Goal: Book appointment/travel/reservation

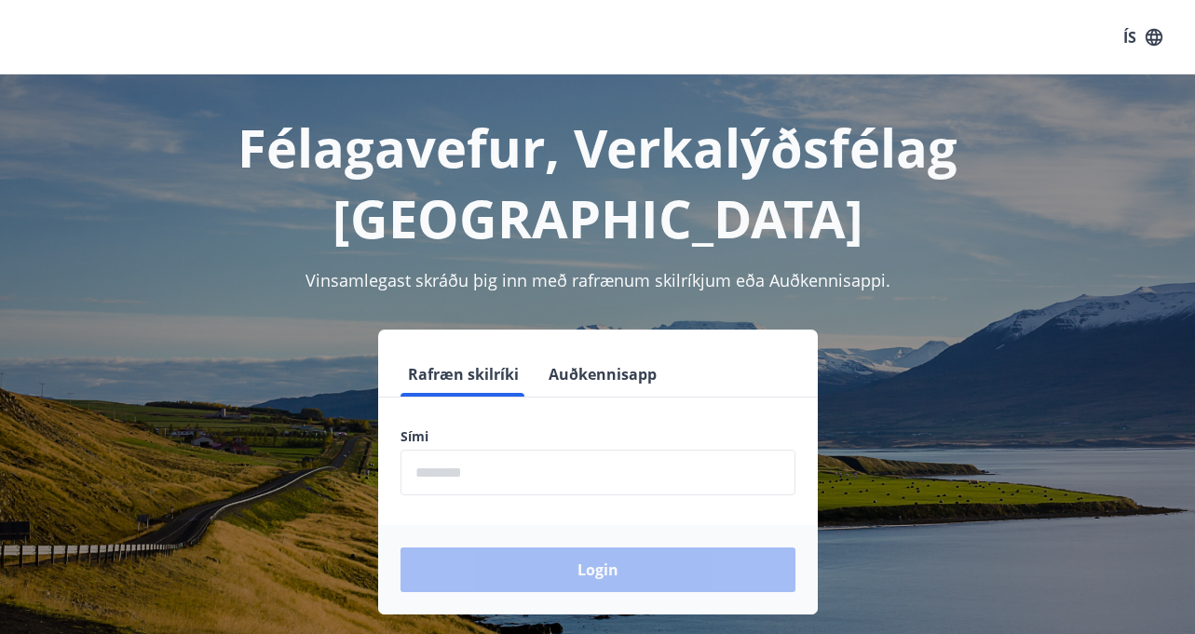
click at [431, 525] on div "Login" at bounding box center [597, 569] width 439 height 89
click at [429, 352] on button "Rafræn skilríki" at bounding box center [463, 374] width 126 height 45
click at [435, 525] on div "Login" at bounding box center [597, 569] width 439 height 89
click at [512, 427] on label "Sími" at bounding box center [597, 436] width 395 height 19
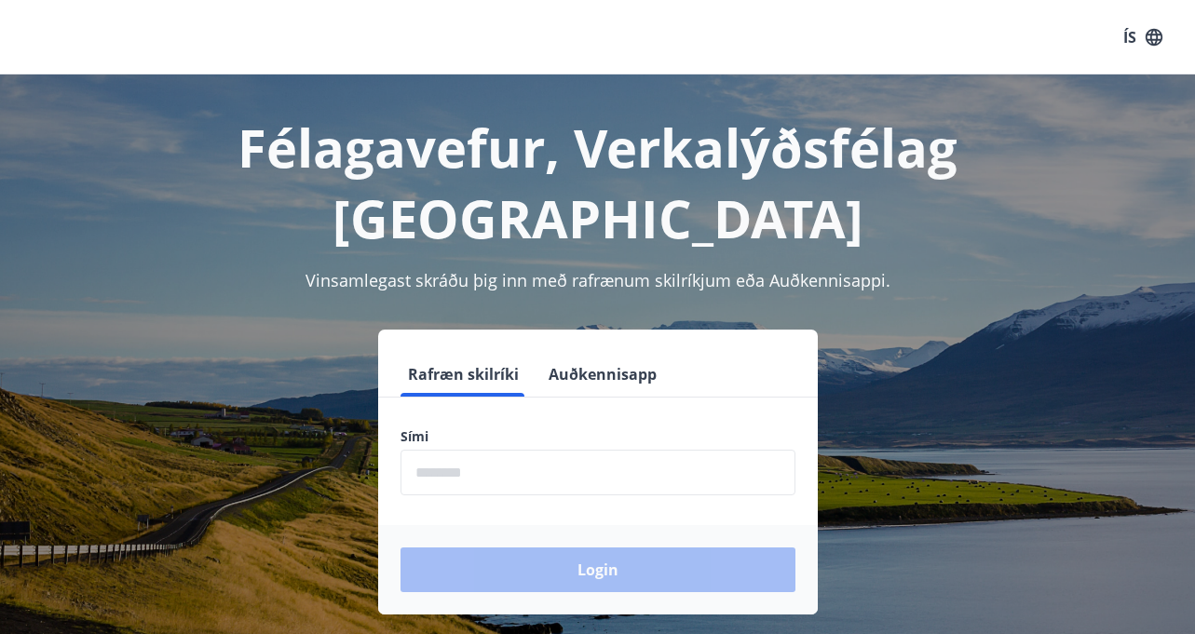
drag, startPoint x: 438, startPoint y: 409, endPoint x: 431, endPoint y: 416, distance: 9.9
click at [431, 450] on input "phone" at bounding box center [597, 473] width 395 height 46
click at [438, 450] on input "phone" at bounding box center [597, 473] width 395 height 46
click at [425, 450] on input "phone" at bounding box center [597, 473] width 395 height 46
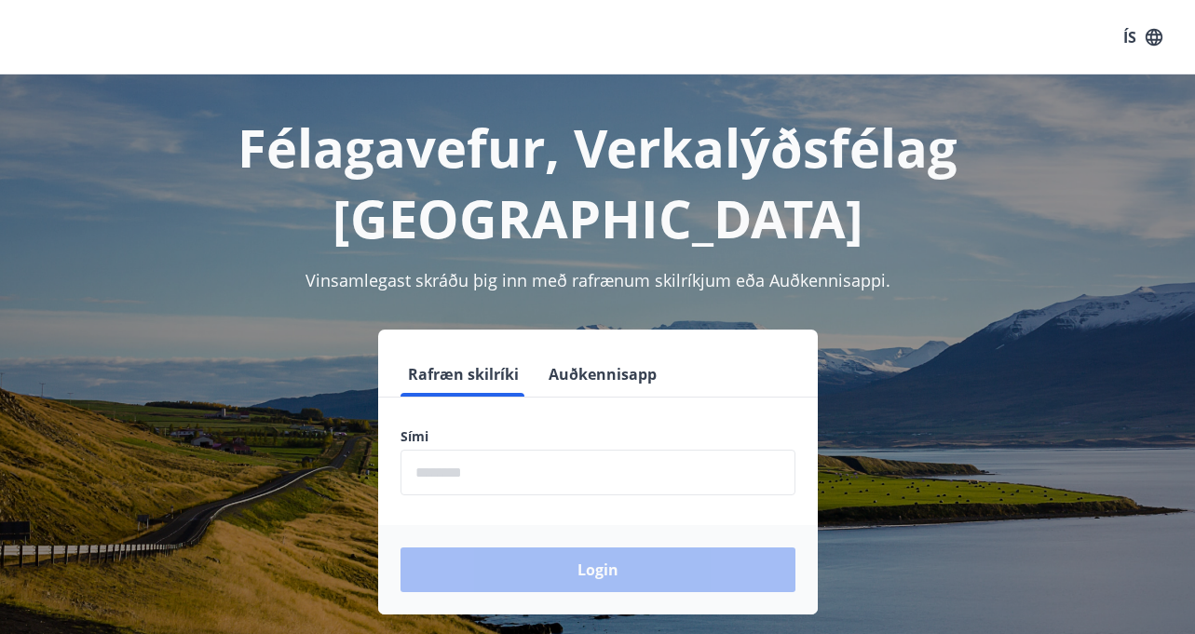
click at [489, 525] on div "Login" at bounding box center [597, 569] width 439 height 89
click at [460, 450] on input "phone" at bounding box center [597, 473] width 395 height 46
click at [425, 450] on input "phone" at bounding box center [597, 473] width 395 height 46
click at [415, 450] on input "phone" at bounding box center [597, 473] width 395 height 46
click at [467, 450] on input "phone" at bounding box center [597, 473] width 395 height 46
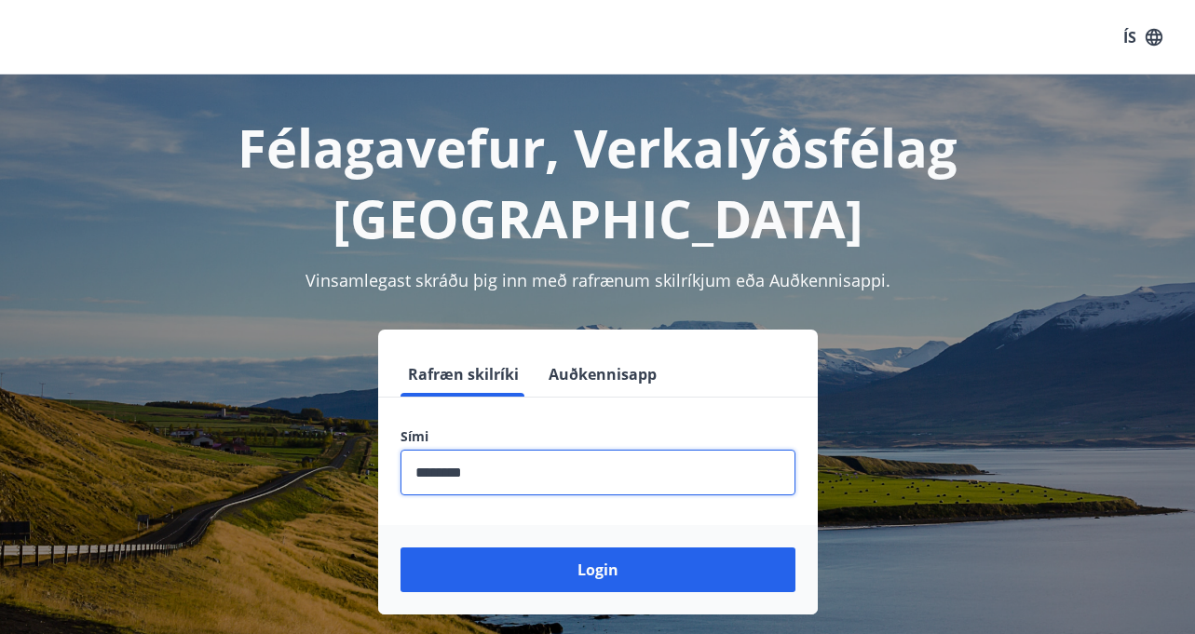
type input "********"
click at [400, 548] on button "Login" at bounding box center [597, 570] width 395 height 45
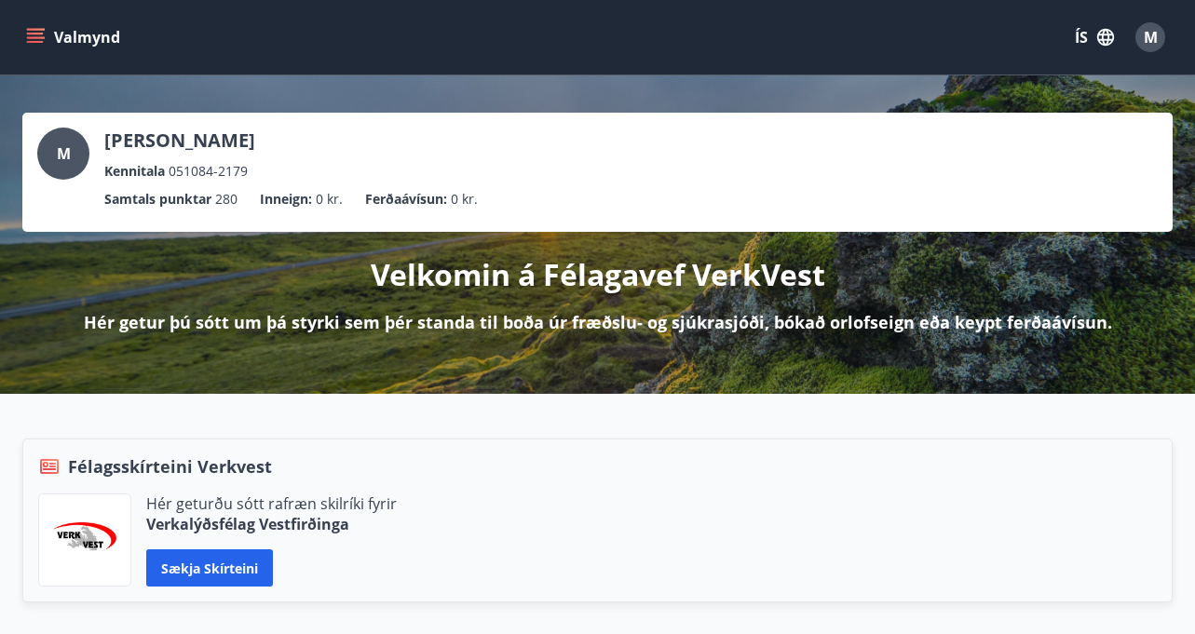
scroll to position [435, 0]
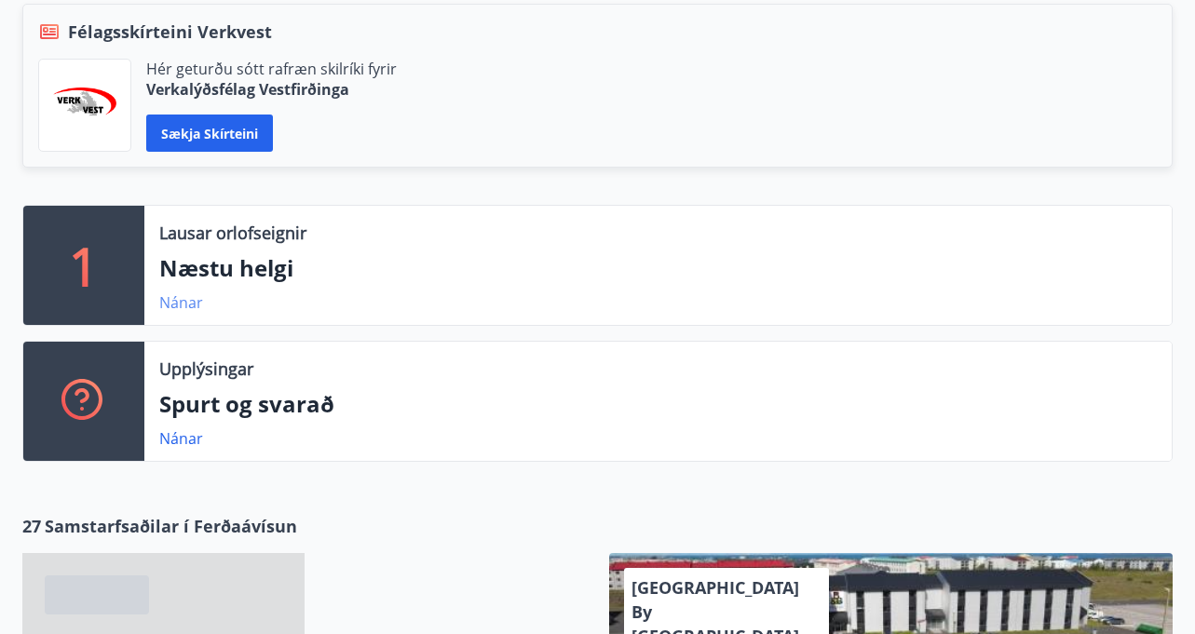
click at [176, 302] on link "Nánar" at bounding box center [181, 302] width 44 height 20
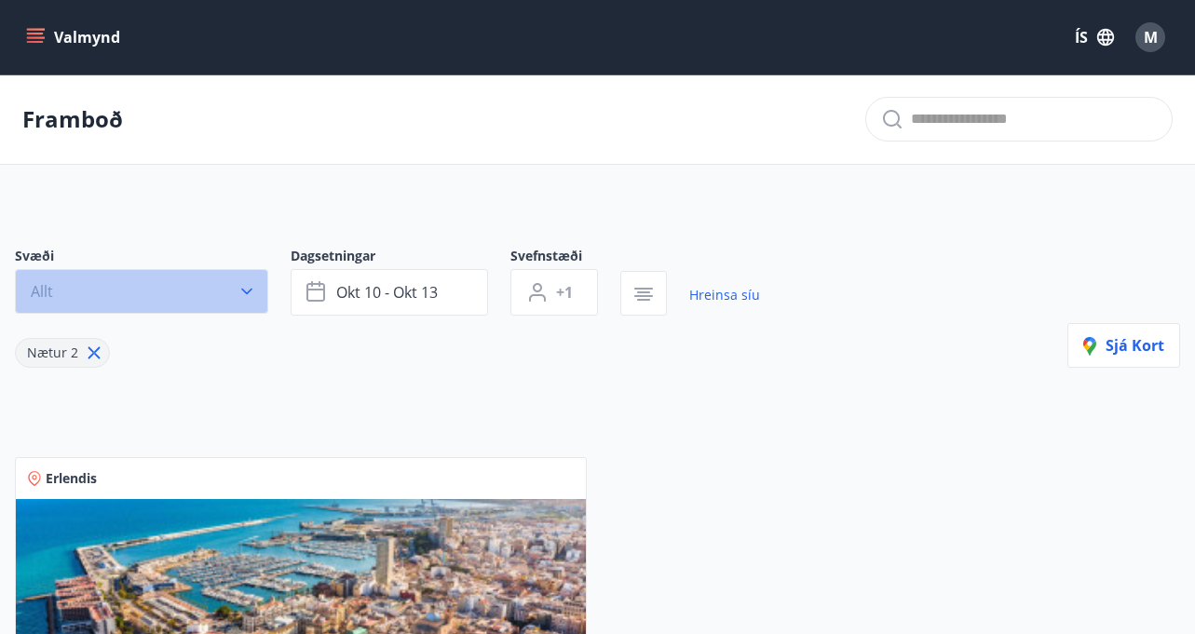
click at [251, 290] on icon "button" at bounding box center [246, 292] width 11 height 7
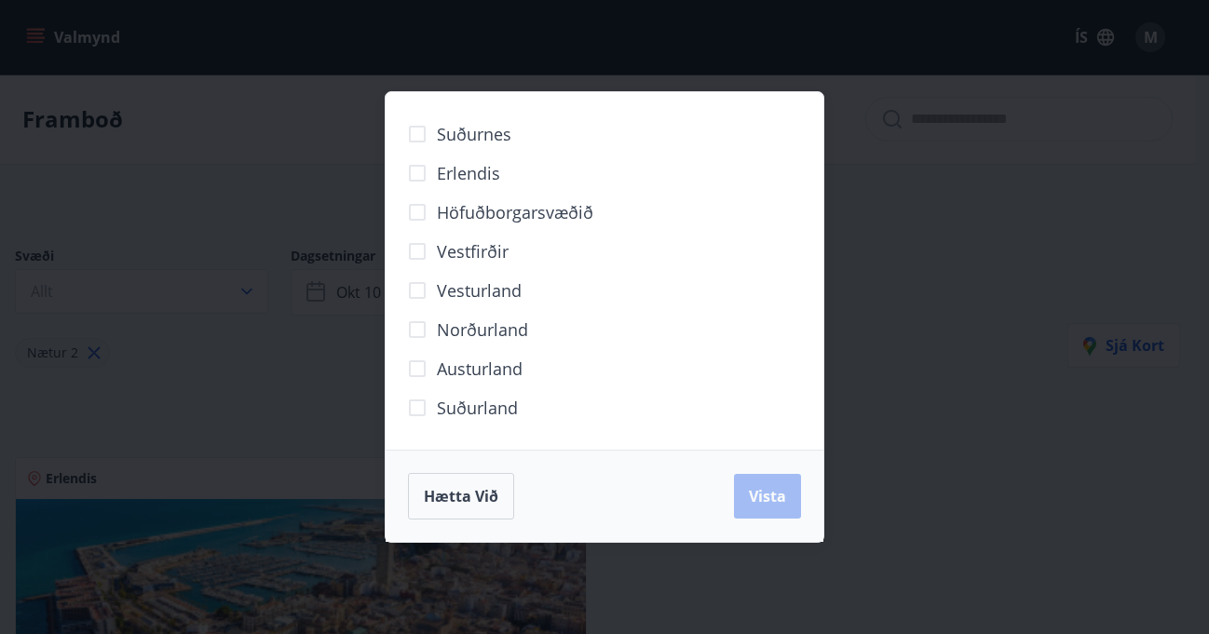
click at [510, 331] on span "Norðurland" at bounding box center [482, 330] width 91 height 24
click at [751, 501] on span "Vista" at bounding box center [767, 496] width 37 height 20
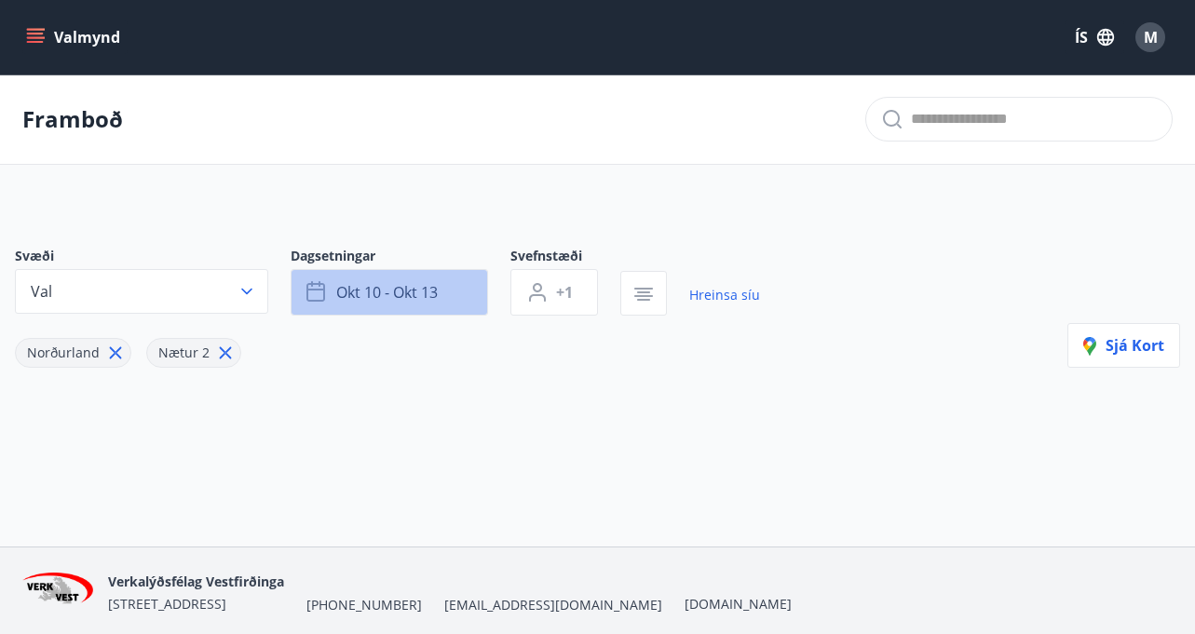
click at [315, 286] on icon "button" at bounding box center [317, 292] width 22 height 22
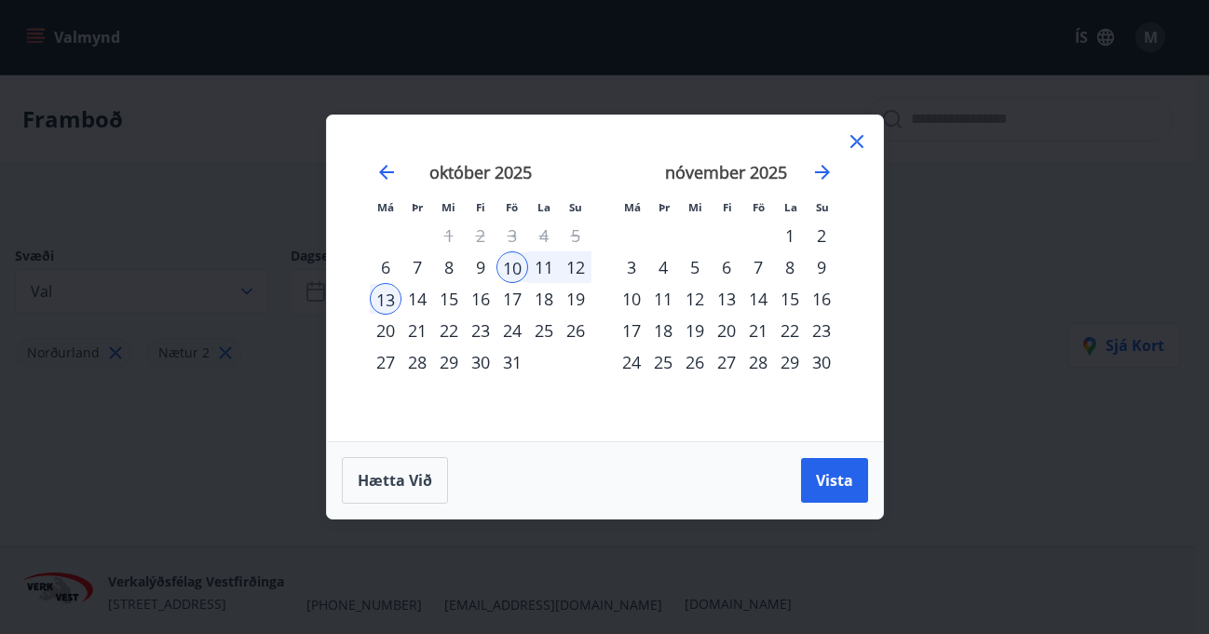
click at [506, 329] on div "24" at bounding box center [512, 331] width 32 height 32
click at [578, 331] on div "26" at bounding box center [576, 331] width 32 height 32
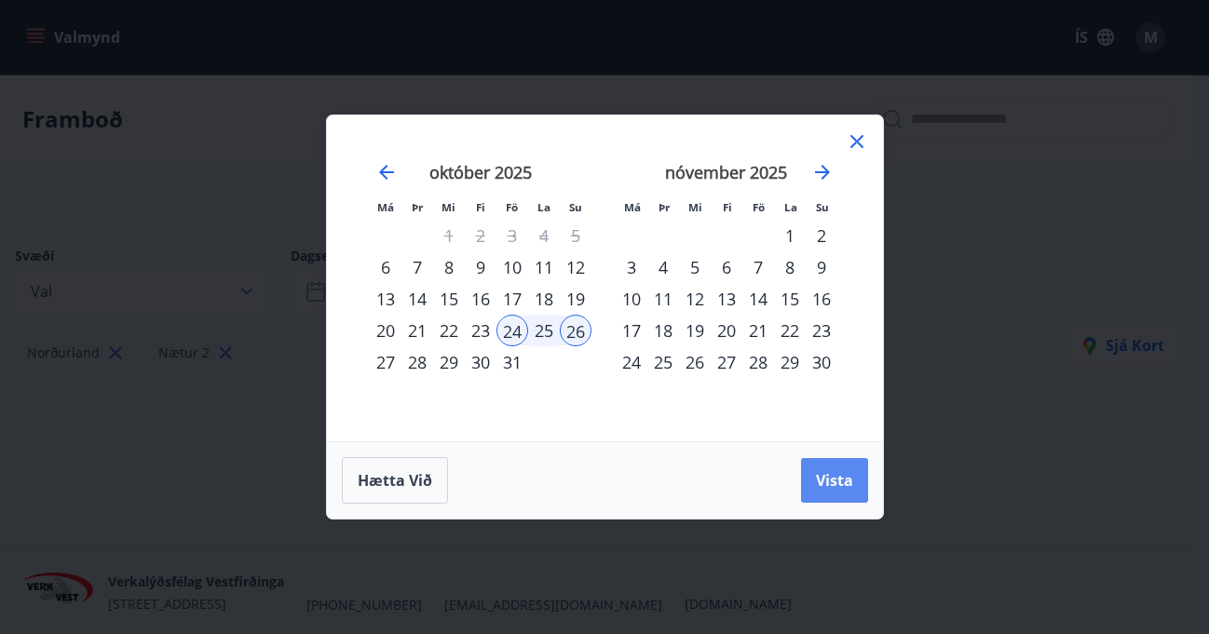
click at [824, 481] on span "Vista" at bounding box center [834, 480] width 37 height 20
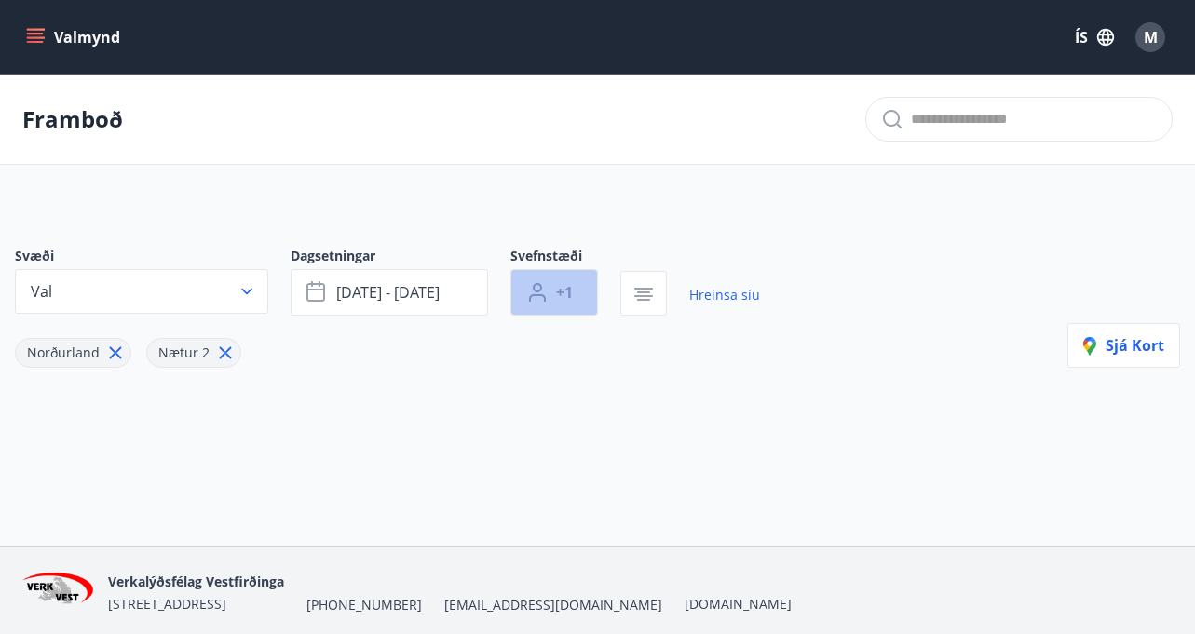
click at [556, 293] on span "+1" at bounding box center [564, 292] width 17 height 20
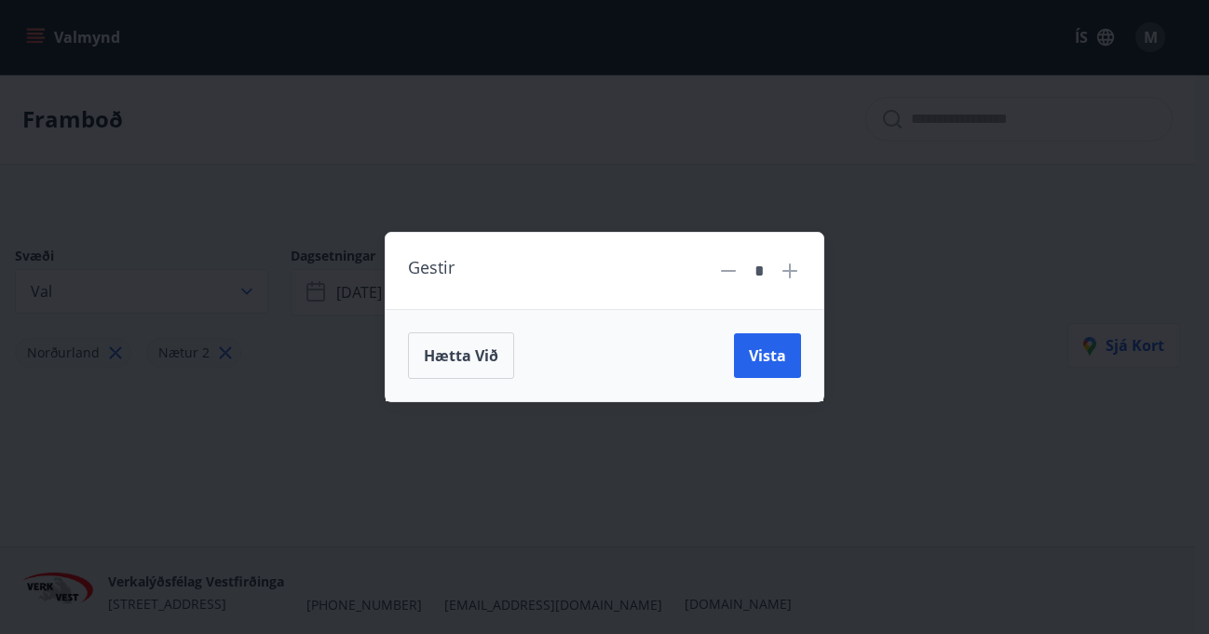
click at [789, 268] on icon at bounding box center [789, 271] width 15 height 15
type input "*"
click at [764, 359] on span "Vista" at bounding box center [767, 355] width 37 height 20
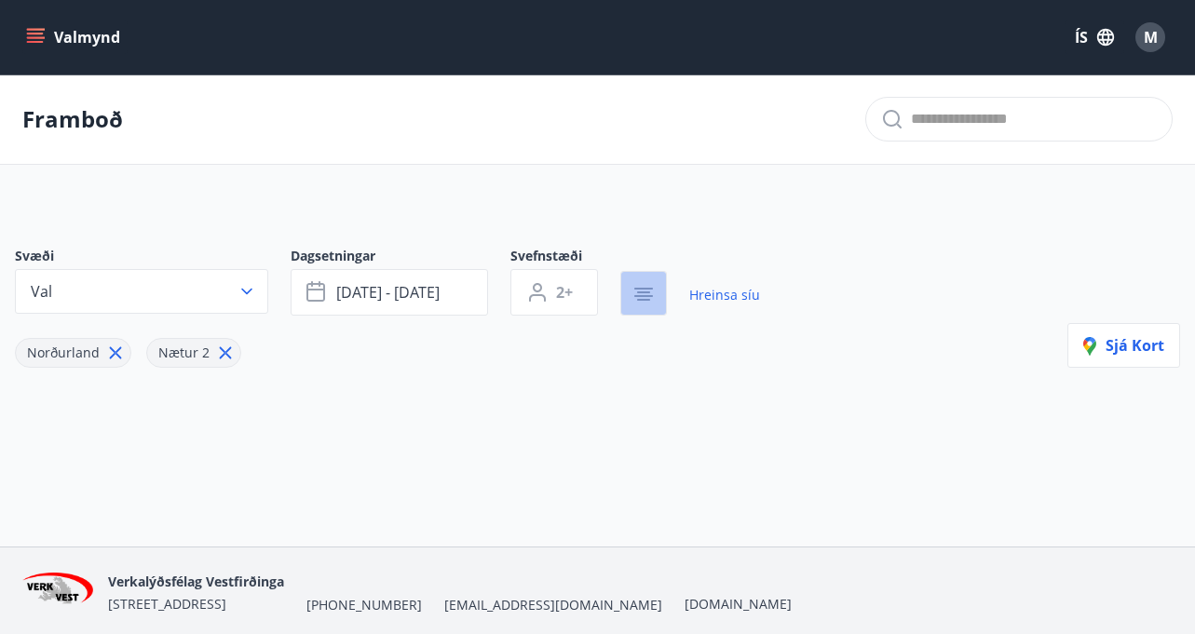
click at [644, 291] on icon "button" at bounding box center [643, 294] width 22 height 22
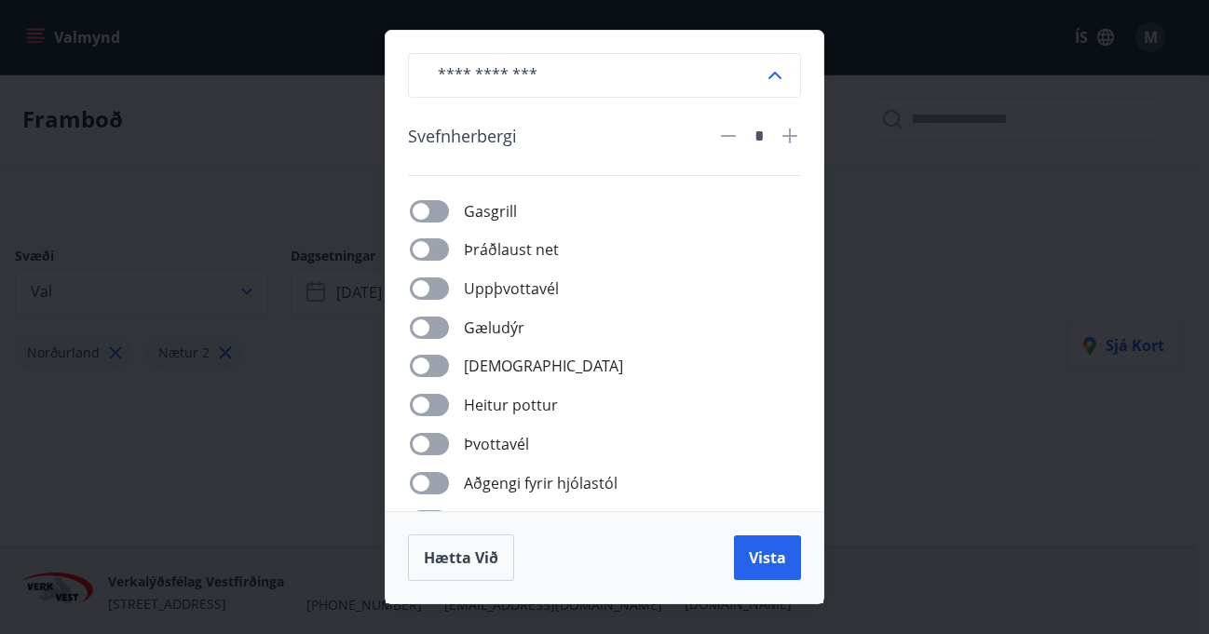
click at [888, 210] on div "​ [PERSON_NAME] * [PERSON_NAME] net Uppþvottavél Gæludýr Þurrkari Heitur pottur…" at bounding box center [604, 317] width 1209 height 634
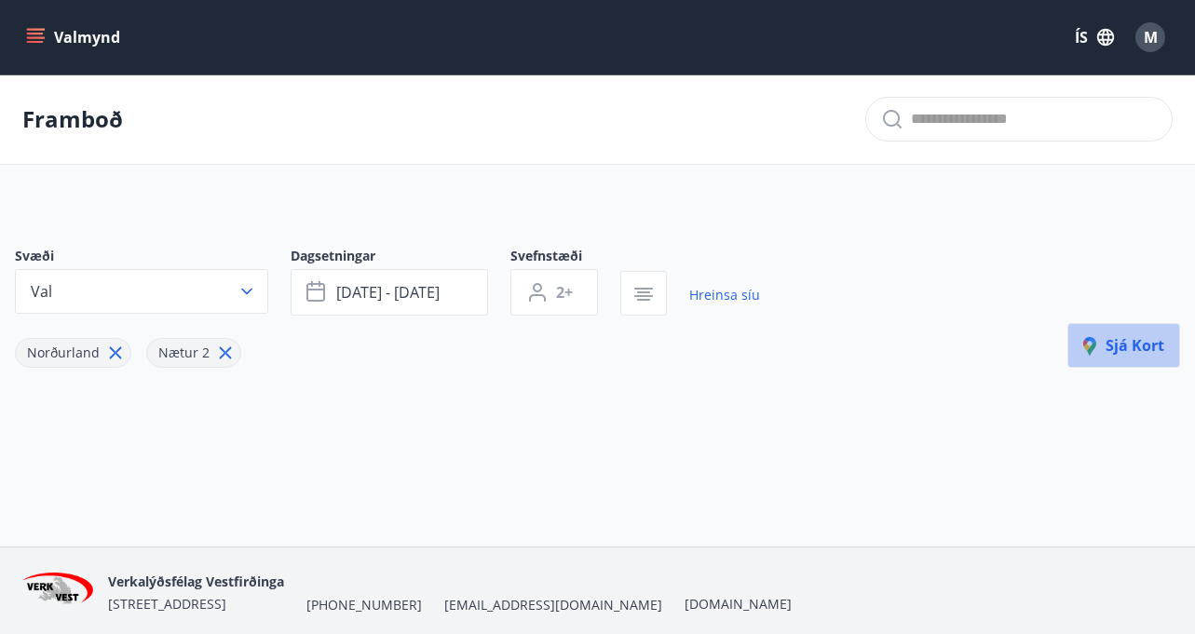
click at [1135, 340] on span "Sjá kort" at bounding box center [1123, 345] width 81 height 20
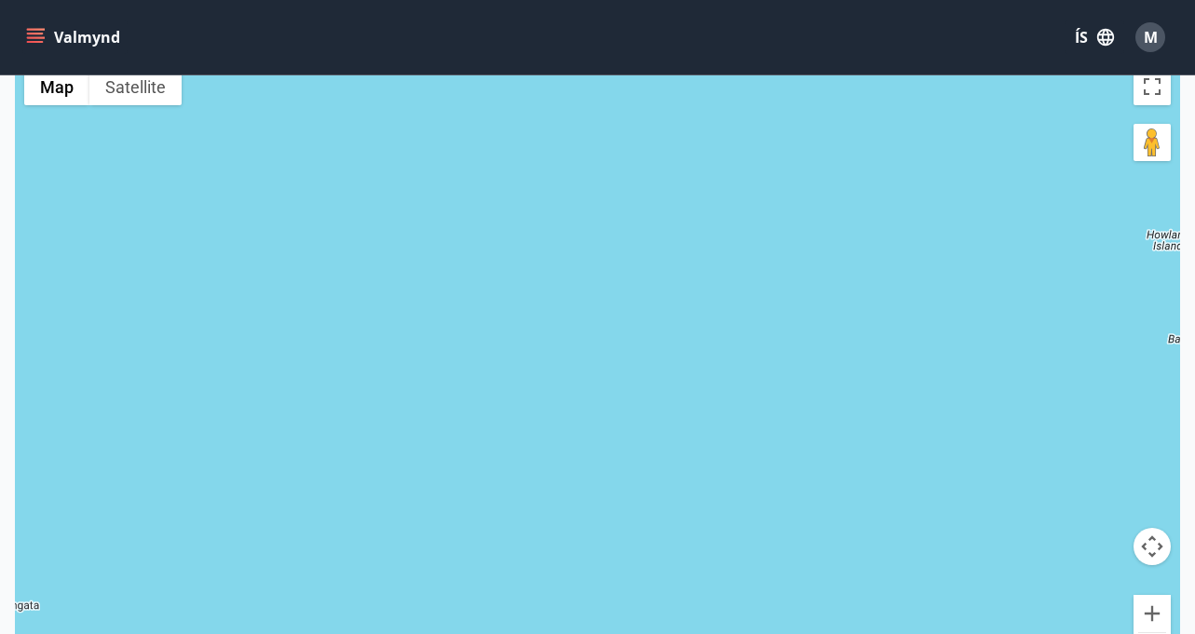
scroll to position [217, 0]
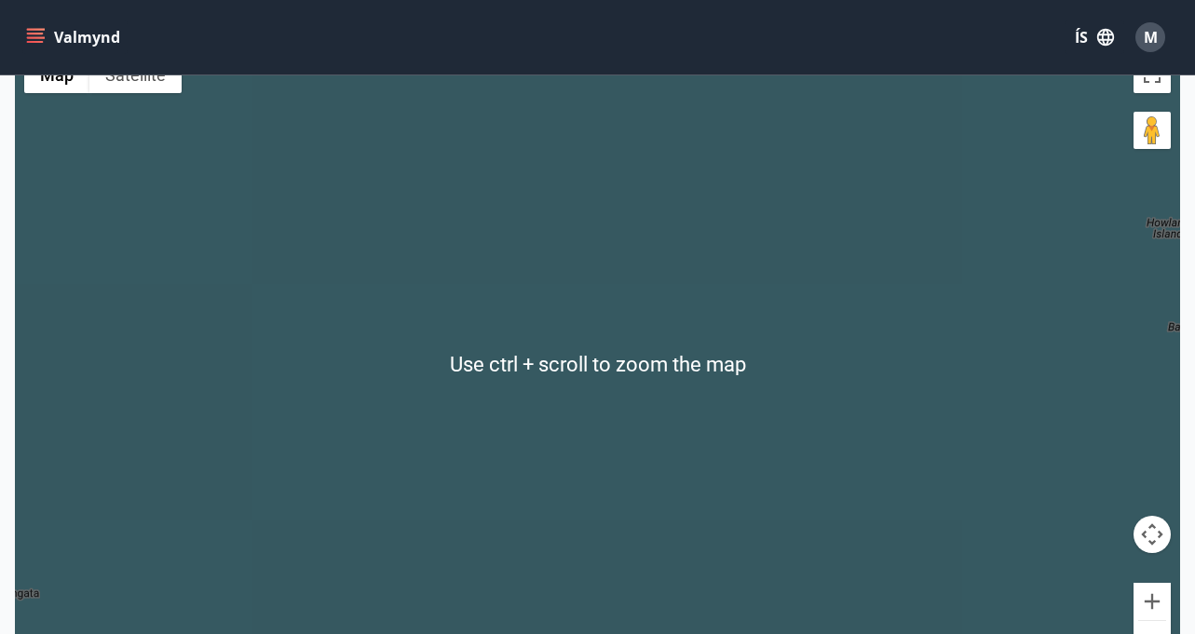
click at [1153, 535] on button "Map camera controls" at bounding box center [1151, 534] width 37 height 37
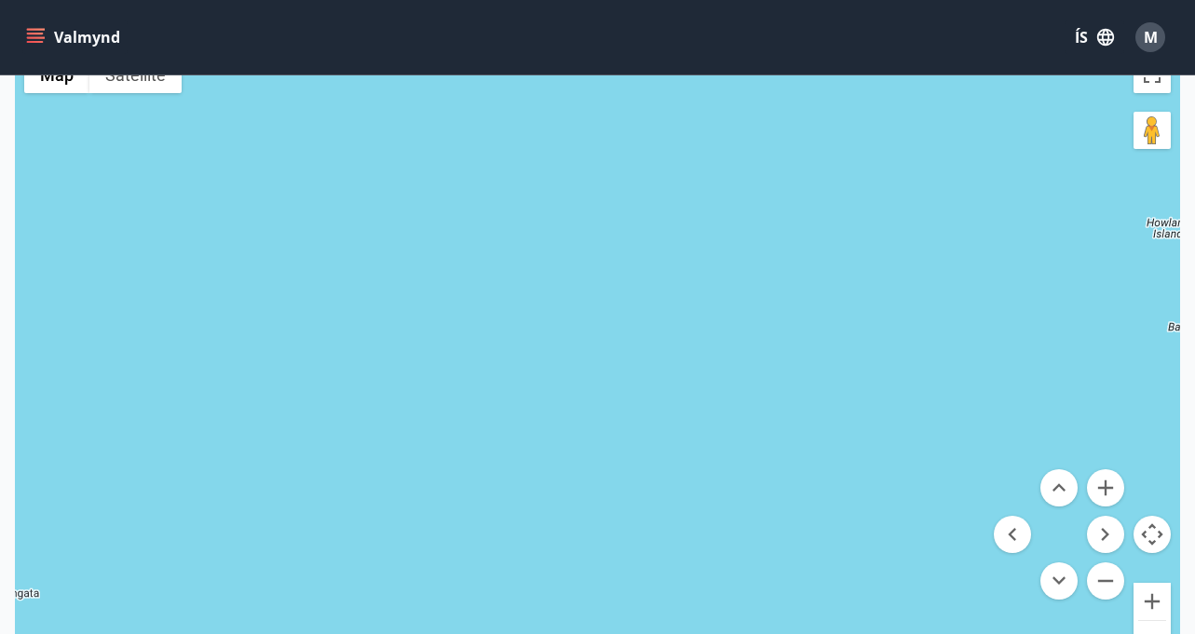
click at [771, 369] on div at bounding box center [597, 364] width 1165 height 634
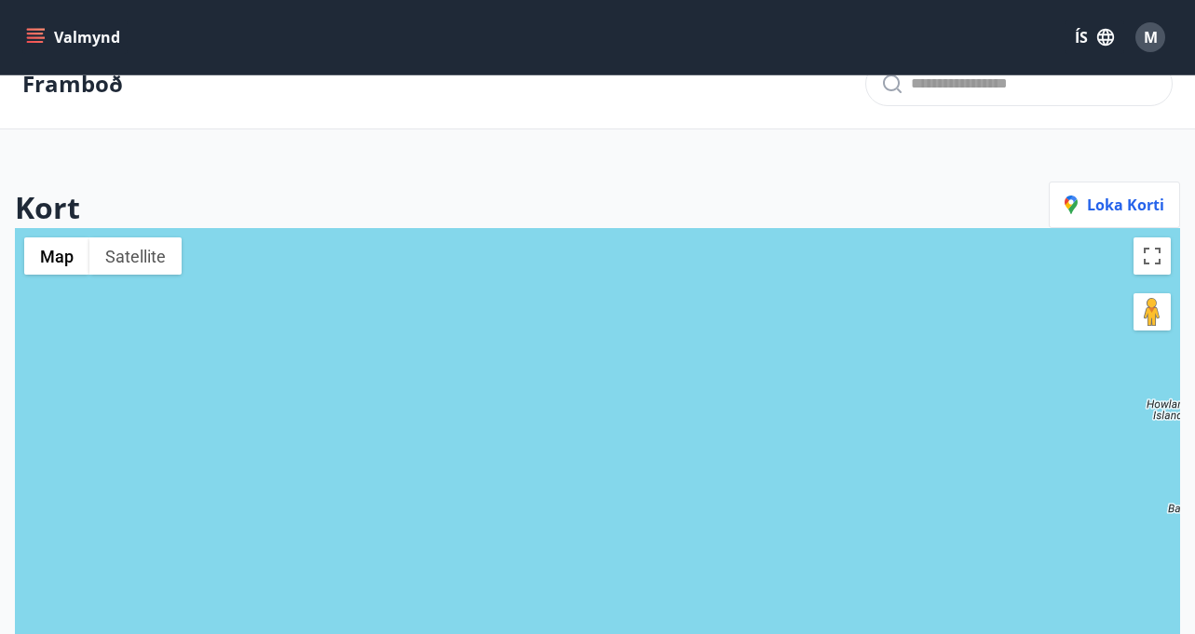
scroll to position [0, 0]
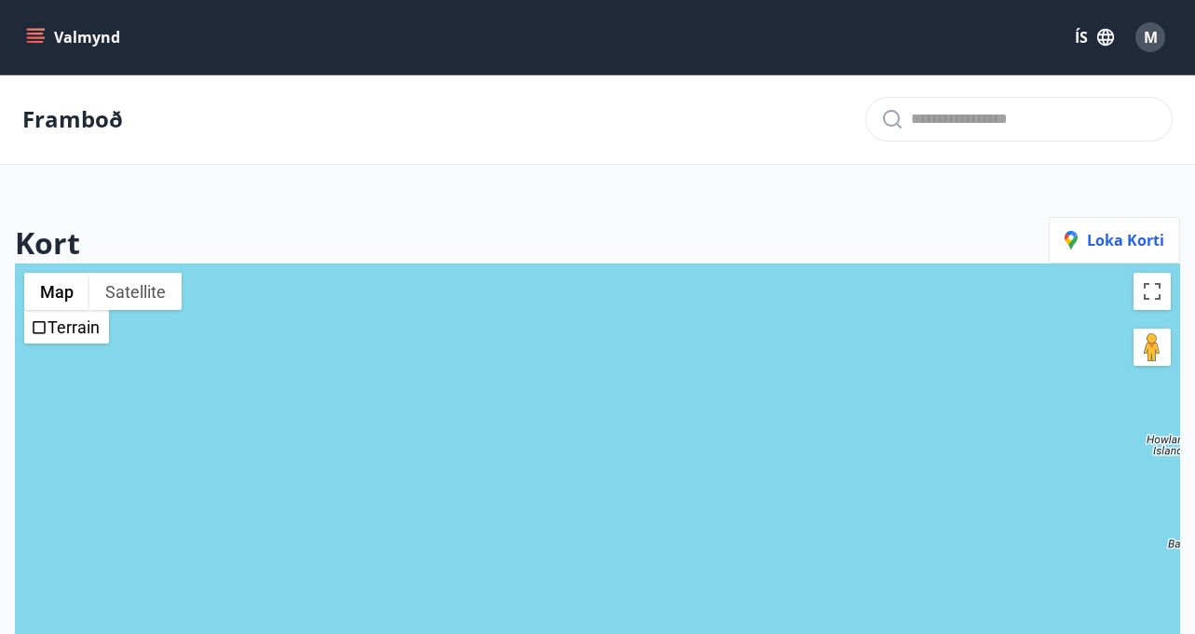
click at [398, 333] on div at bounding box center [597, 581] width 1165 height 634
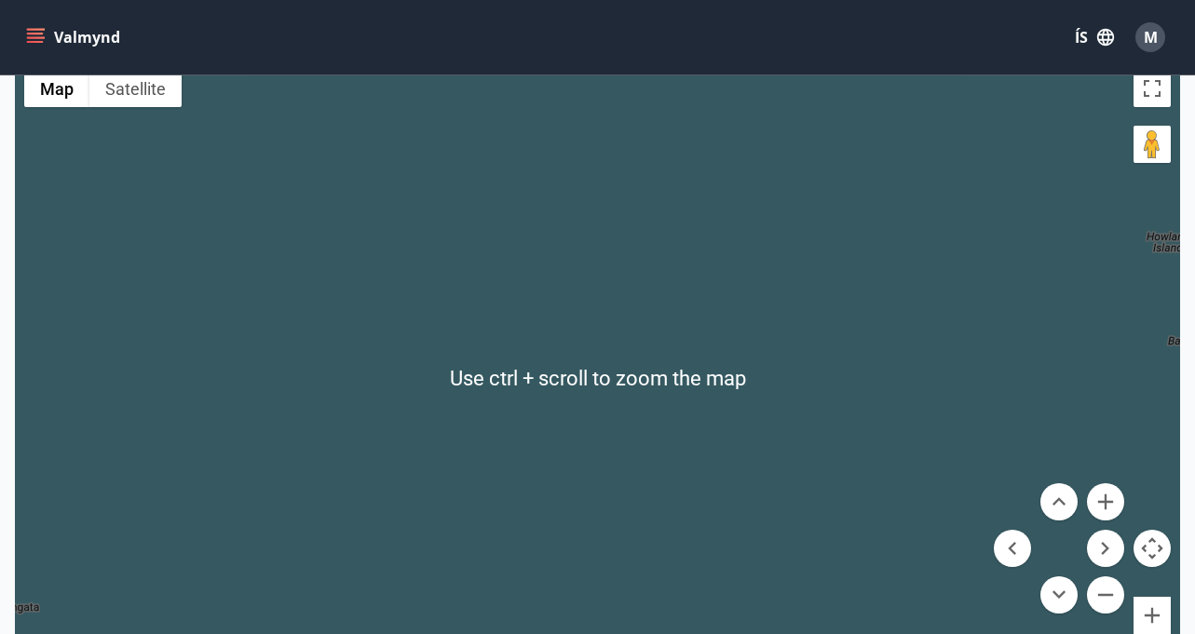
scroll to position [217, 0]
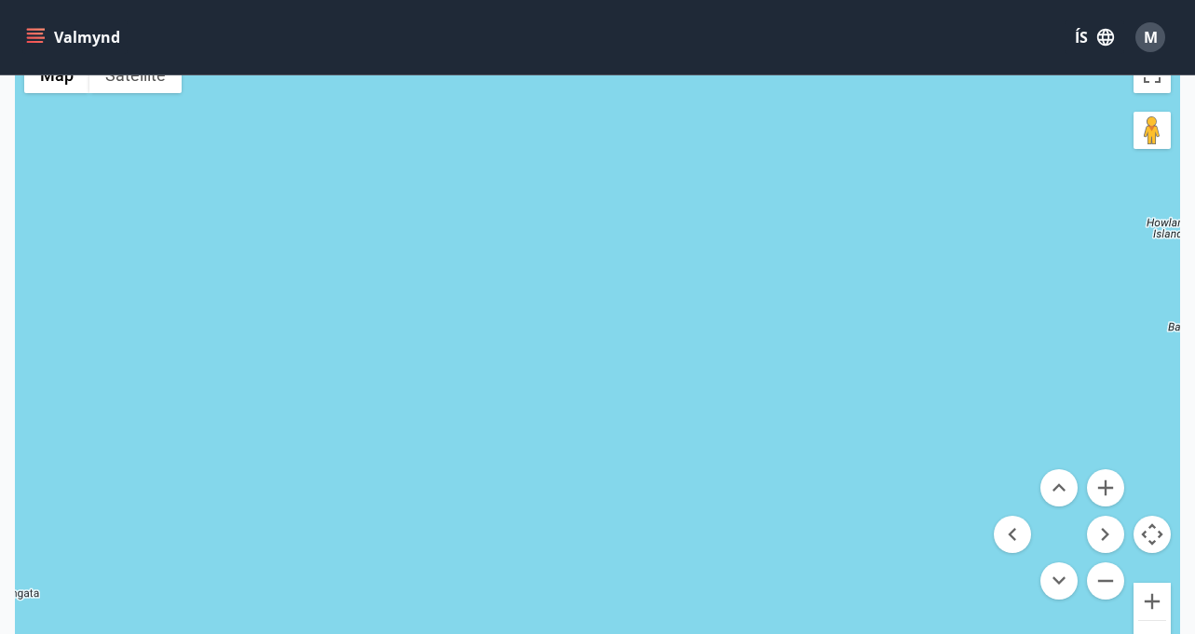
click at [473, 198] on div at bounding box center [597, 364] width 1165 height 634
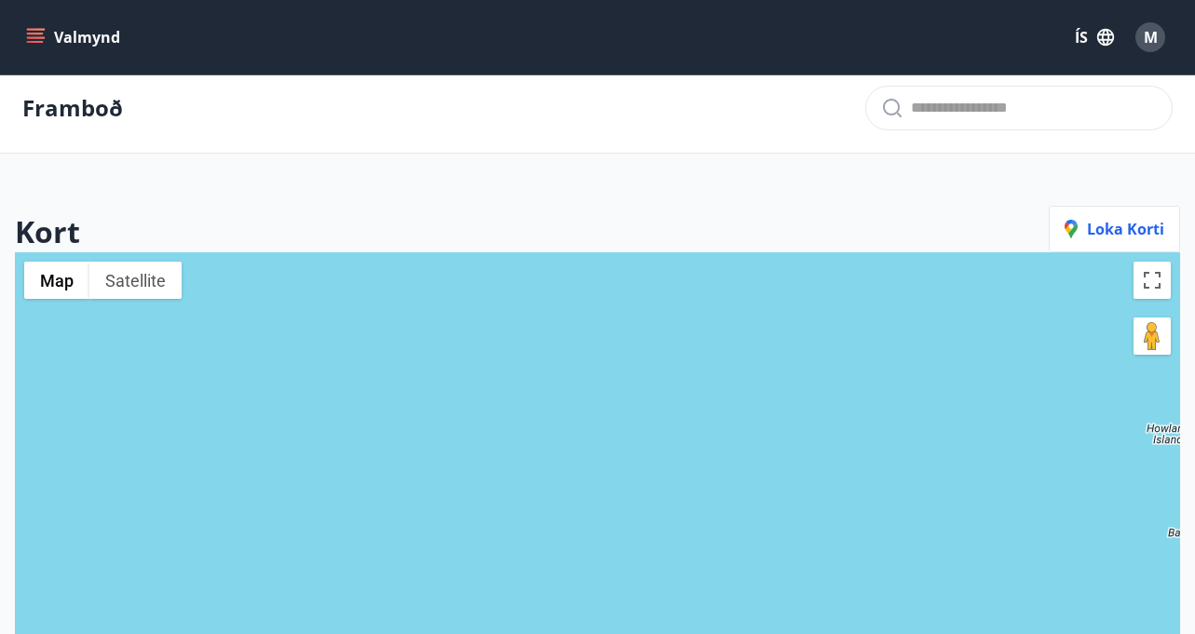
scroll to position [0, 0]
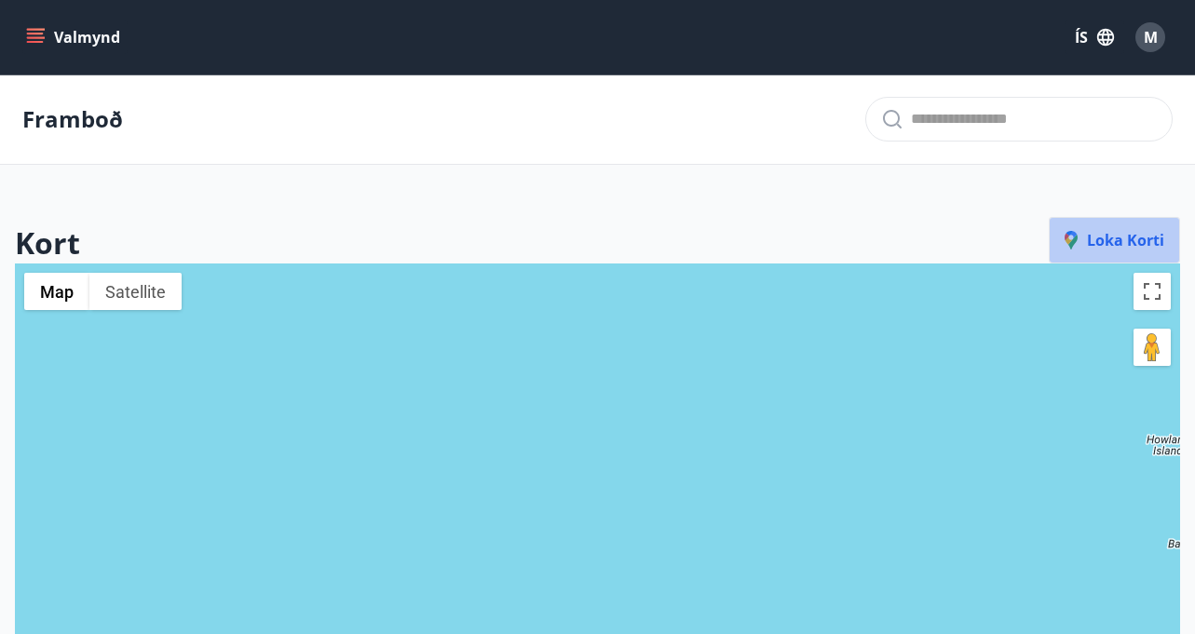
click at [1125, 231] on span "Loka korti" at bounding box center [1114, 240] width 100 height 20
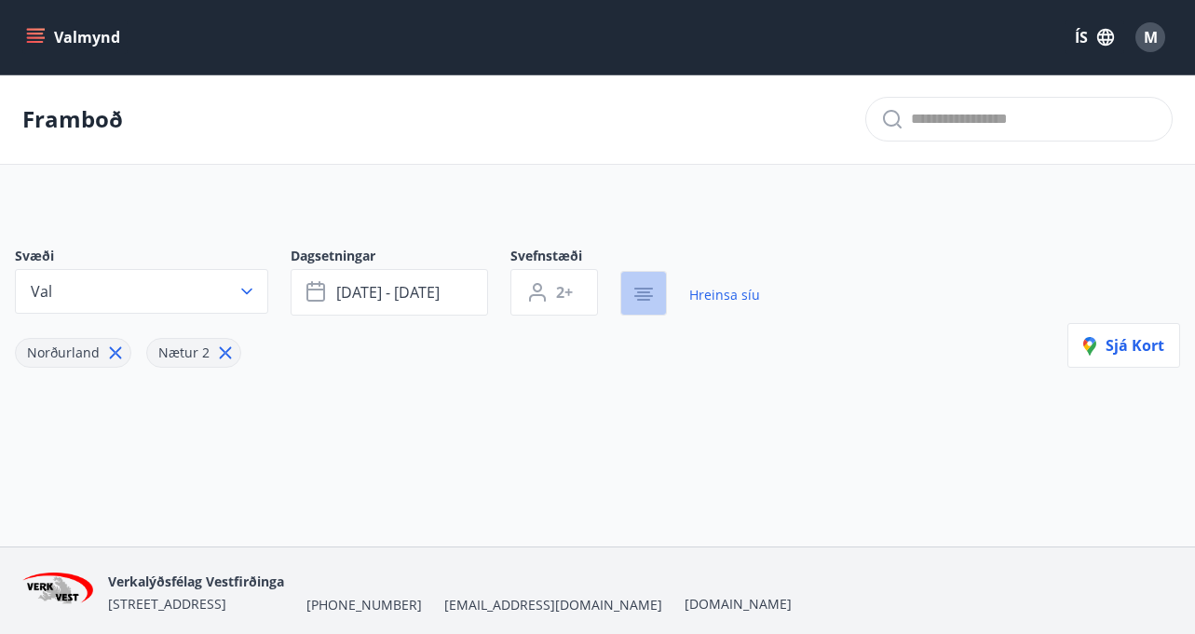
click at [658, 293] on button "button" at bounding box center [643, 293] width 47 height 45
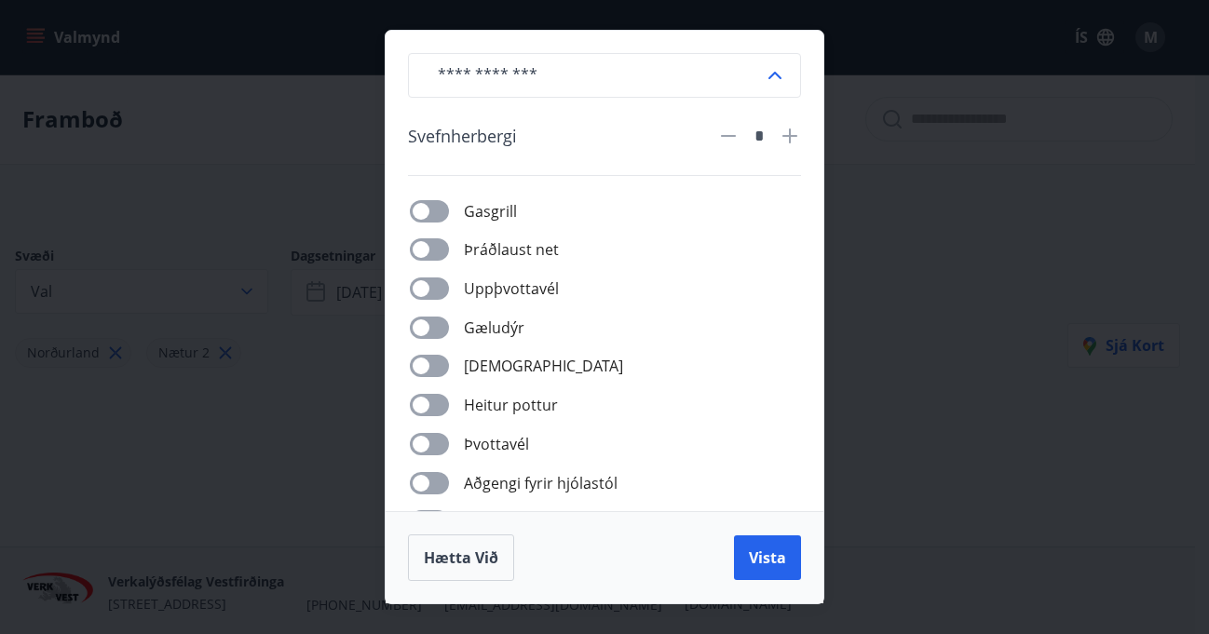
drag, startPoint x: 967, startPoint y: 95, endPoint x: 922, endPoint y: 96, distance: 45.6
click at [967, 95] on div "​ [PERSON_NAME] * [PERSON_NAME] net Uppþvottavél Gæludýr Þurrkari Heitur pottur…" at bounding box center [604, 317] width 1209 height 634
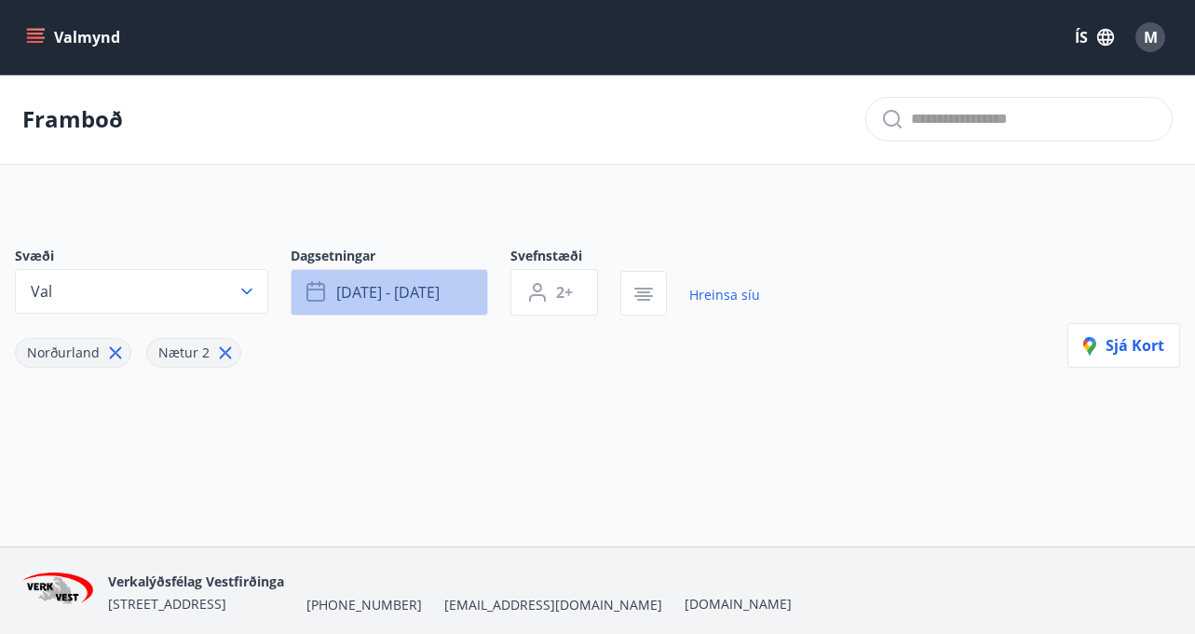
click at [380, 283] on span "[DATE] - [DATE]" at bounding box center [387, 292] width 103 height 20
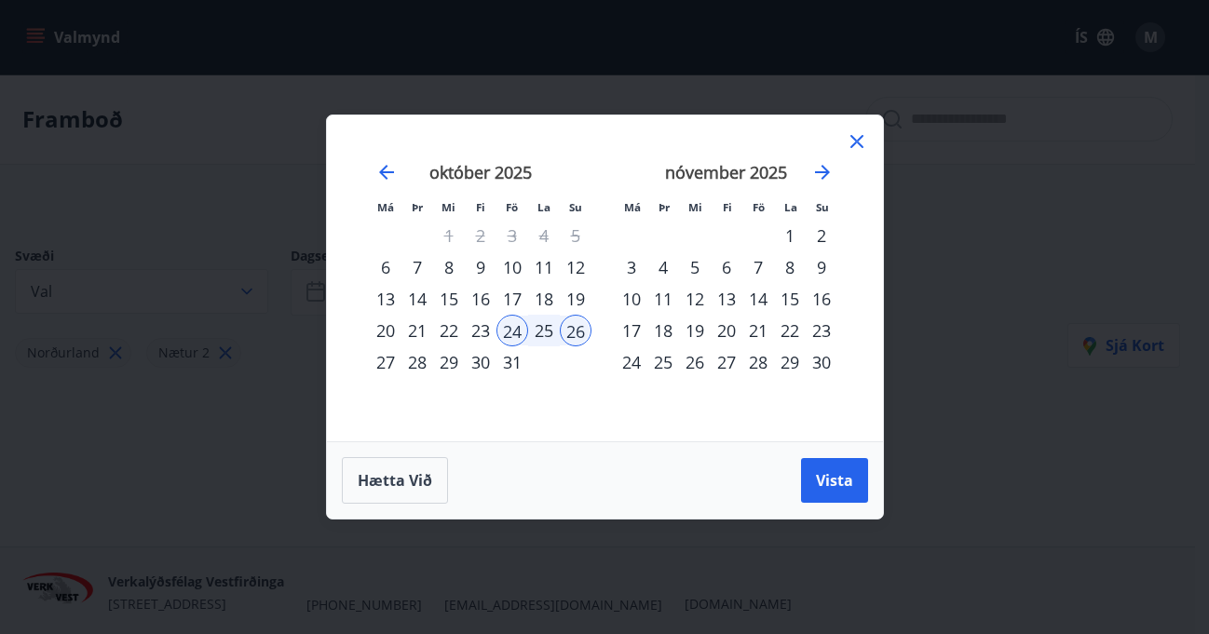
click at [480, 328] on div "23" at bounding box center [481, 331] width 32 height 32
click at [859, 475] on button "Vista" at bounding box center [834, 480] width 67 height 45
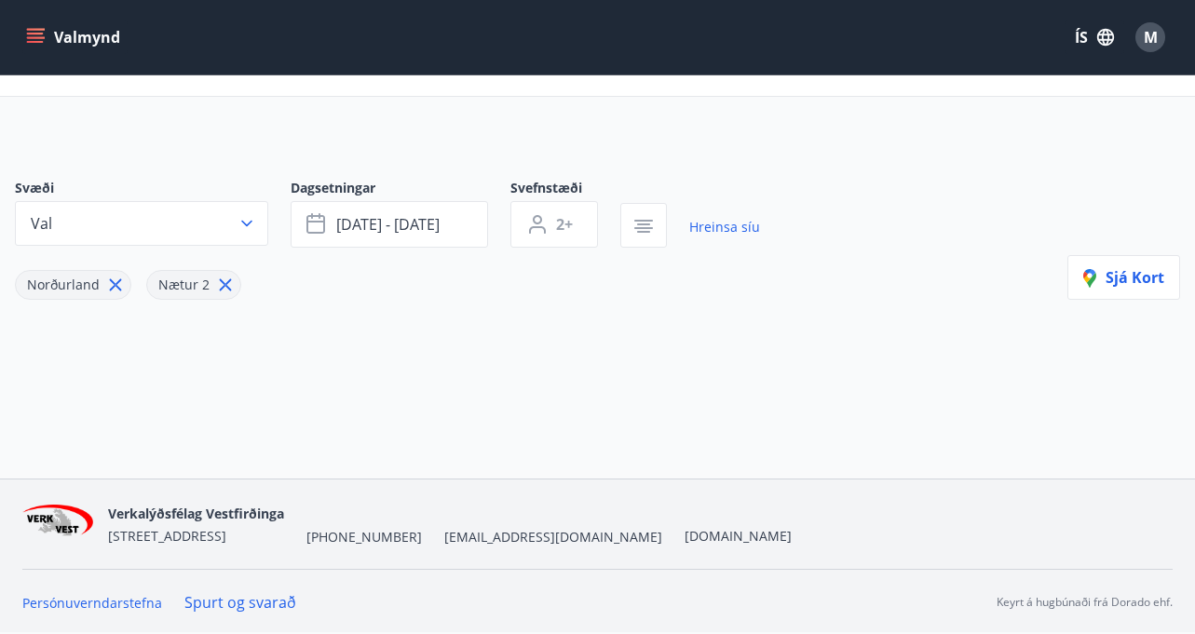
scroll to position [69, 0]
click at [247, 224] on icon "button" at bounding box center [246, 223] width 11 height 7
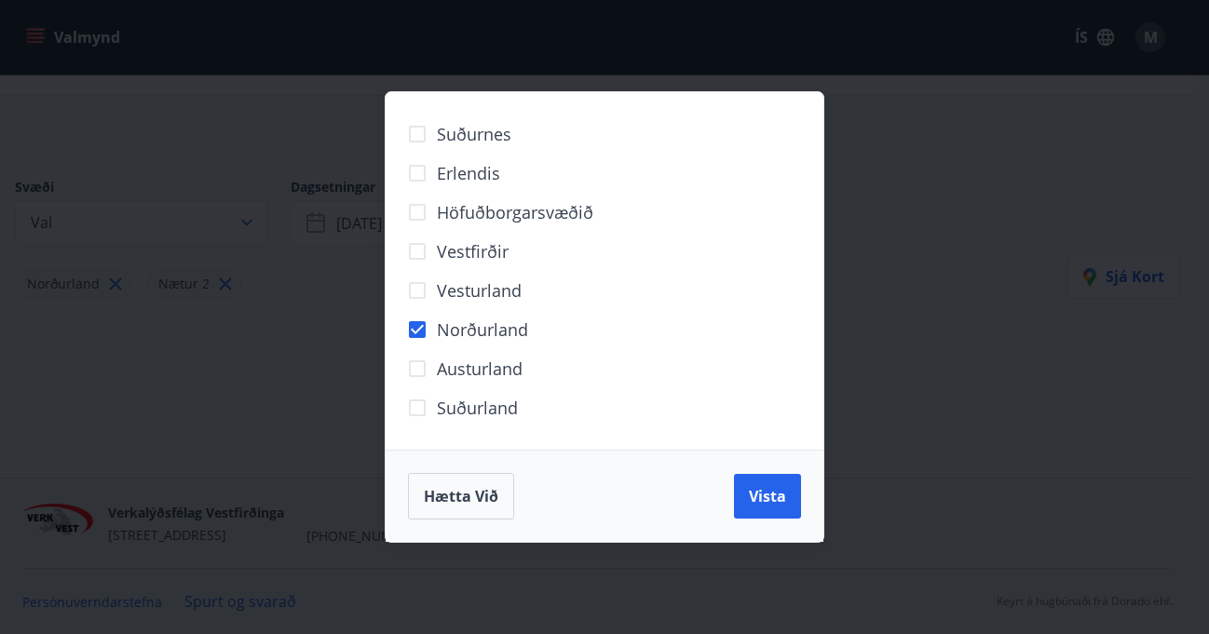
click at [454, 328] on span "Norðurland" at bounding box center [482, 330] width 91 height 24
click at [762, 491] on span "Vista" at bounding box center [767, 496] width 37 height 20
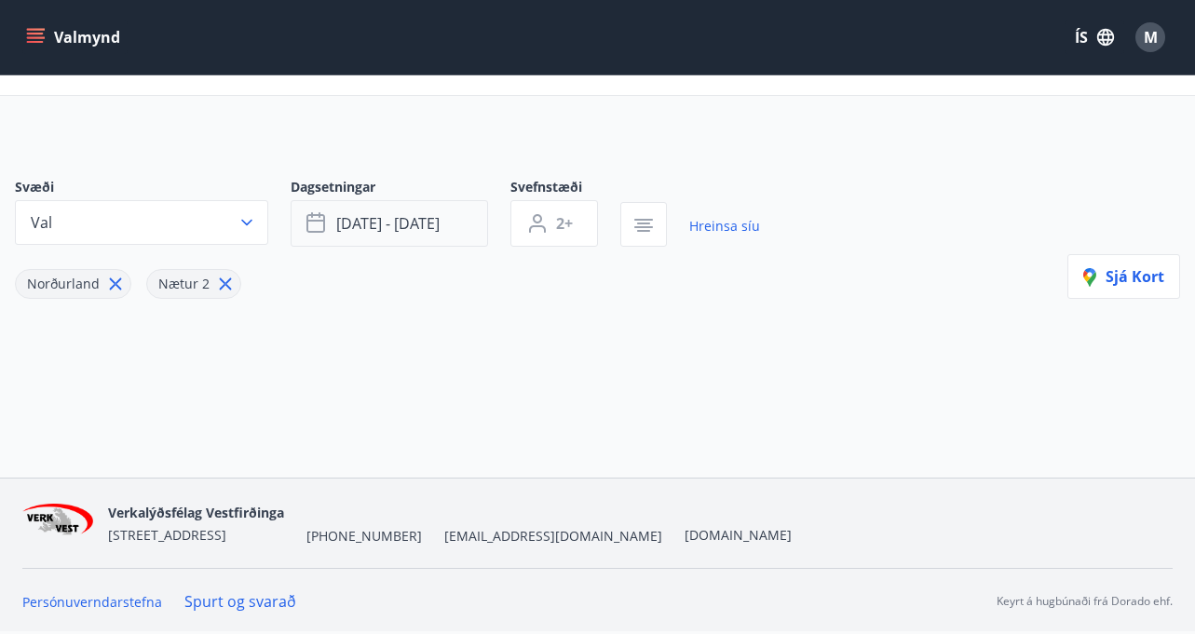
click at [397, 228] on span "[DATE] - [DATE]" at bounding box center [387, 223] width 103 height 20
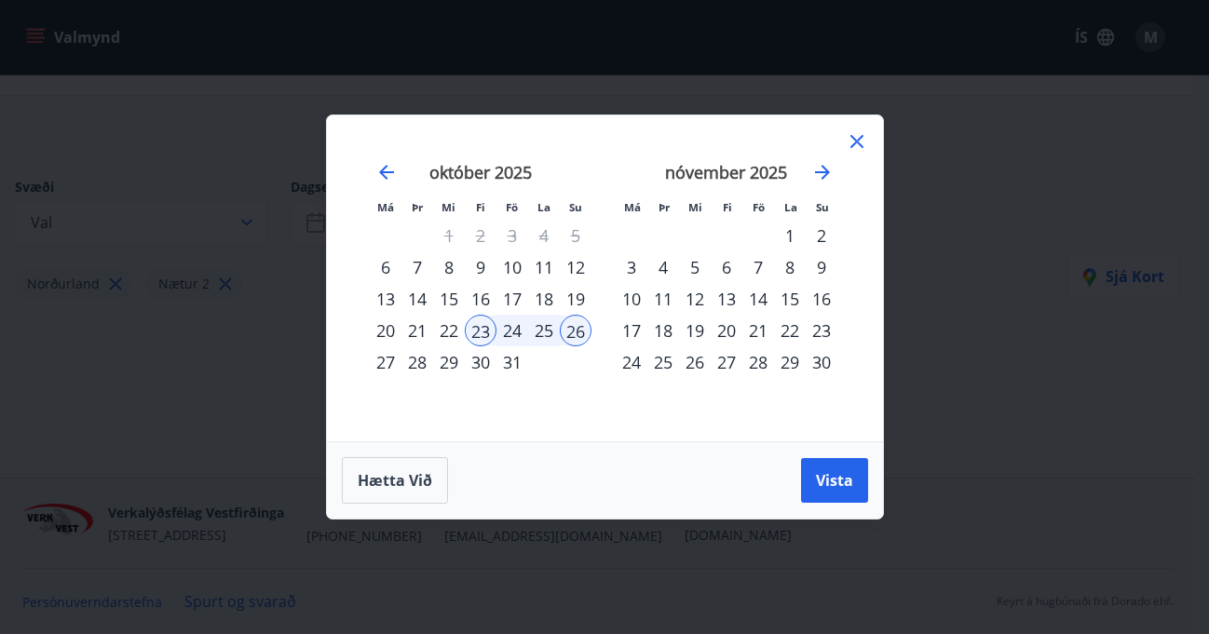
click at [550, 298] on div "18" at bounding box center [544, 299] width 32 height 32
drag, startPoint x: 572, startPoint y: 297, endPoint x: 670, endPoint y: 385, distance: 131.9
click at [572, 298] on div "19" at bounding box center [576, 299] width 32 height 32
click at [832, 486] on span "Vista" at bounding box center [834, 480] width 37 height 20
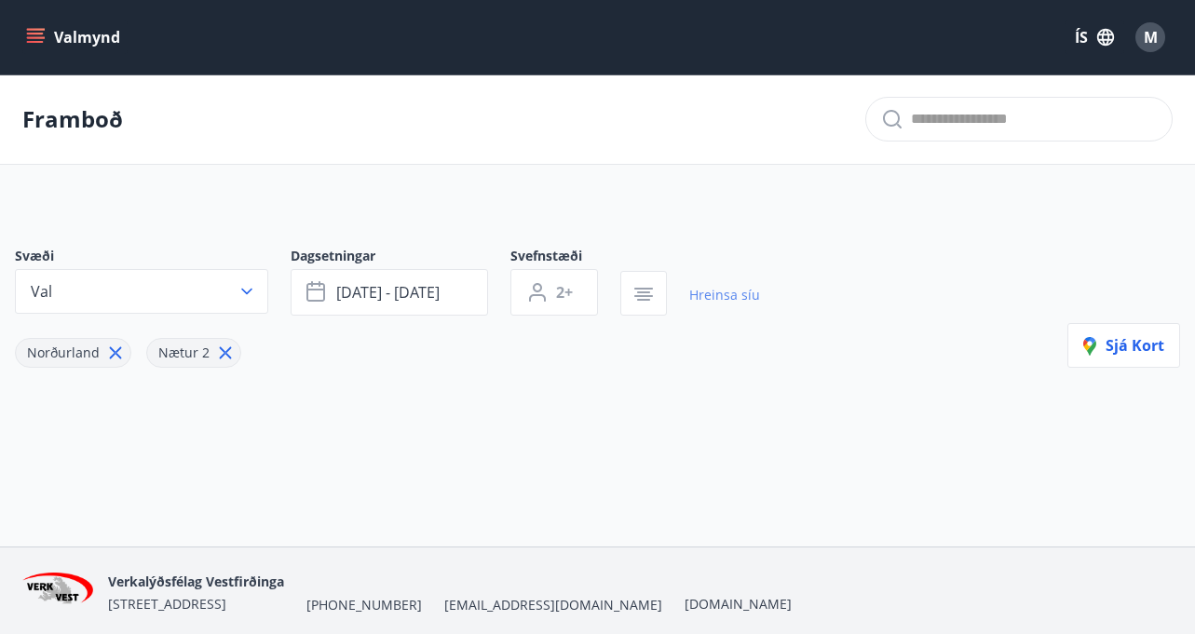
click at [727, 298] on link "Hreinsa síu" at bounding box center [724, 295] width 71 height 41
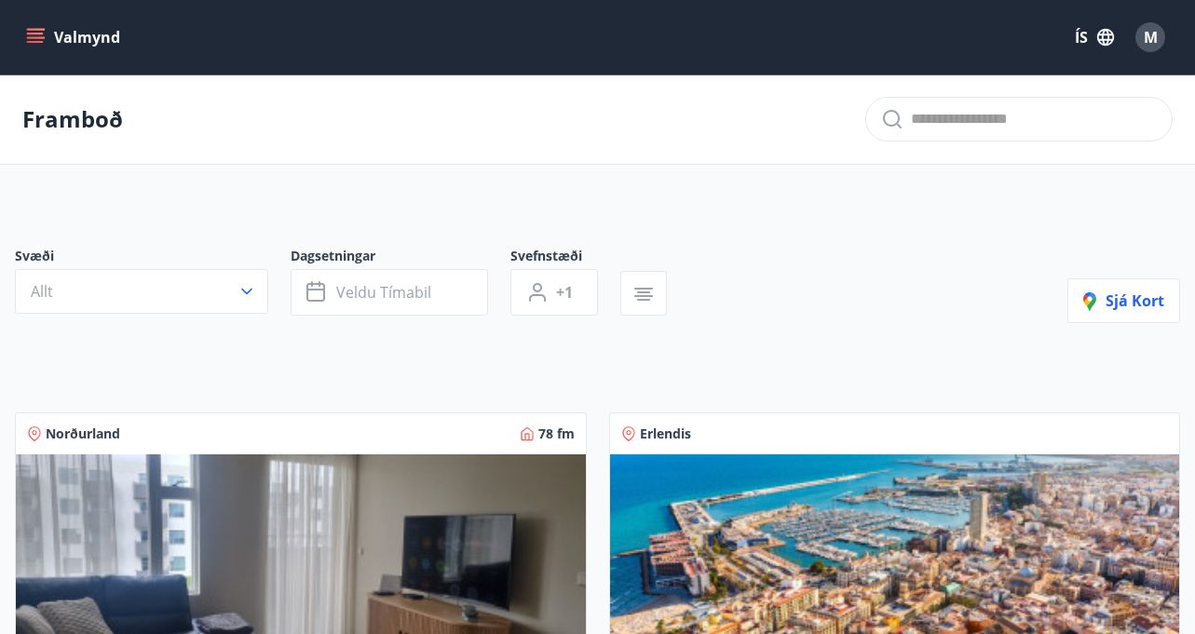
type input "*"
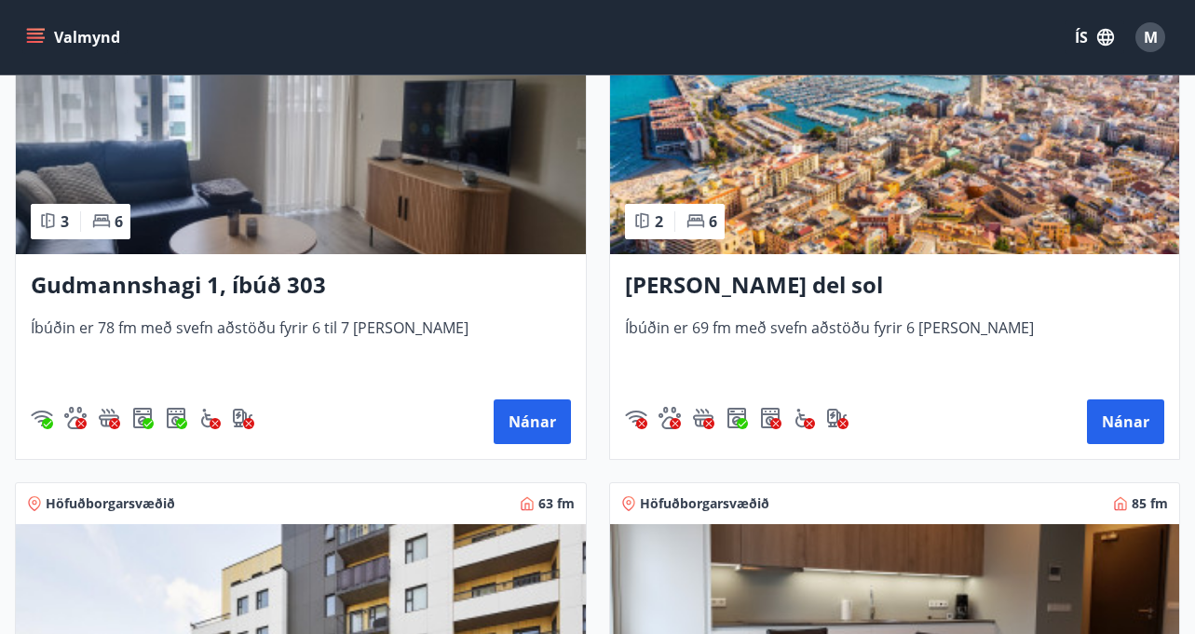
scroll to position [217, 0]
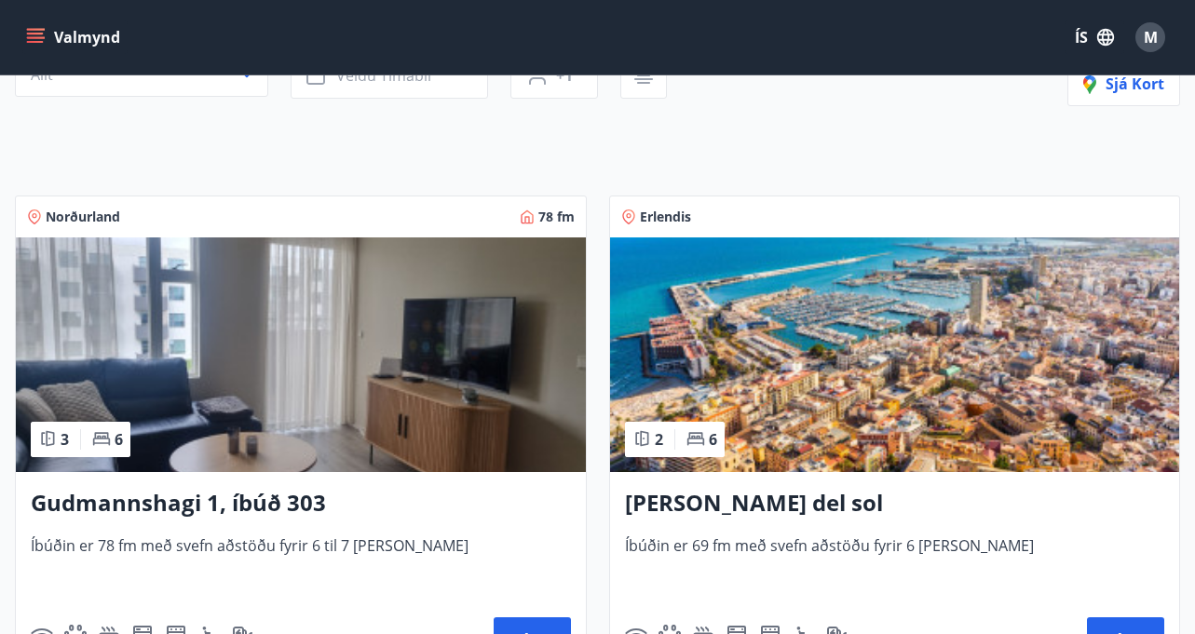
click at [248, 502] on h3 "Gudmannshagi 1, íbúð 303" at bounding box center [301, 504] width 540 height 34
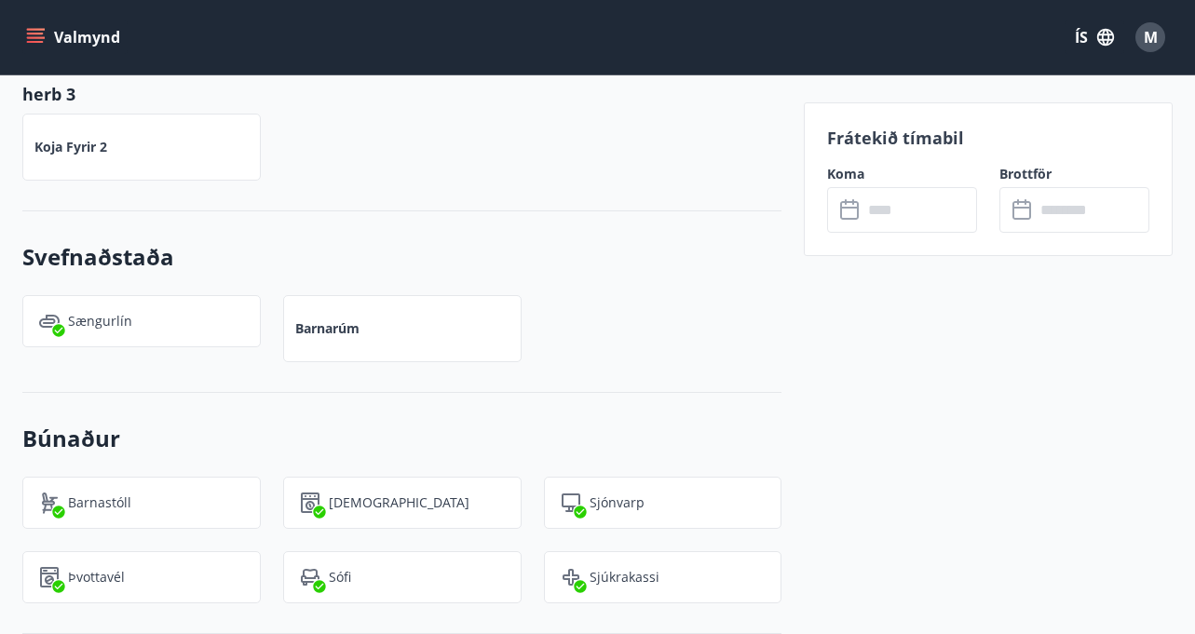
scroll to position [869, 0]
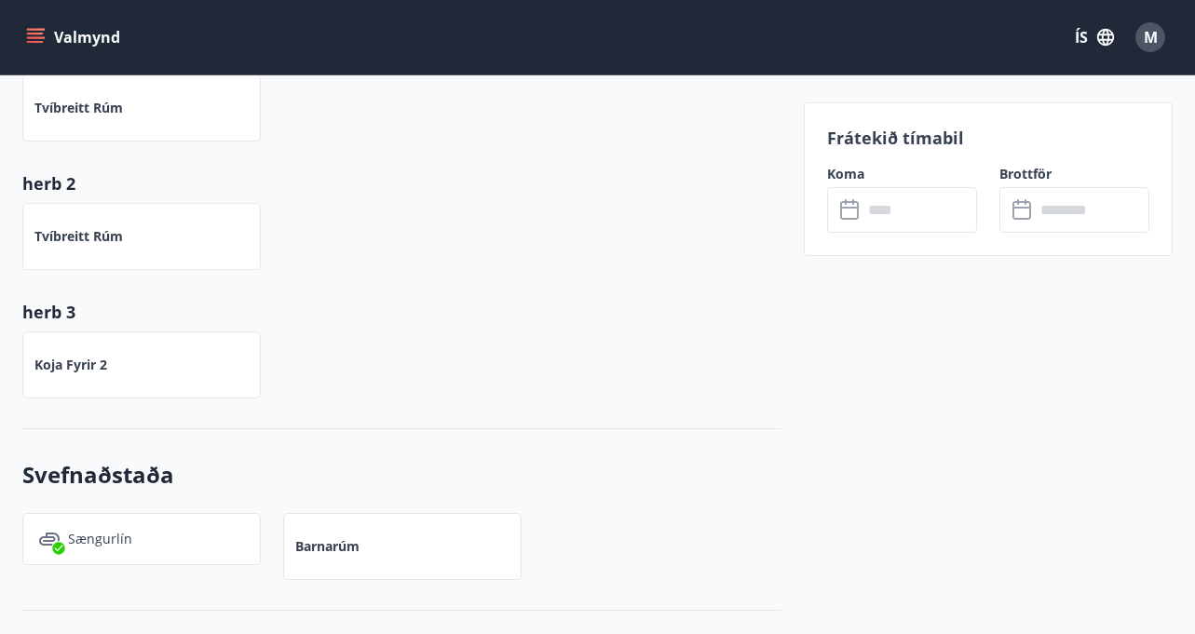
click at [848, 212] on icon at bounding box center [851, 210] width 22 height 22
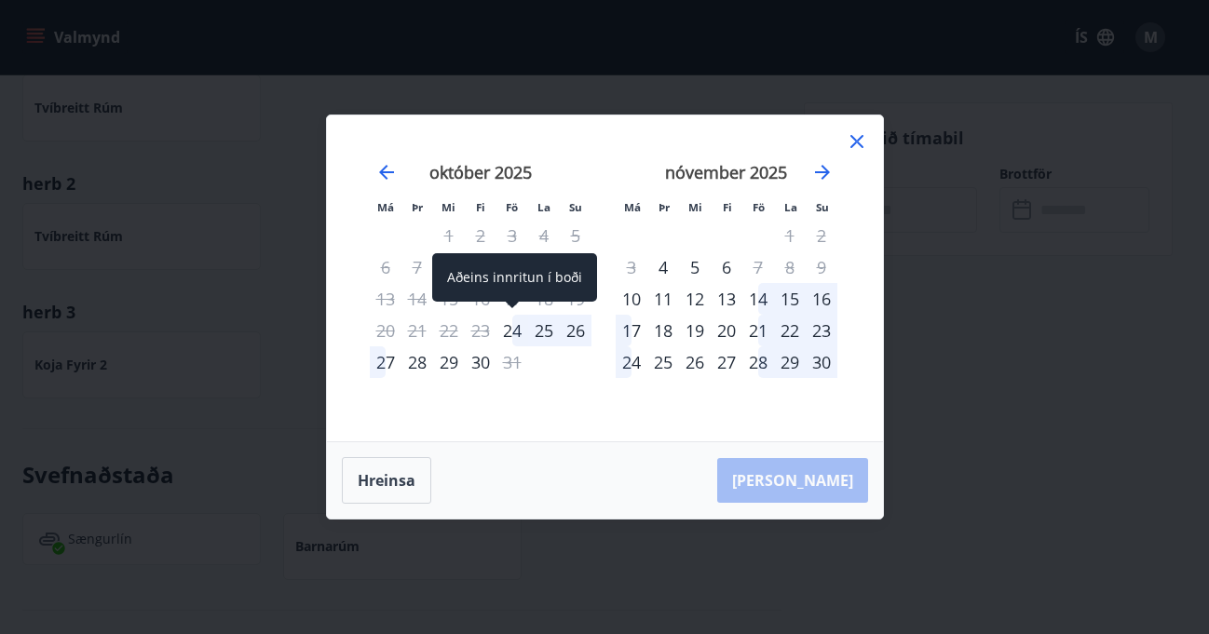
click at [509, 335] on div "24" at bounding box center [512, 331] width 32 height 32
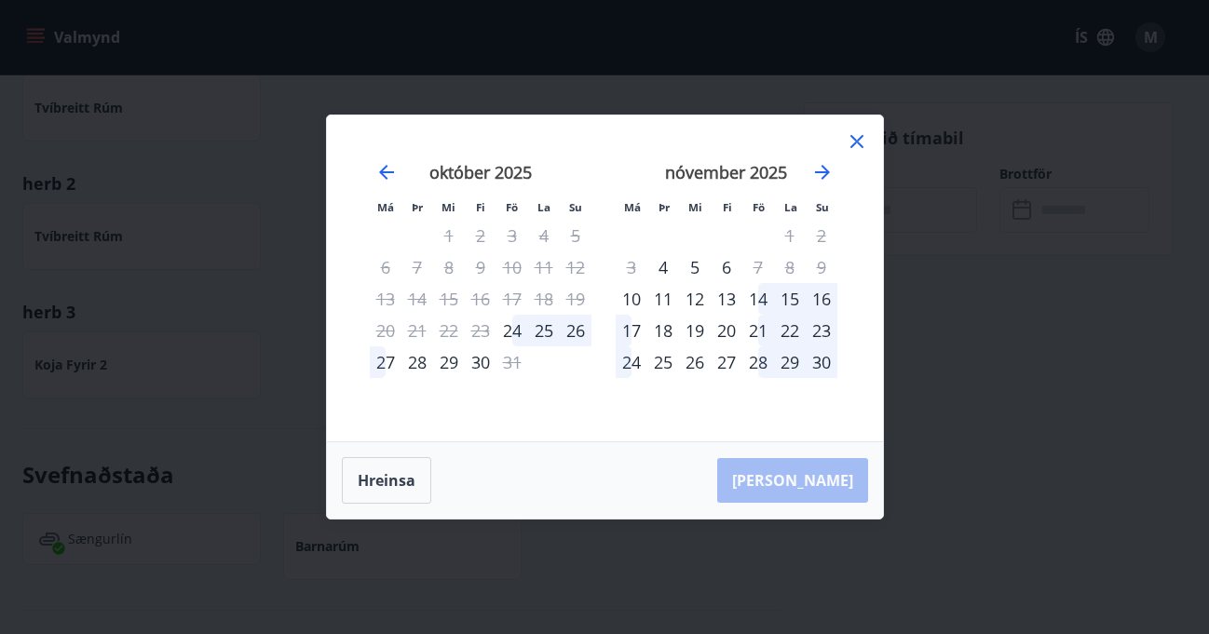
click at [575, 330] on div "26" at bounding box center [576, 331] width 32 height 32
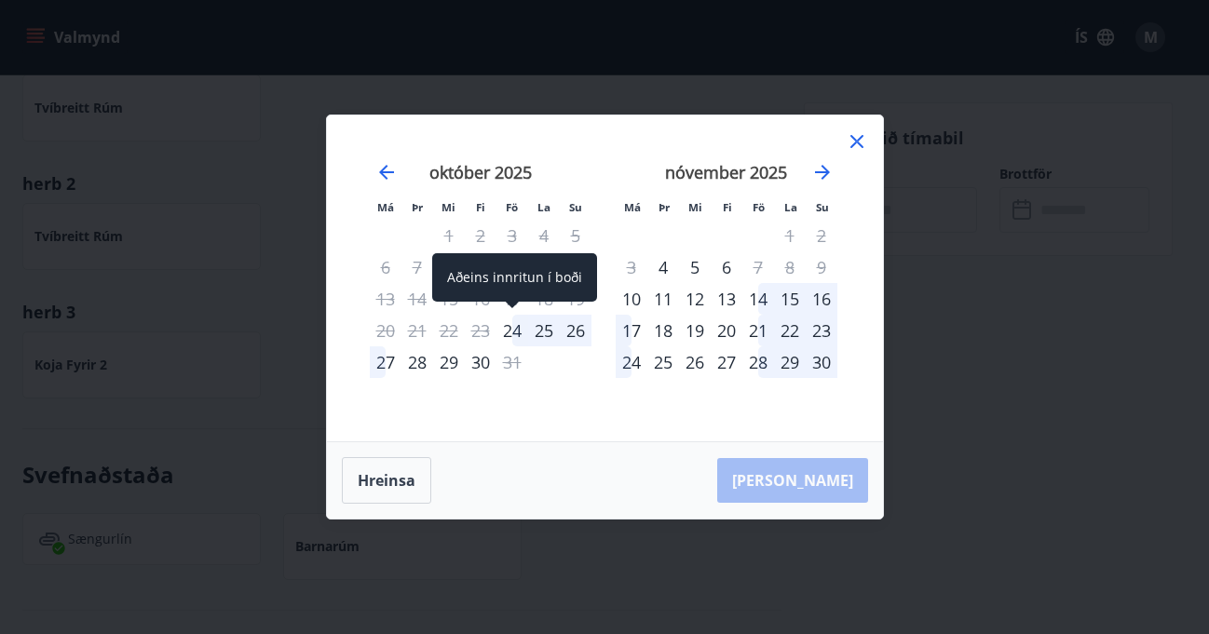
click at [513, 330] on div "24" at bounding box center [512, 331] width 32 height 32
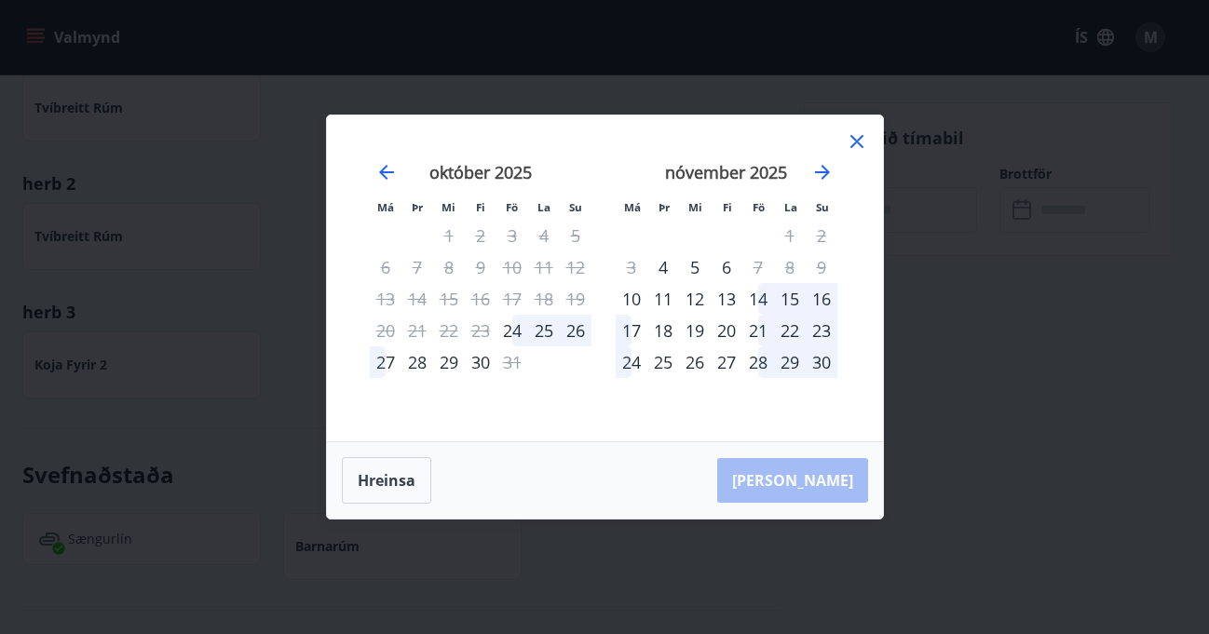
click at [548, 331] on div "25" at bounding box center [544, 331] width 32 height 32
click at [576, 333] on div "26" at bounding box center [576, 331] width 32 height 32
click at [388, 470] on button "Hreinsa" at bounding box center [386, 480] width 89 height 47
click at [396, 476] on button "Hreinsa" at bounding box center [386, 480] width 89 height 47
click at [862, 138] on icon at bounding box center [856, 141] width 22 height 22
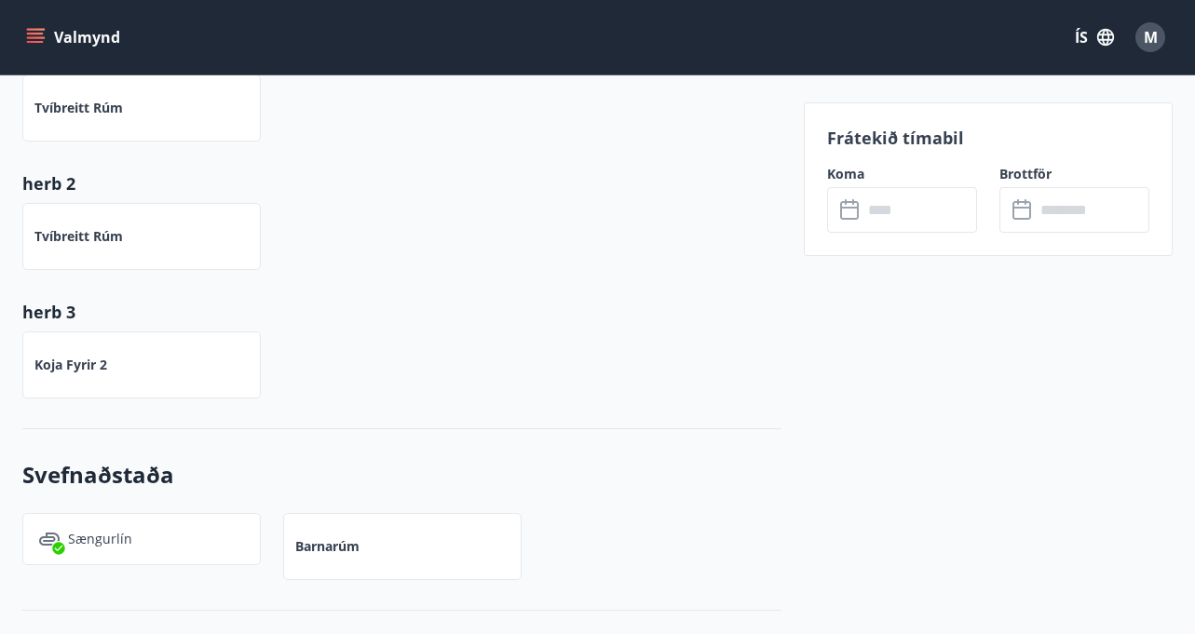
scroll to position [0, 0]
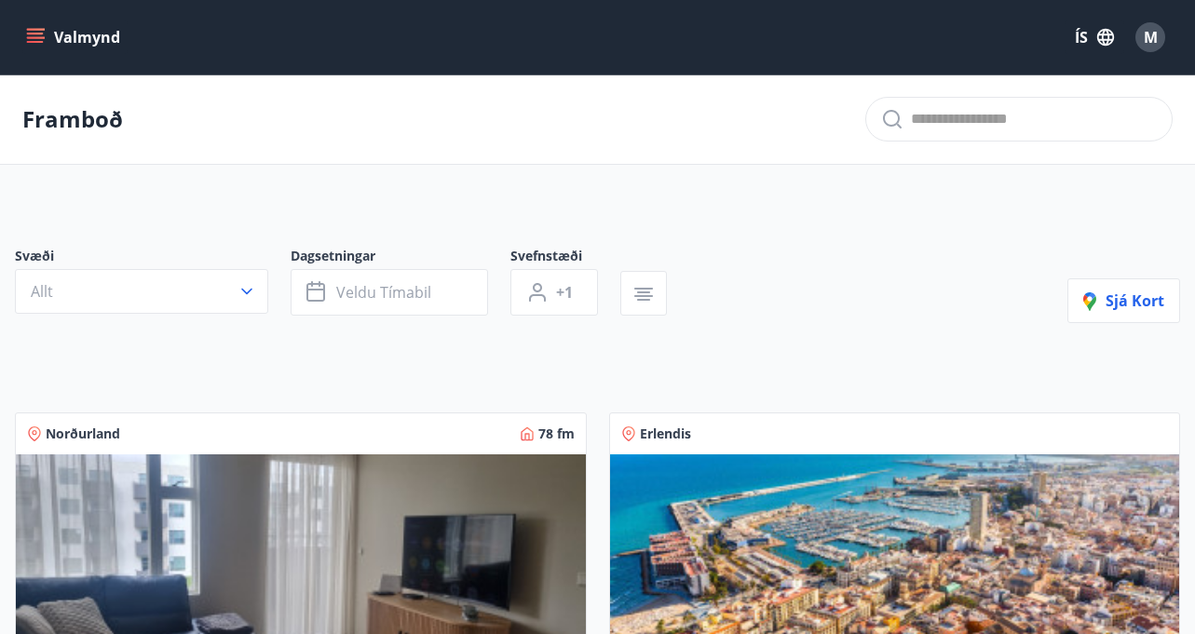
click at [96, 427] on span "Norðurland" at bounding box center [83, 434] width 74 height 19
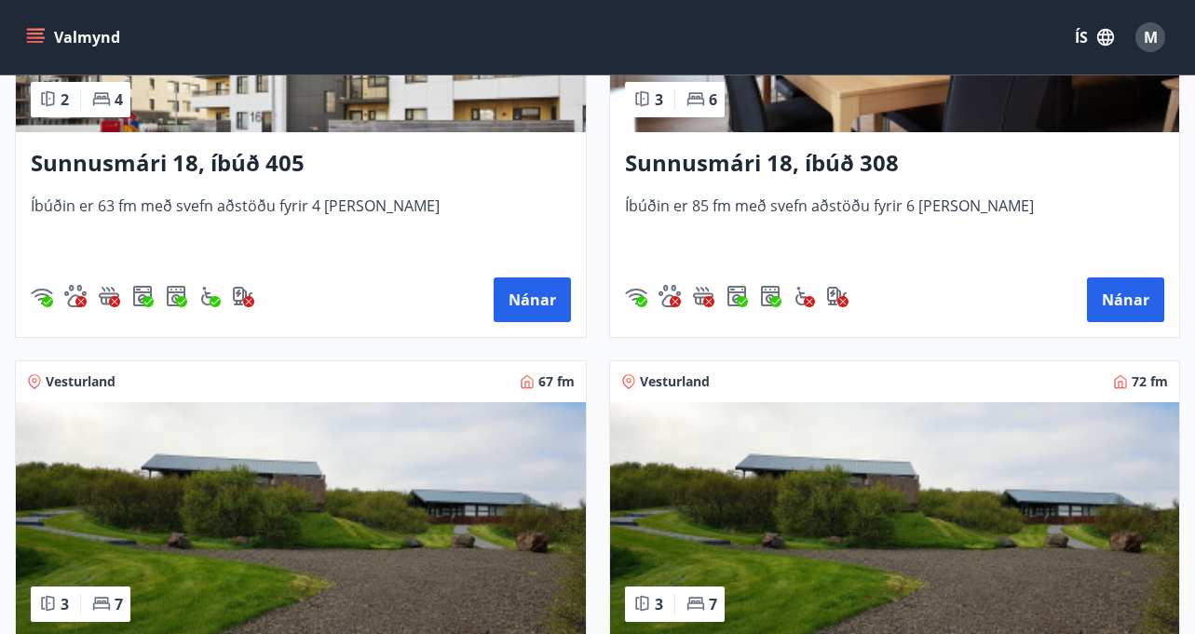
scroll to position [446, 0]
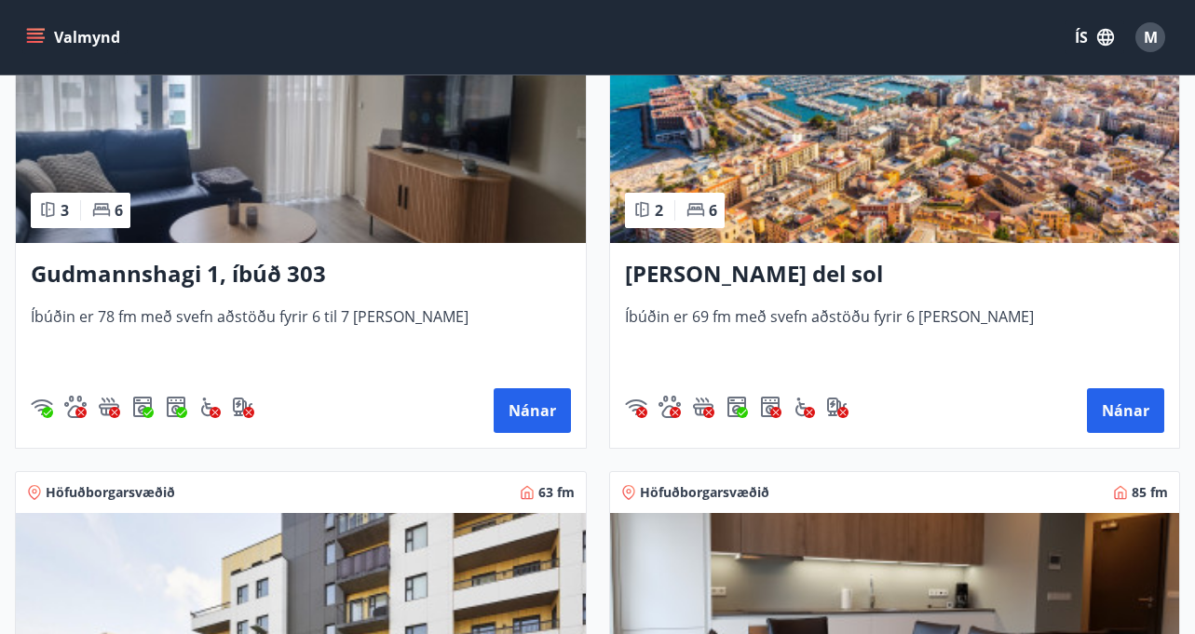
click at [372, 205] on img at bounding box center [301, 125] width 570 height 235
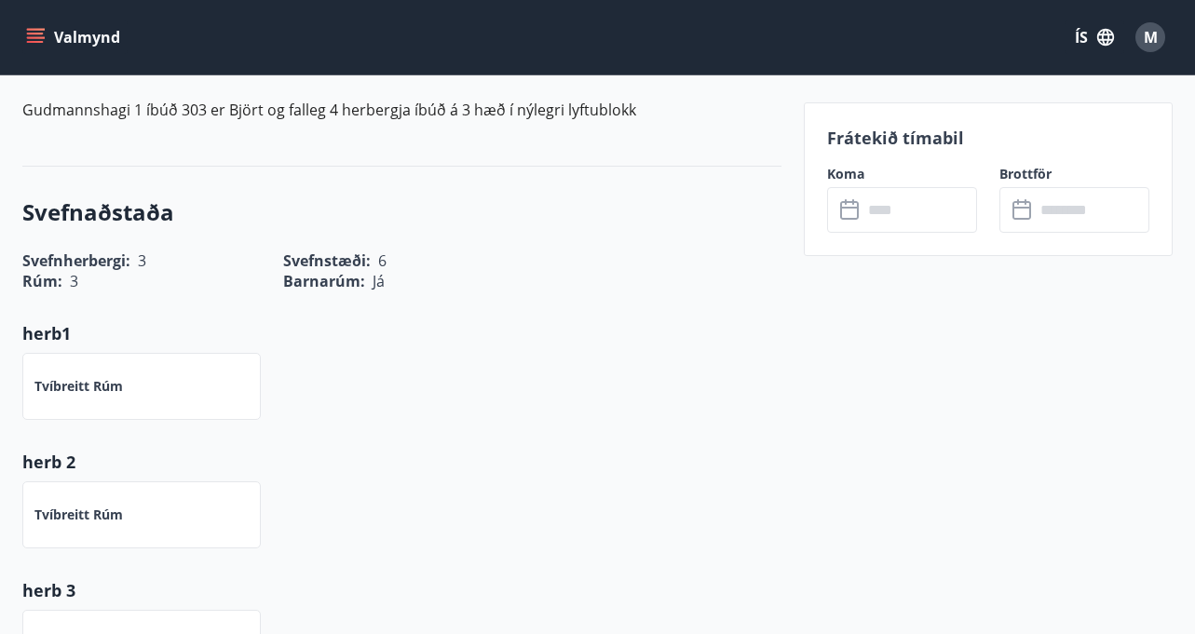
scroll to position [652, 0]
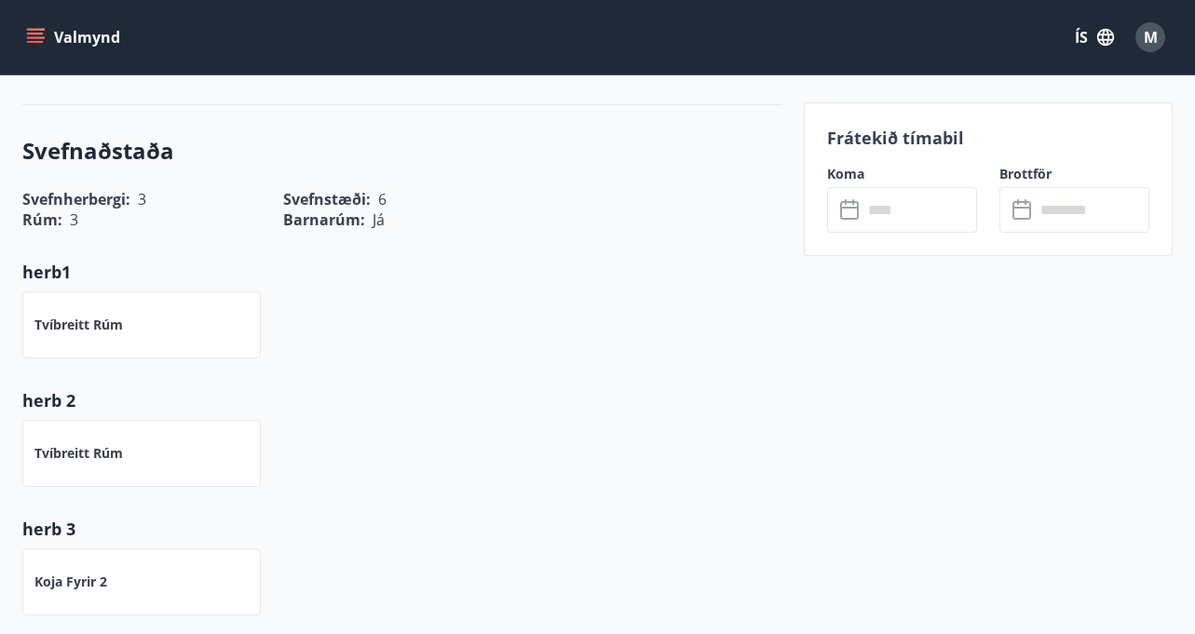
click at [856, 205] on icon at bounding box center [851, 210] width 22 height 22
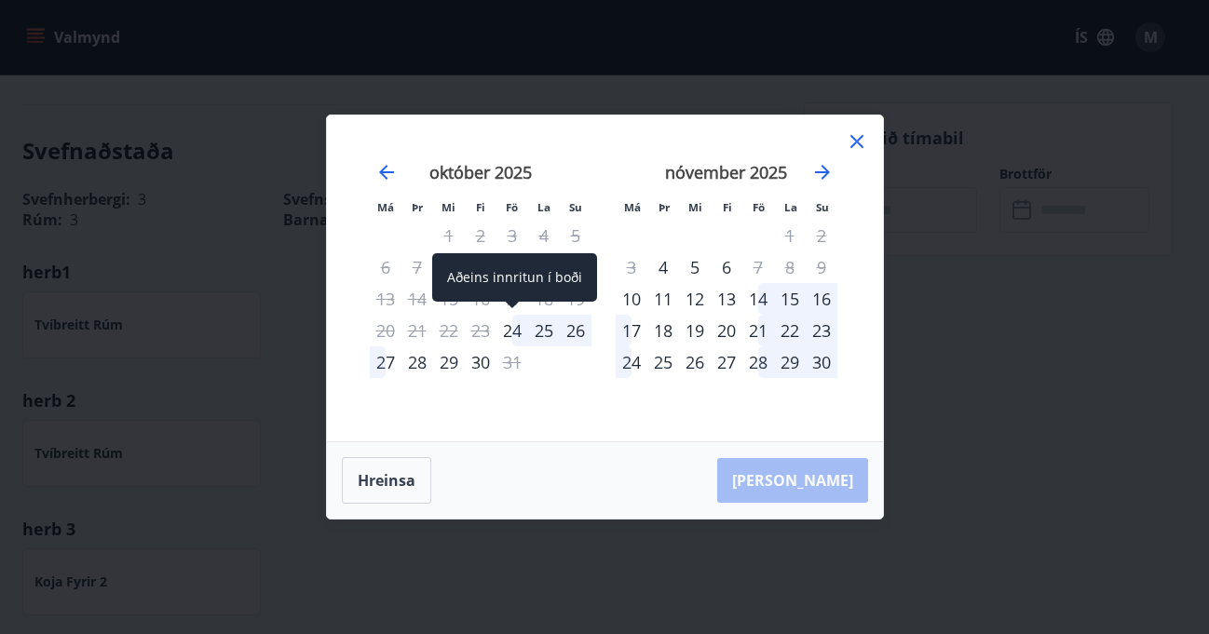
click at [512, 323] on div "24" at bounding box center [512, 331] width 32 height 32
click at [507, 329] on div "24" at bounding box center [512, 331] width 32 height 32
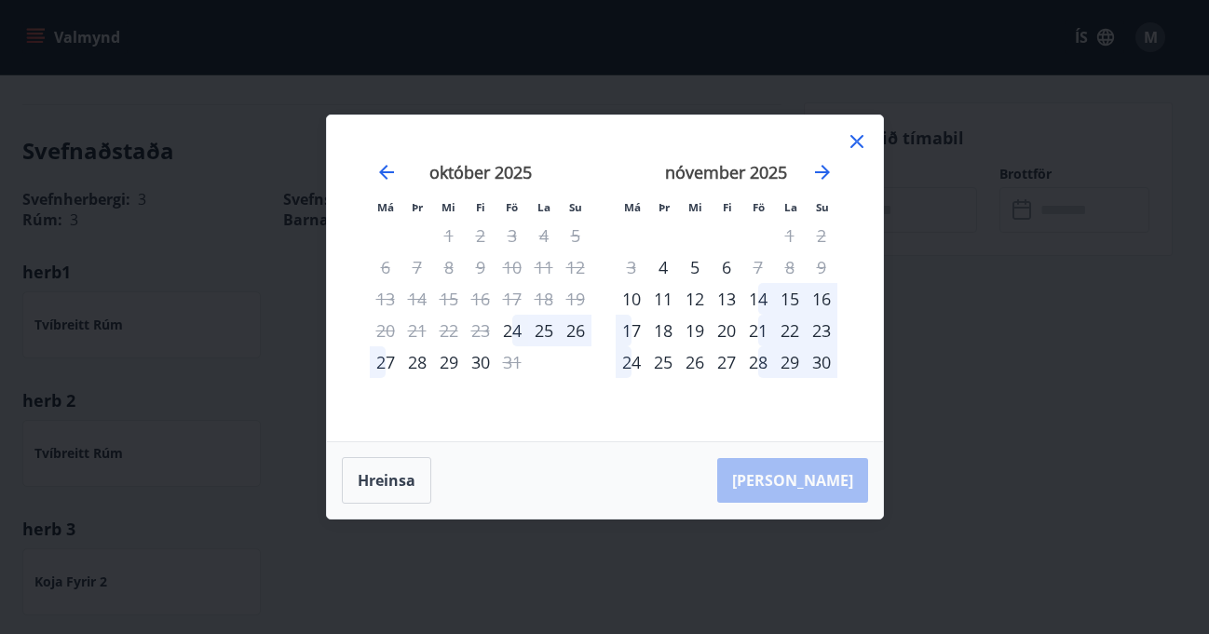
click at [815, 481] on div "[PERSON_NAME]" at bounding box center [605, 480] width 556 height 76
click at [697, 346] on div "26" at bounding box center [695, 362] width 32 height 32
click at [580, 332] on div "26" at bounding box center [576, 331] width 32 height 32
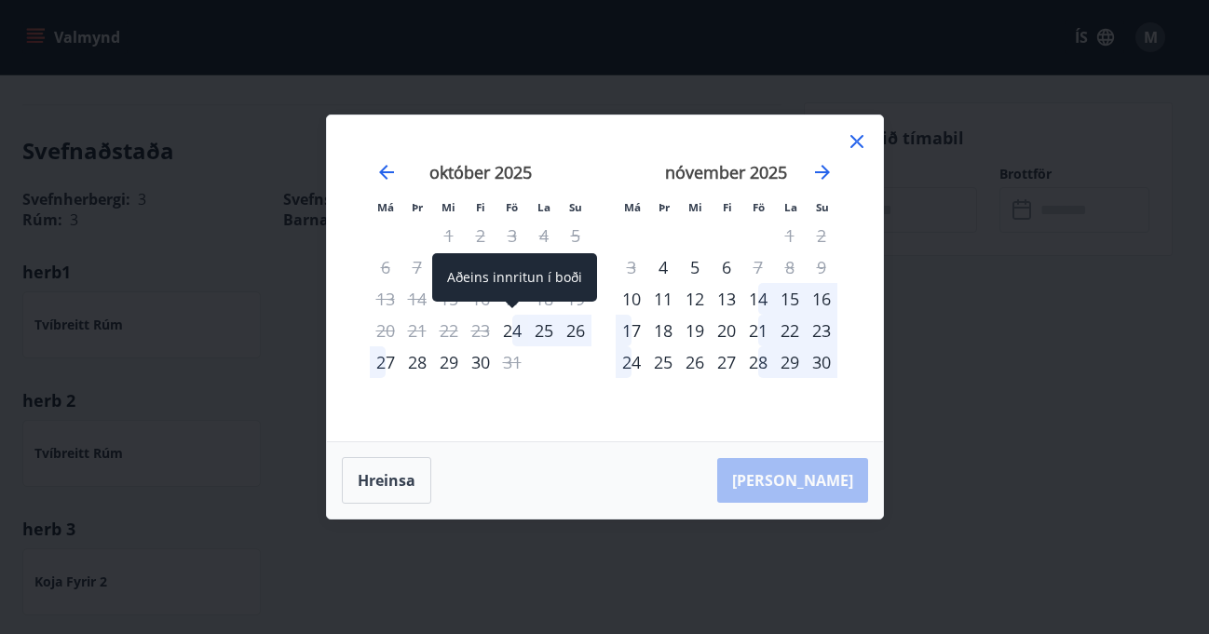
click at [506, 330] on div "24" at bounding box center [512, 331] width 32 height 32
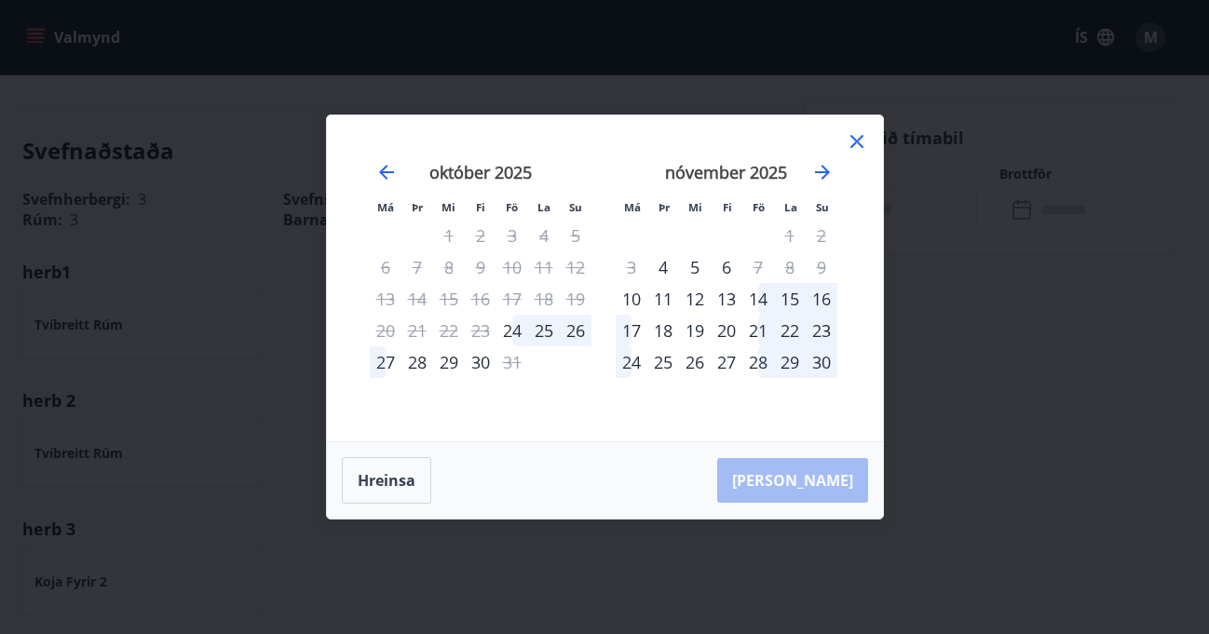
click at [854, 136] on icon at bounding box center [856, 141] width 22 height 22
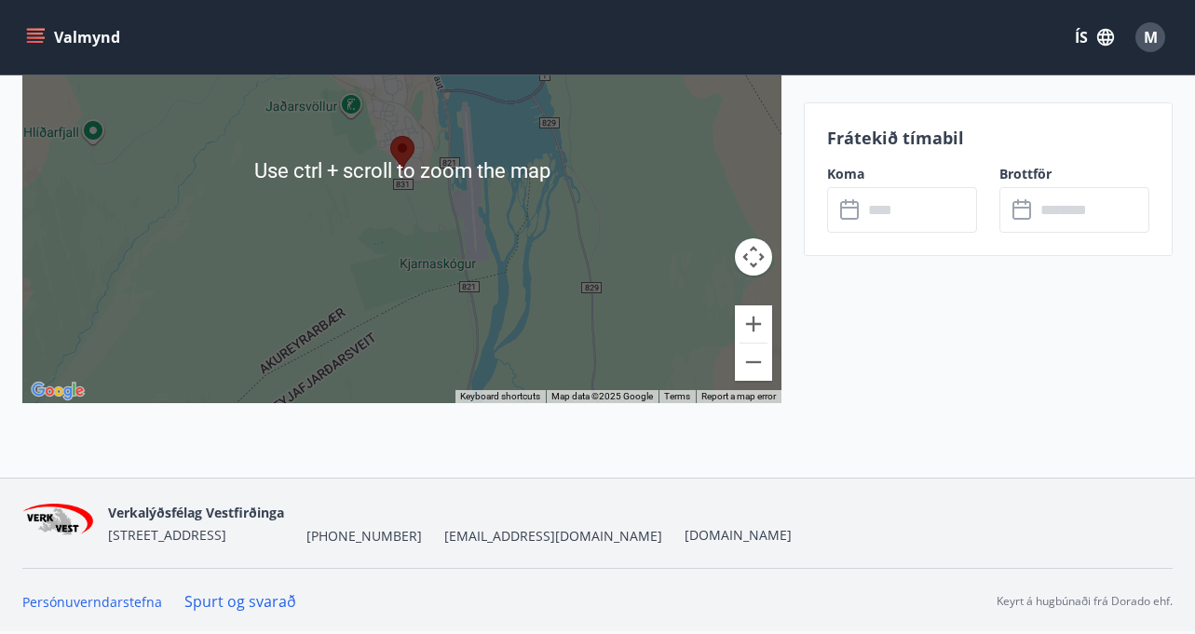
scroll to position [2493, 0]
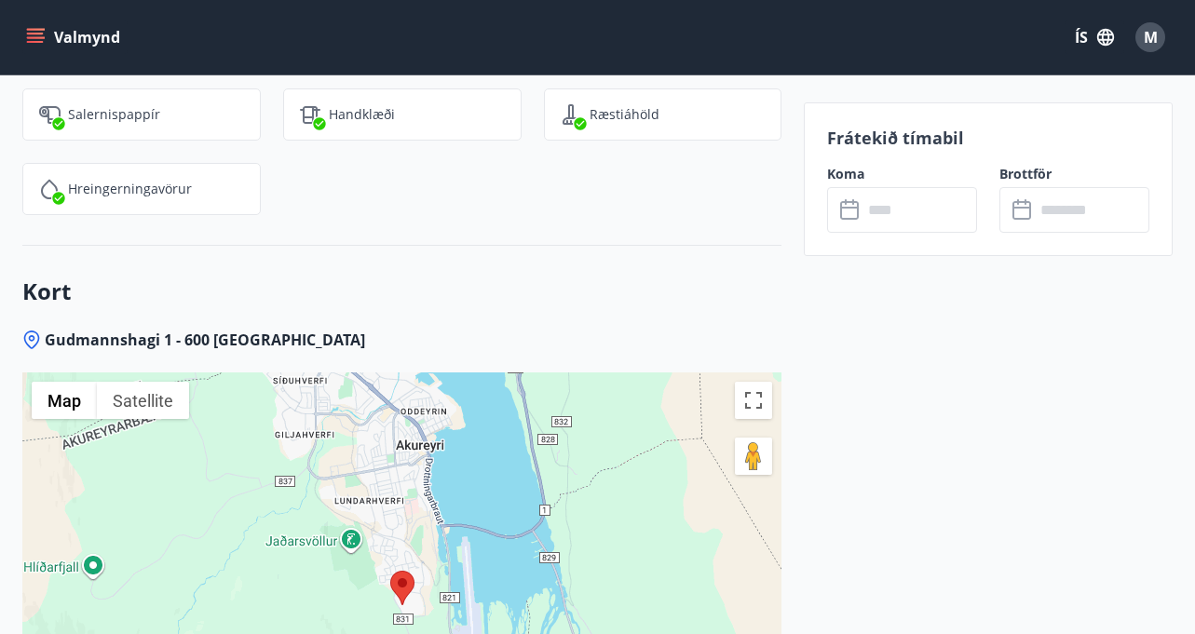
click at [842, 213] on icon at bounding box center [849, 210] width 19 height 19
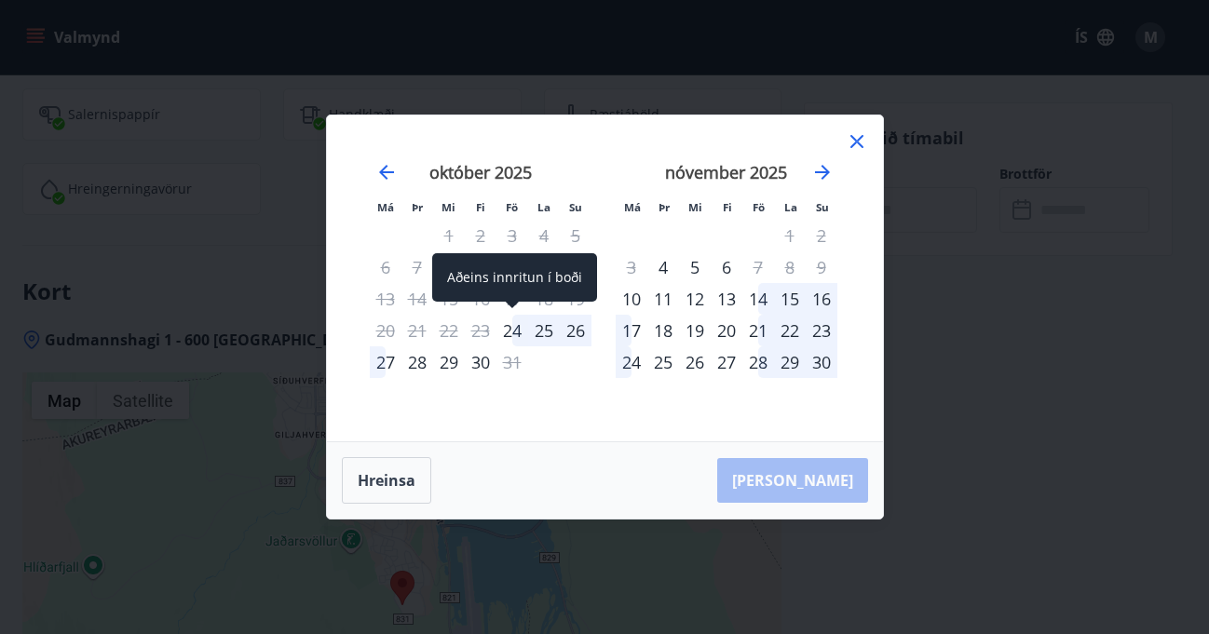
click at [508, 327] on div "24" at bounding box center [512, 331] width 32 height 32
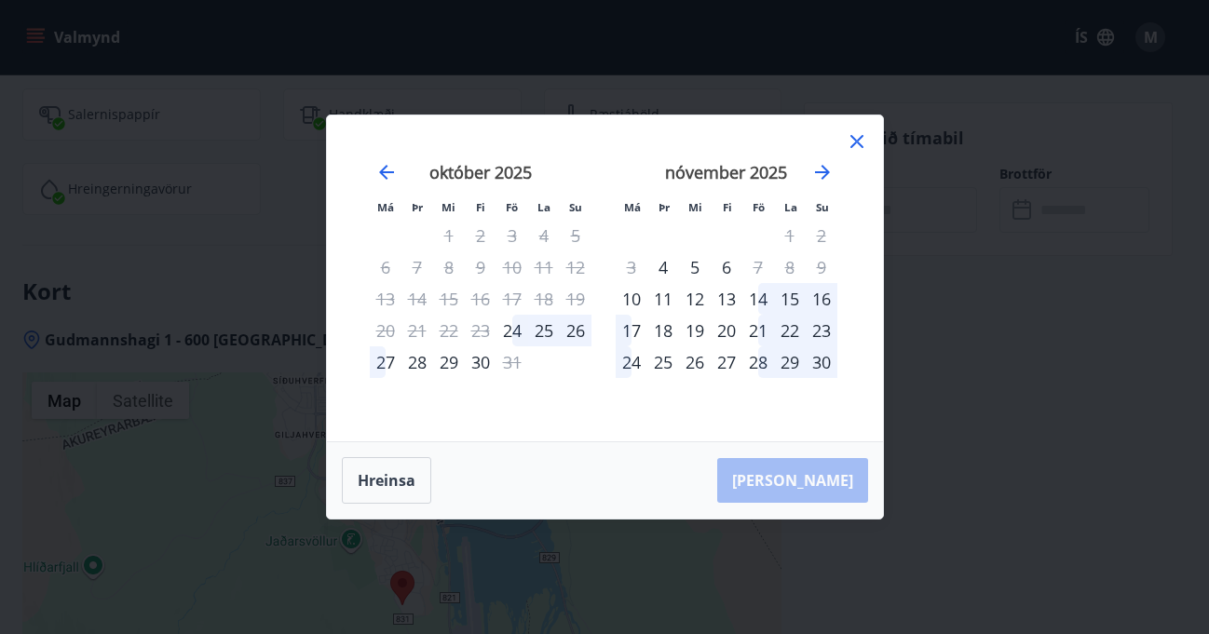
click at [551, 333] on div "25" at bounding box center [544, 331] width 32 height 32
click at [567, 335] on div "26" at bounding box center [576, 331] width 32 height 32
drag, startPoint x: 852, startPoint y: 137, endPoint x: 839, endPoint y: 485, distance: 348.5
click at [852, 139] on icon at bounding box center [856, 141] width 22 height 22
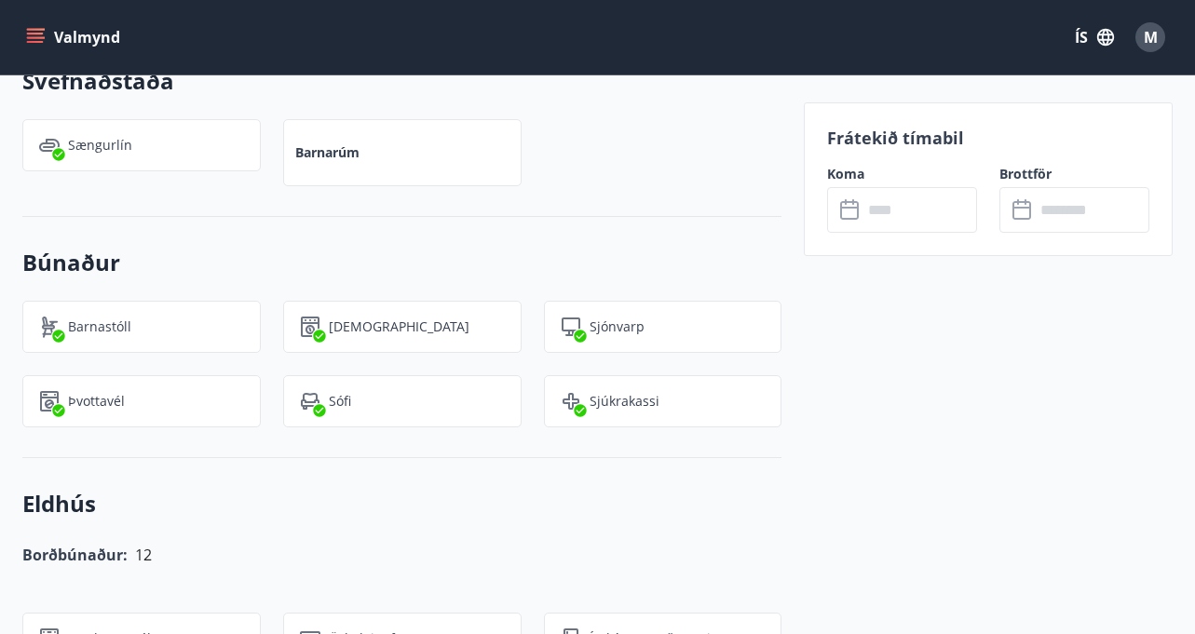
scroll to position [1304, 0]
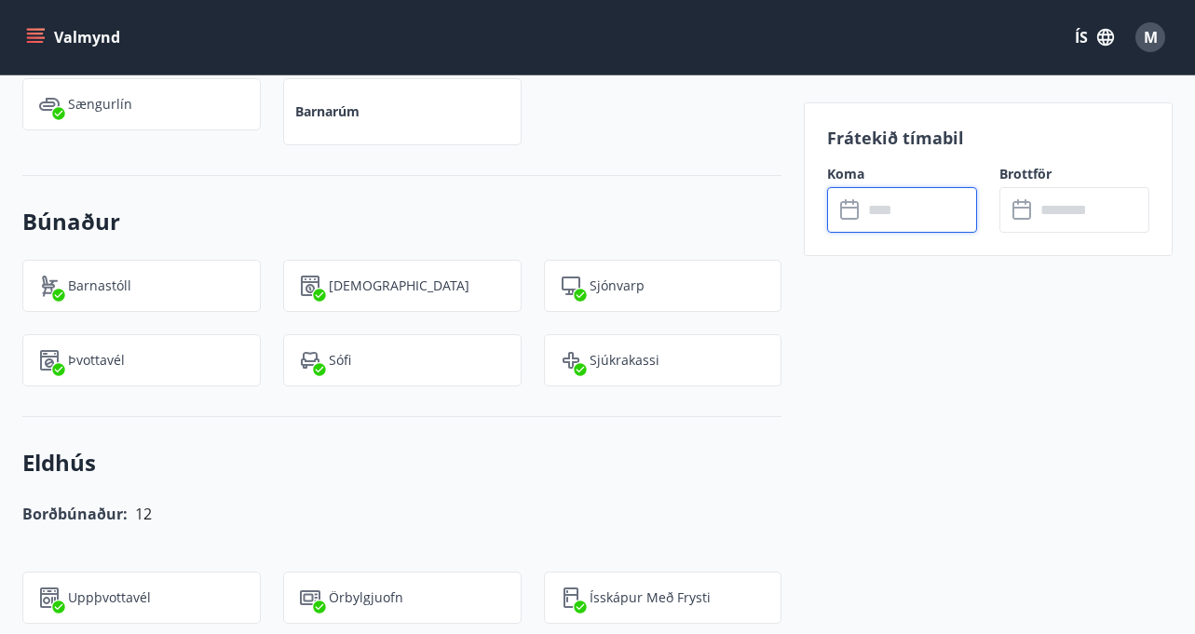
click at [878, 206] on input "text" at bounding box center [919, 210] width 115 height 46
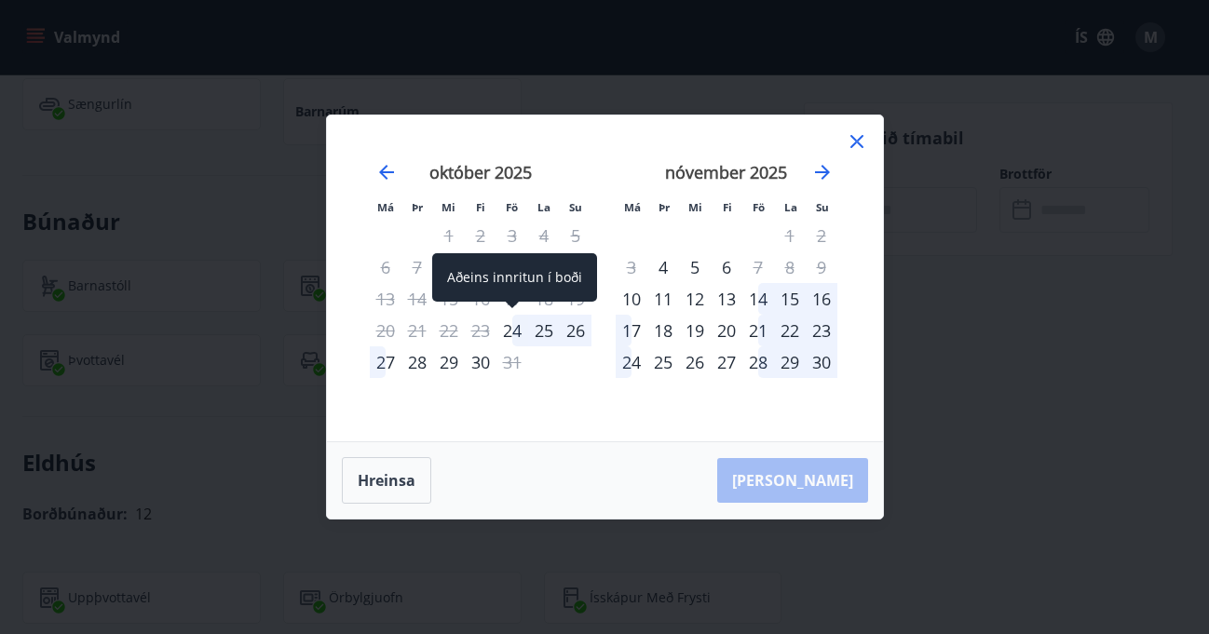
click at [513, 323] on div "24" at bounding box center [512, 331] width 32 height 32
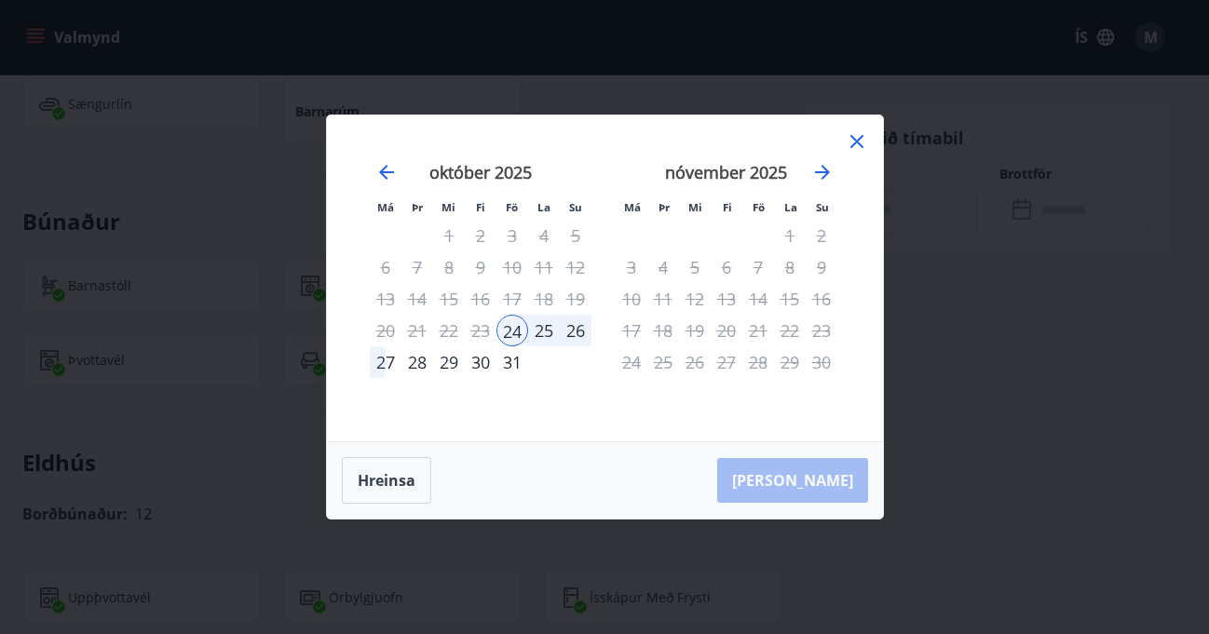
click at [538, 326] on div "25" at bounding box center [544, 331] width 32 height 32
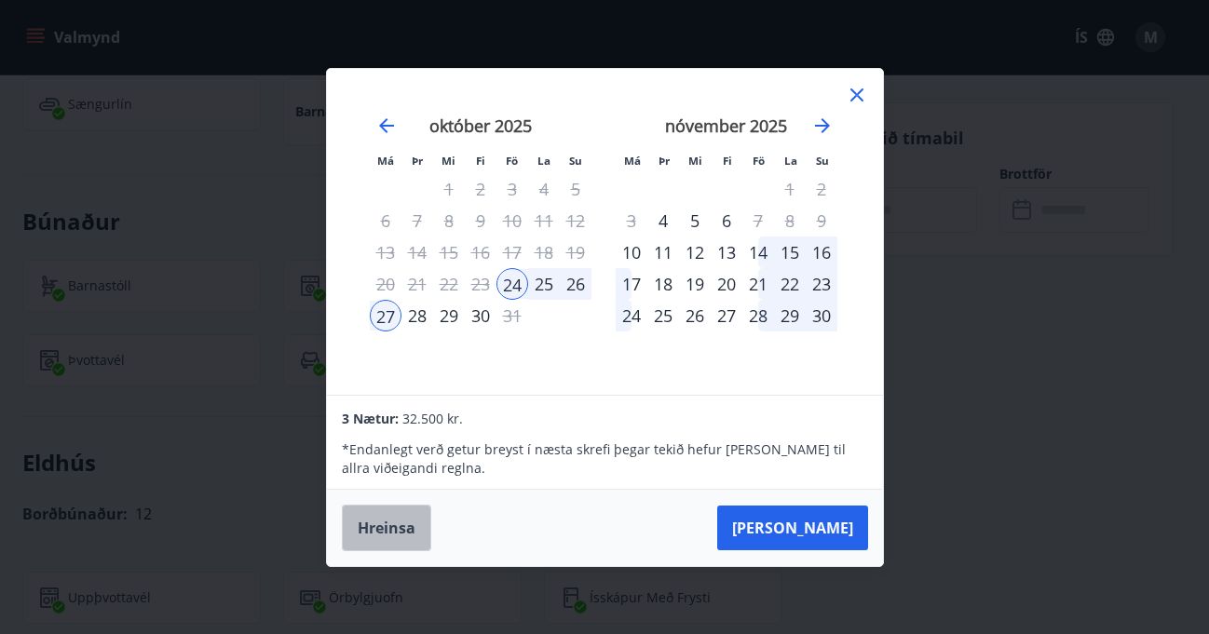
click at [385, 525] on button "Hreinsa" at bounding box center [386, 528] width 89 height 47
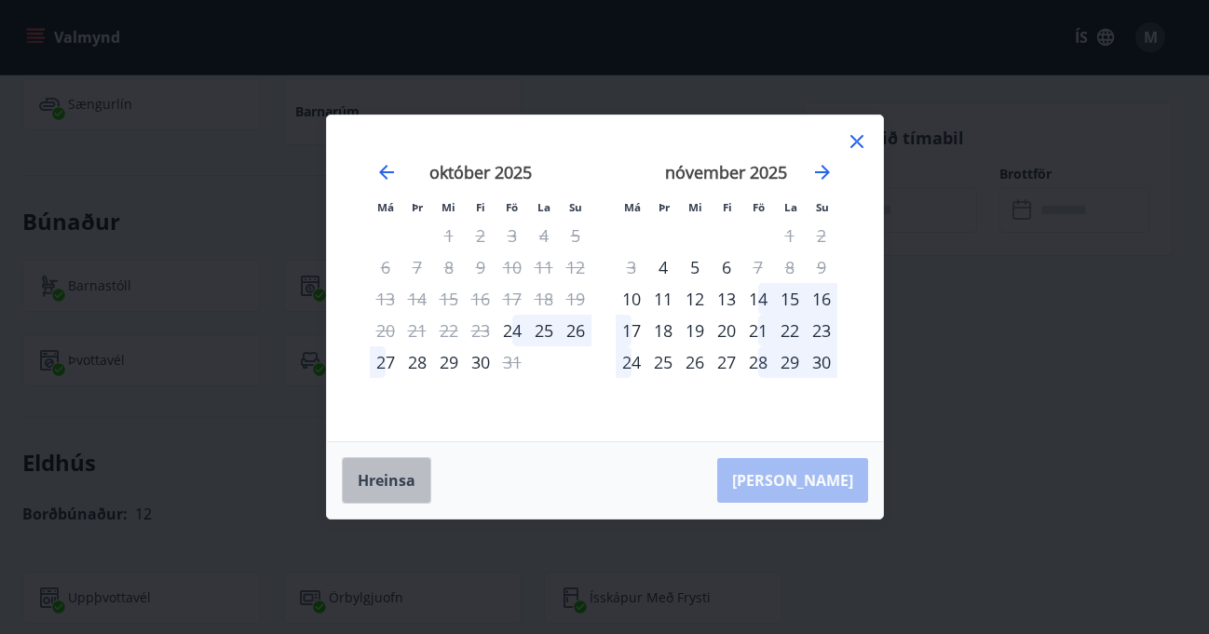
click at [372, 474] on button "Hreinsa" at bounding box center [386, 480] width 89 height 47
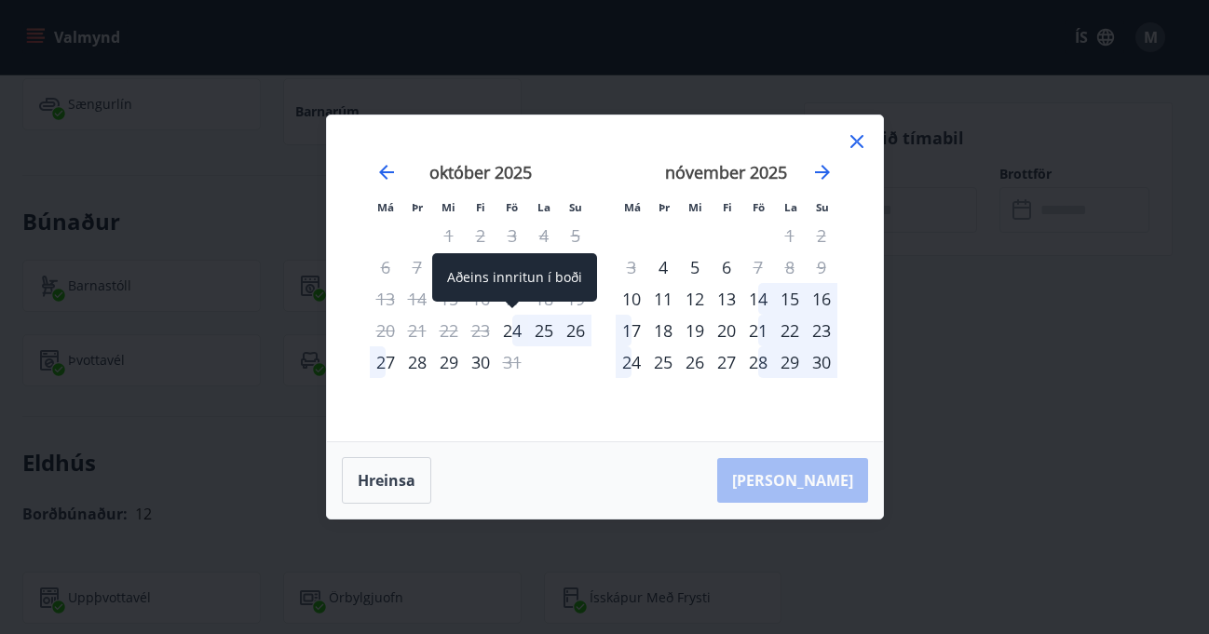
click at [511, 324] on div "24" at bounding box center [512, 331] width 32 height 32
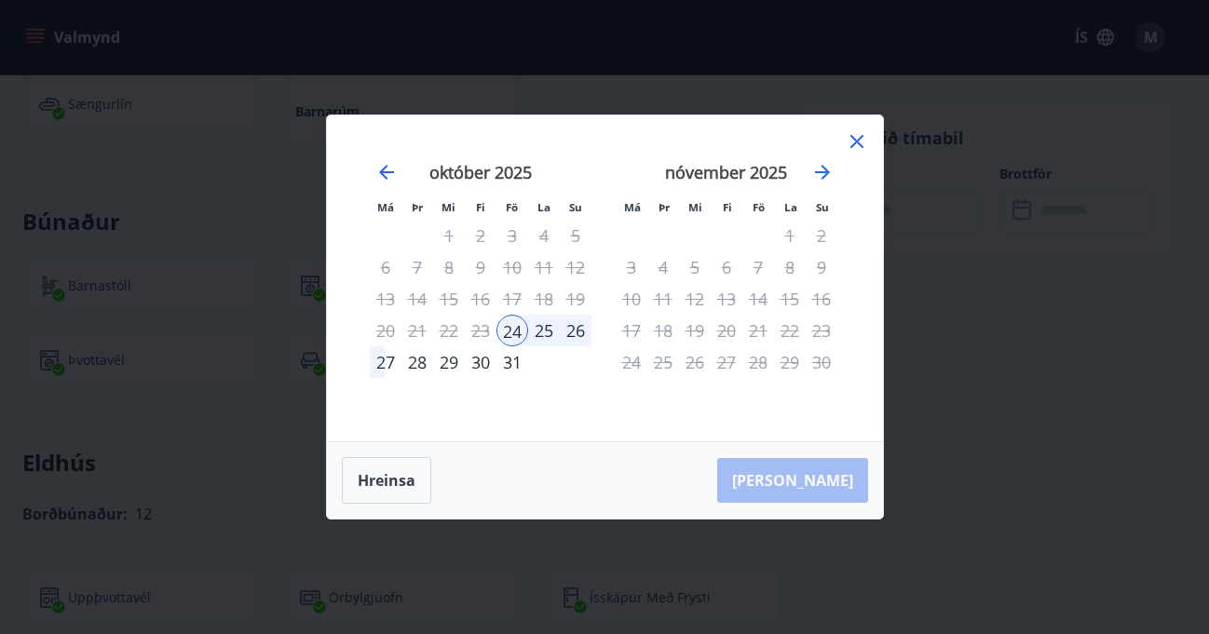
click at [817, 480] on div "[PERSON_NAME]" at bounding box center [605, 480] width 556 height 76
click at [853, 142] on icon at bounding box center [856, 141] width 22 height 22
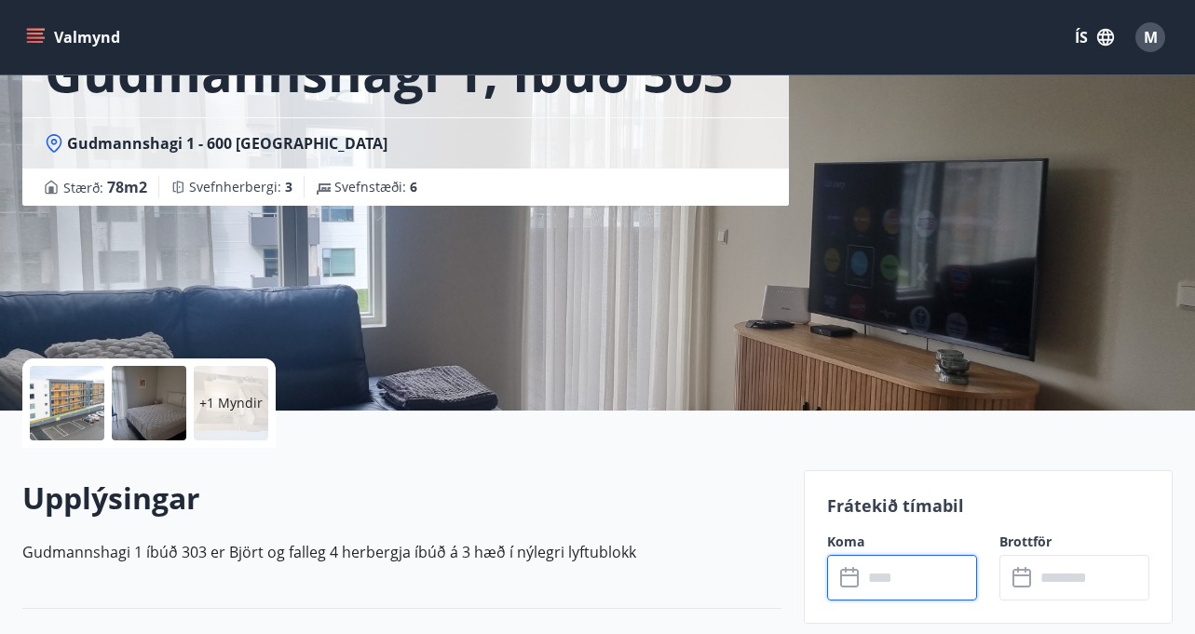
scroll to position [217, 0]
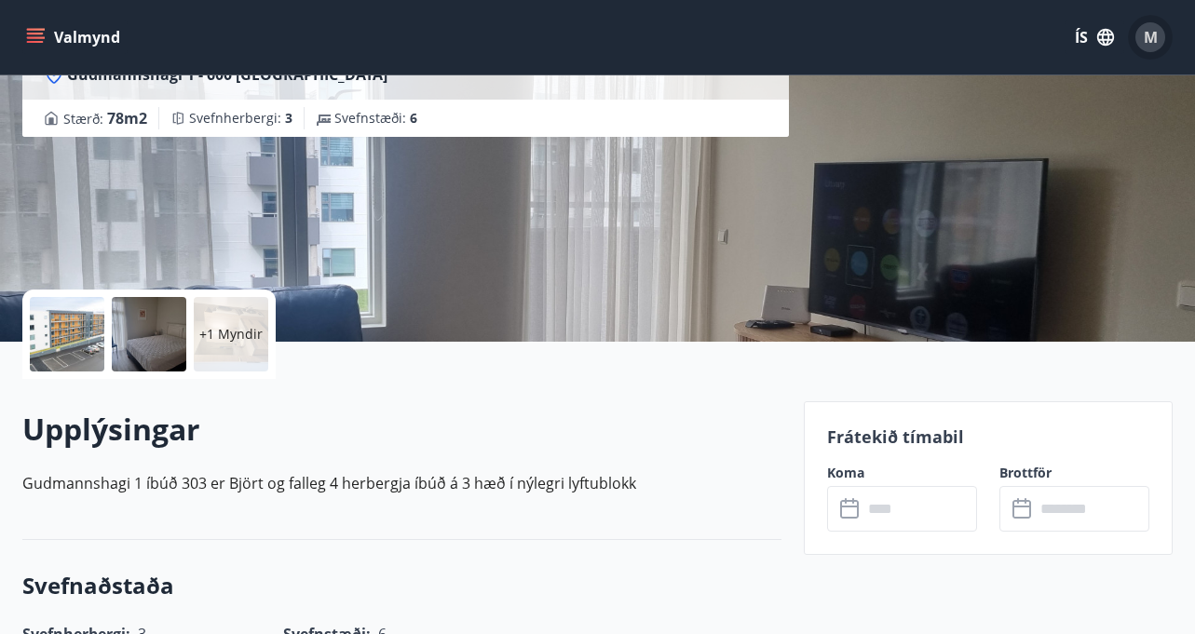
click at [1153, 35] on span "M" at bounding box center [1150, 37] width 14 height 20
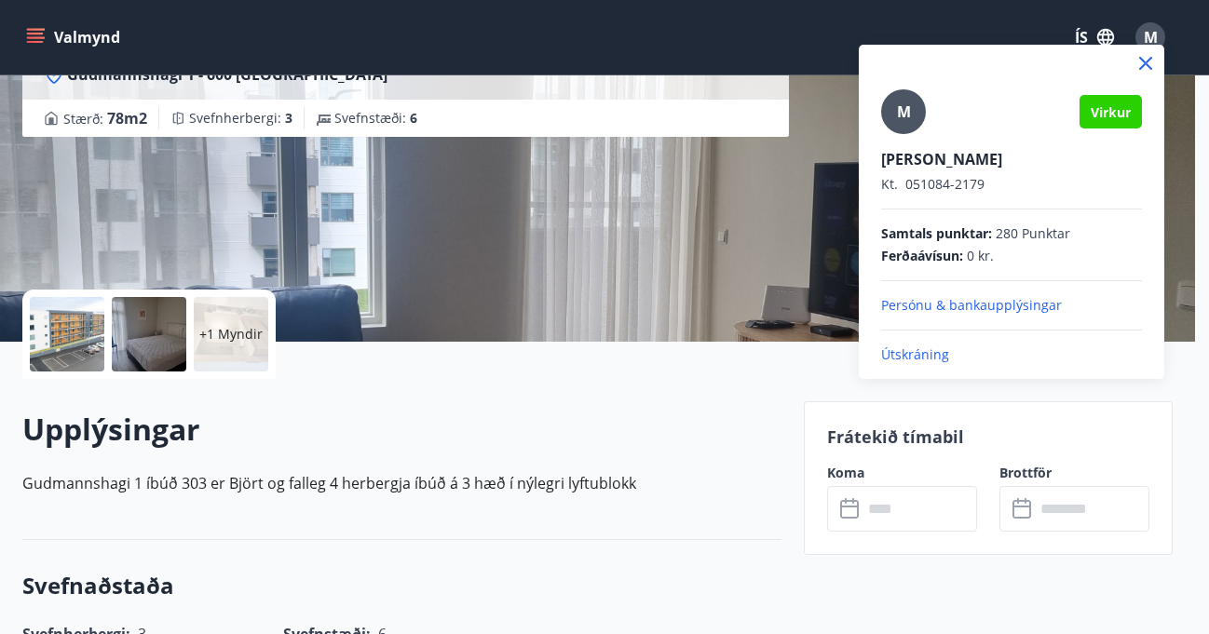
click at [801, 200] on div at bounding box center [604, 317] width 1209 height 634
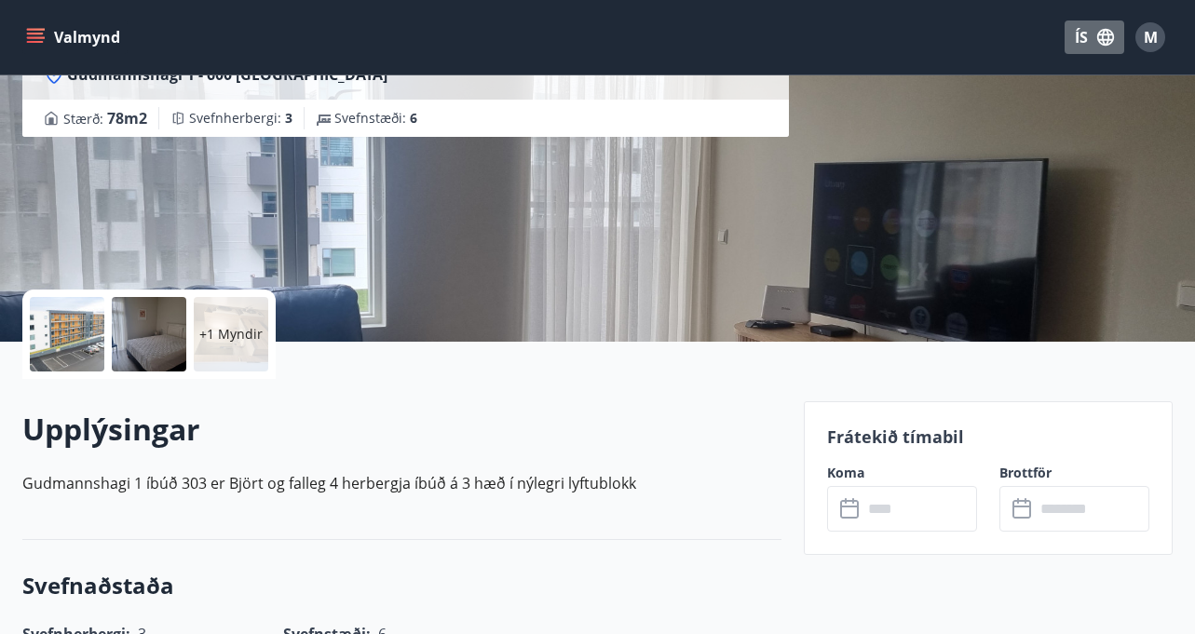
click at [1103, 38] on icon "button" at bounding box center [1105, 37] width 20 height 20
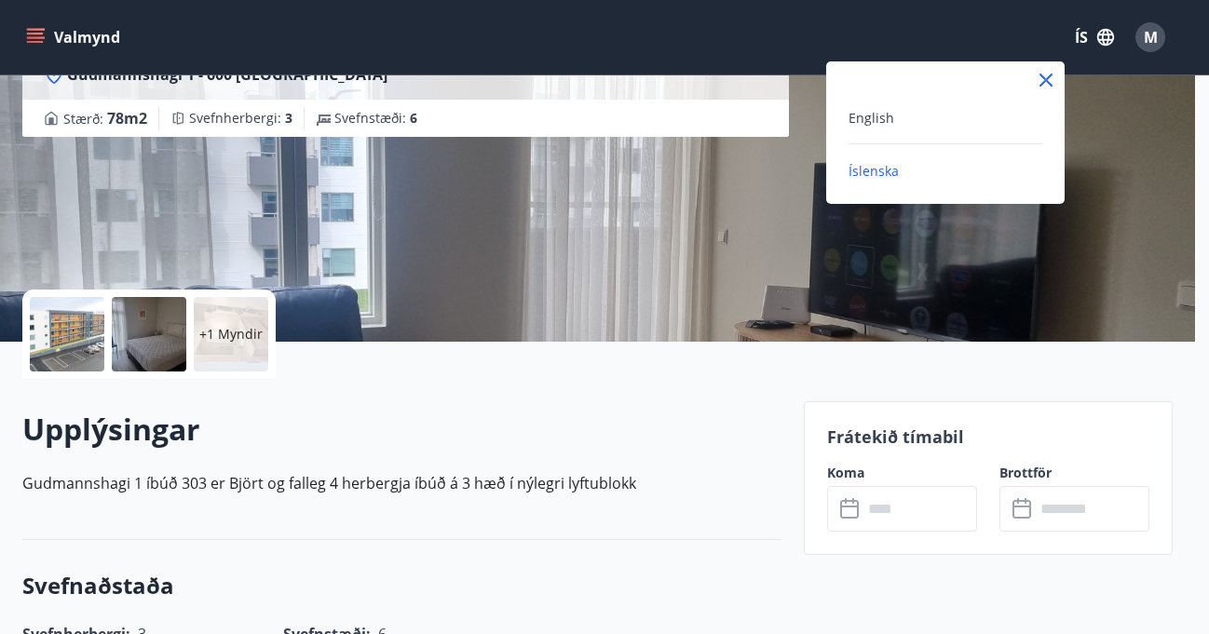
click at [726, 170] on div at bounding box center [604, 317] width 1209 height 634
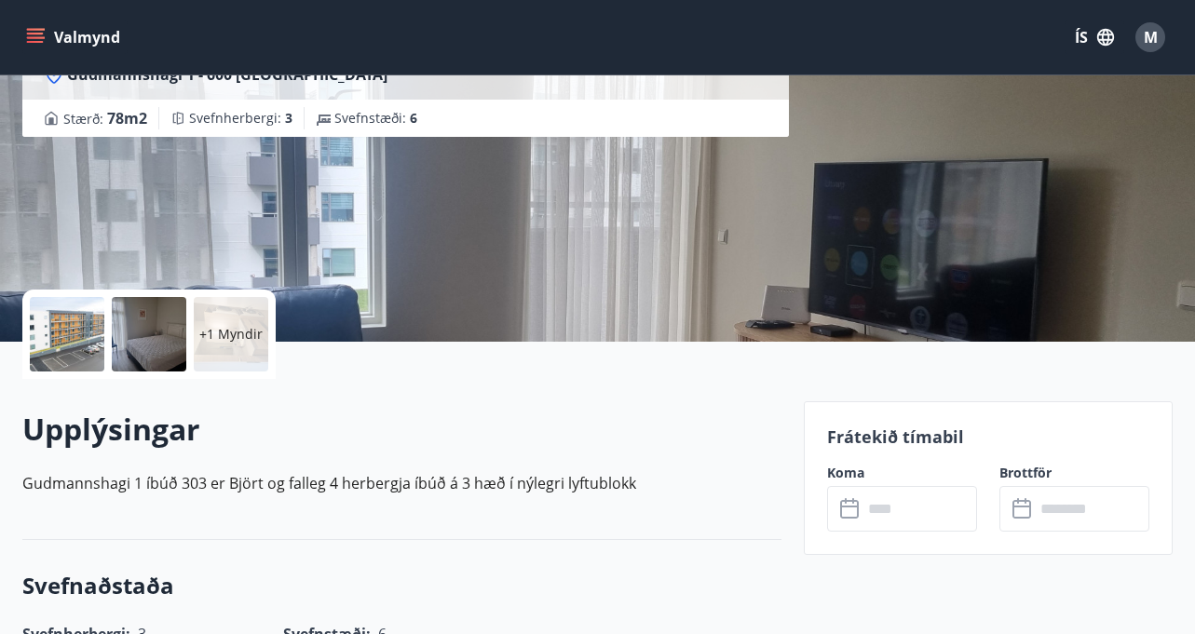
click at [849, 513] on icon at bounding box center [851, 509] width 22 height 22
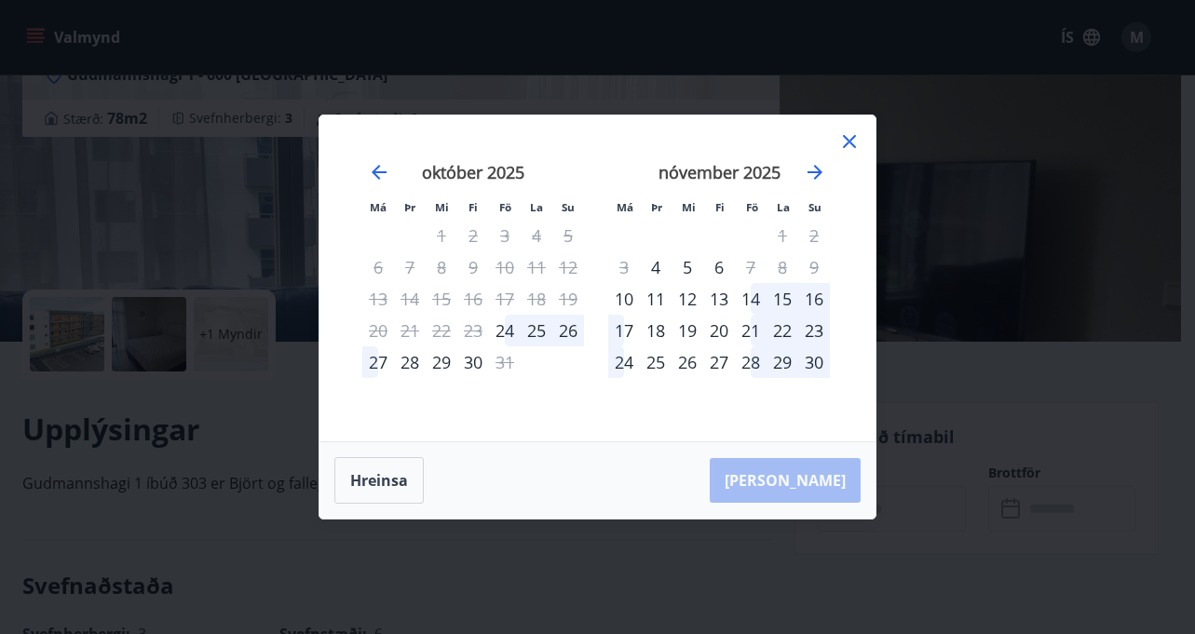
scroll to position [435, 0]
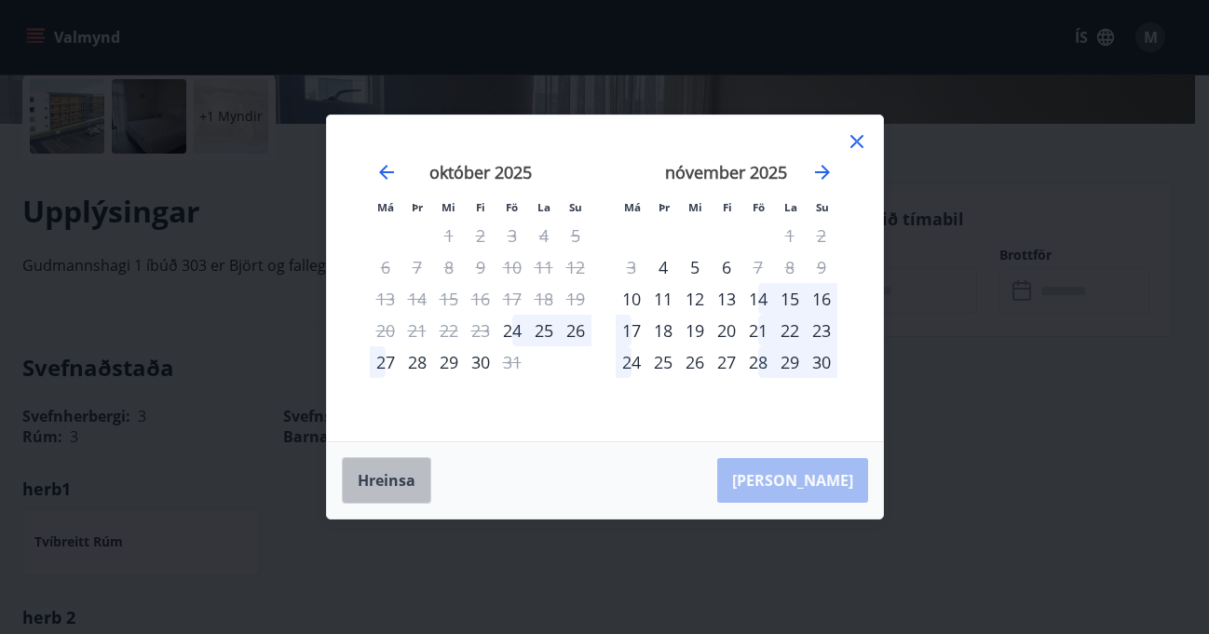
click at [405, 481] on button "Hreinsa" at bounding box center [386, 480] width 89 height 47
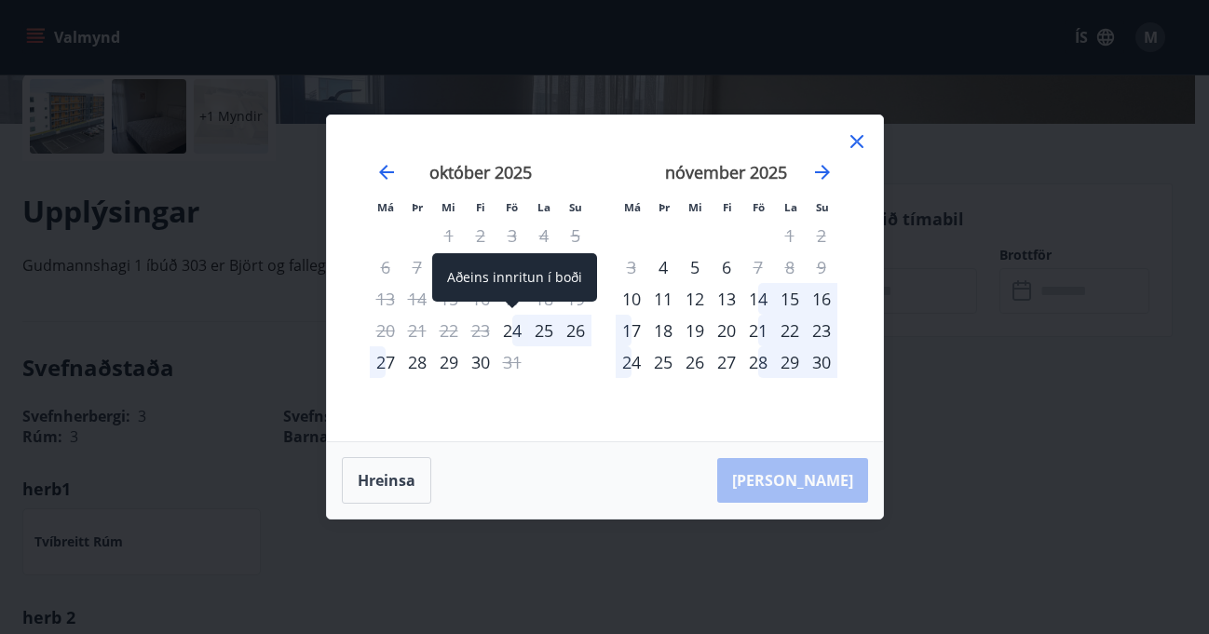
click at [520, 330] on div "24" at bounding box center [512, 331] width 32 height 32
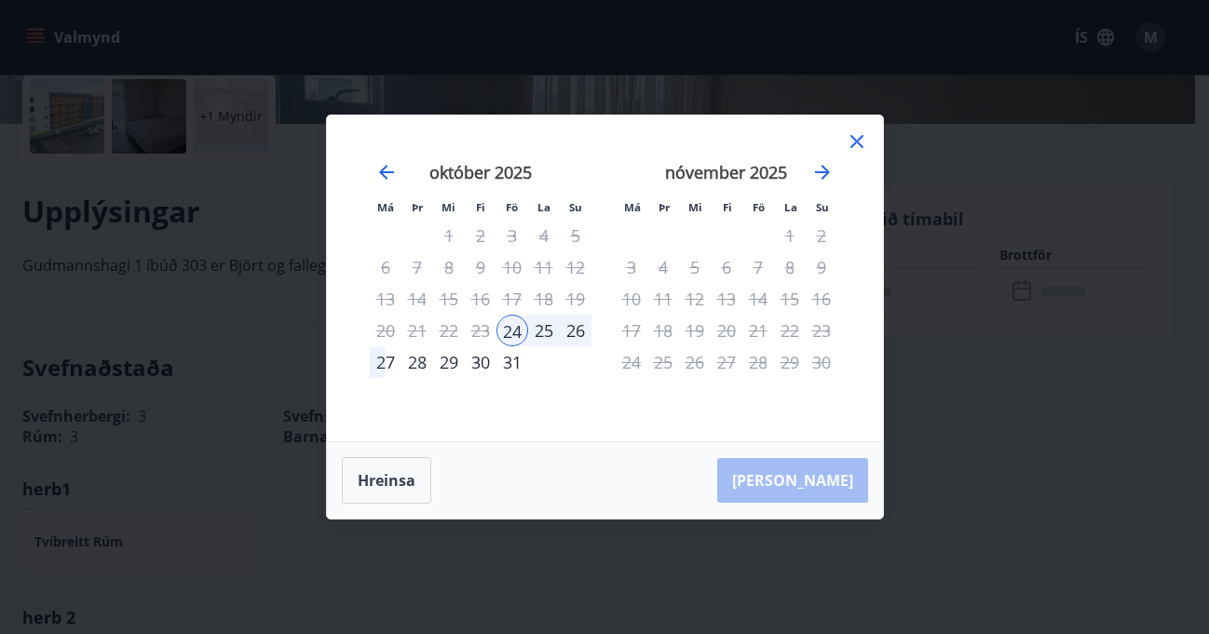
click at [385, 359] on div "27" at bounding box center [386, 362] width 32 height 32
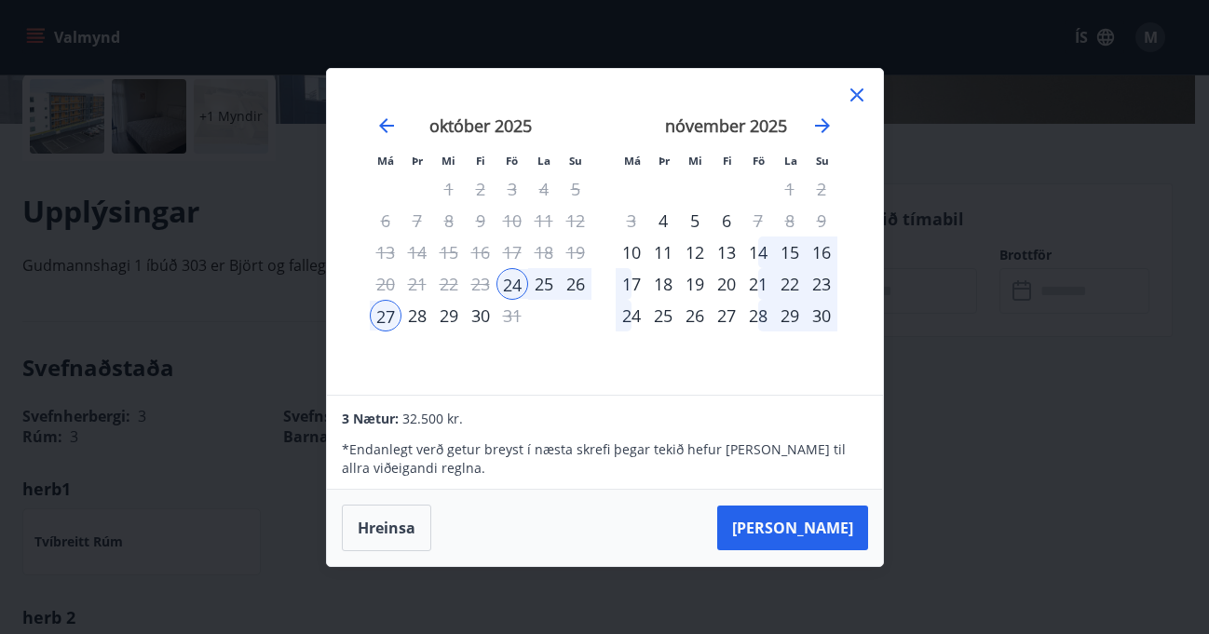
click at [568, 280] on div "26" at bounding box center [576, 284] width 32 height 32
click at [574, 285] on div "26" at bounding box center [576, 284] width 32 height 32
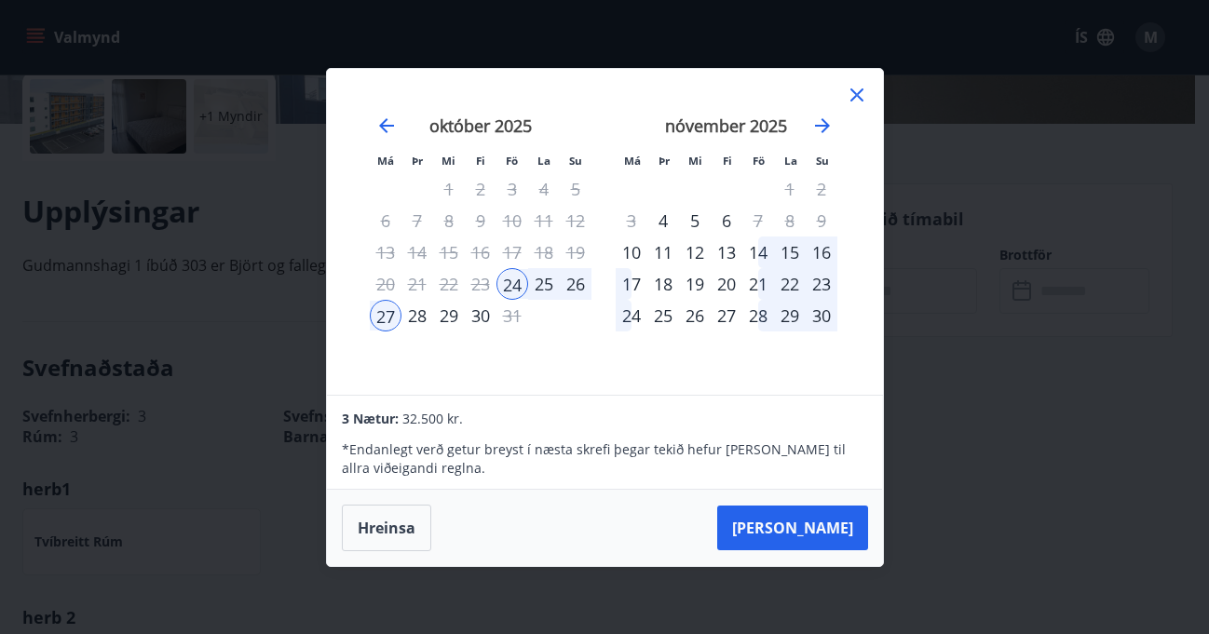
click at [574, 285] on div "26" at bounding box center [576, 284] width 32 height 32
click at [390, 535] on button "Hreinsa" at bounding box center [386, 528] width 89 height 47
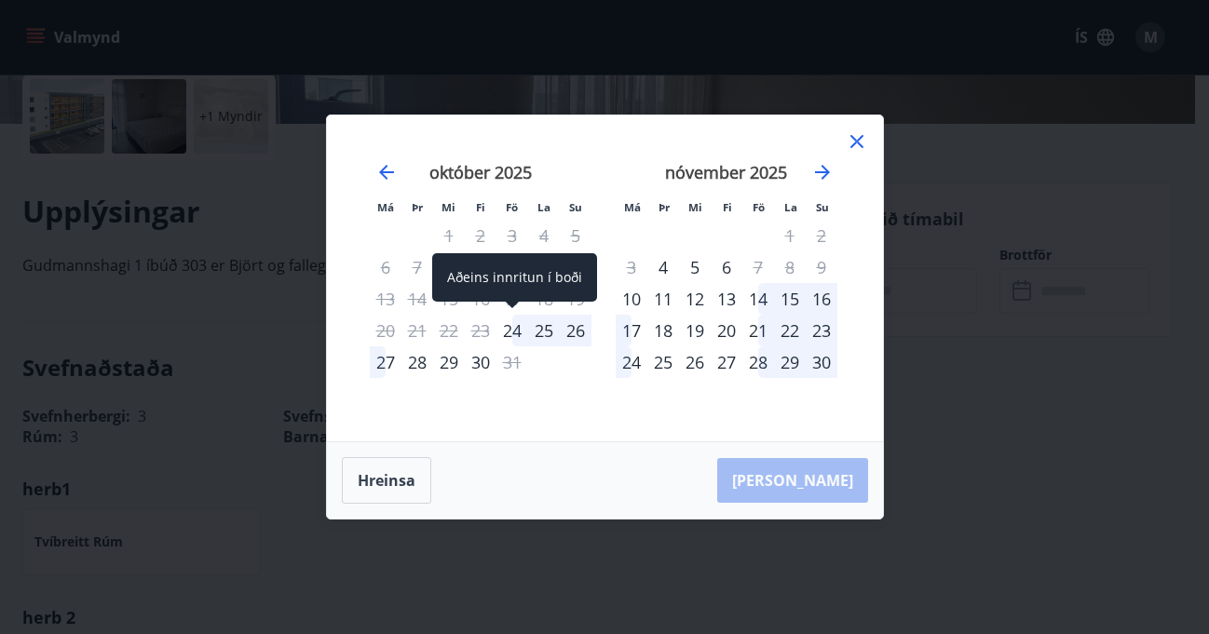
click at [516, 331] on div "24" at bounding box center [512, 331] width 32 height 32
click at [574, 327] on div "26" at bounding box center [576, 331] width 32 height 32
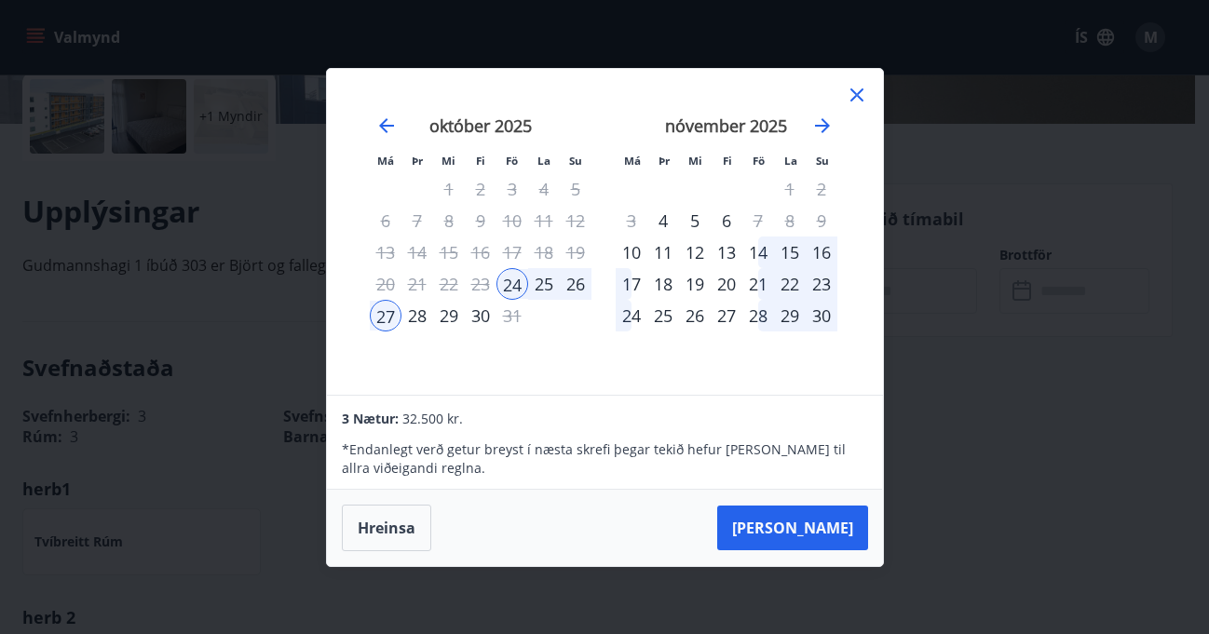
click at [570, 282] on div "26" at bounding box center [576, 284] width 32 height 32
click at [575, 279] on div "26" at bounding box center [576, 284] width 32 height 32
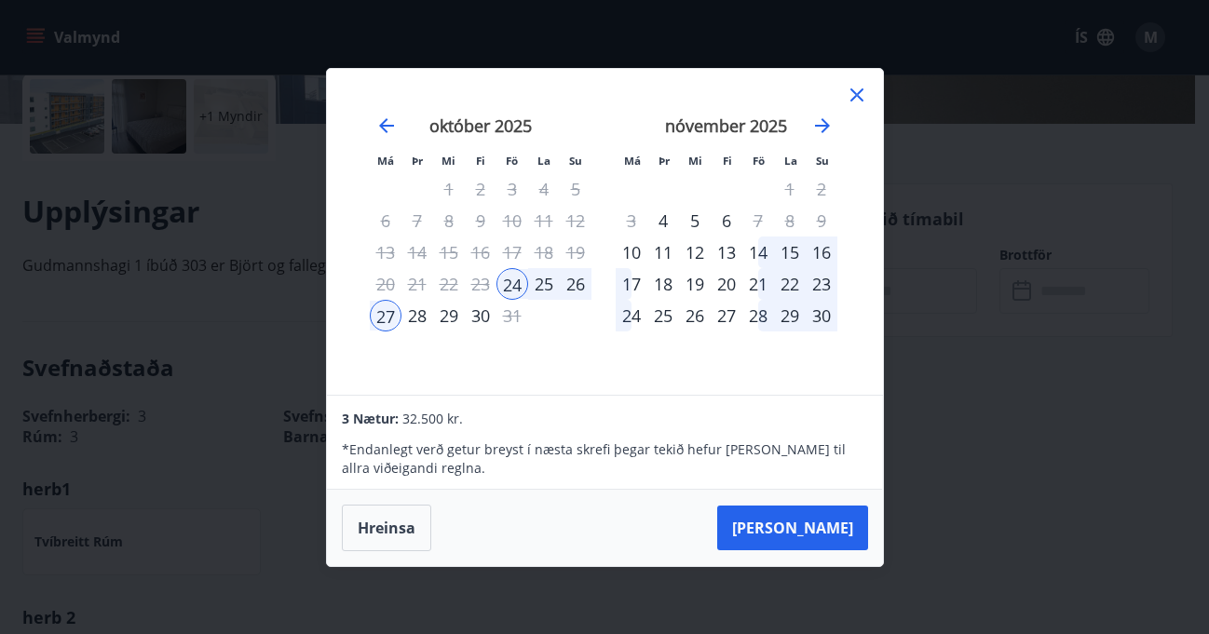
click at [572, 283] on div "26" at bounding box center [576, 284] width 32 height 32
click at [859, 94] on icon at bounding box center [856, 95] width 22 height 22
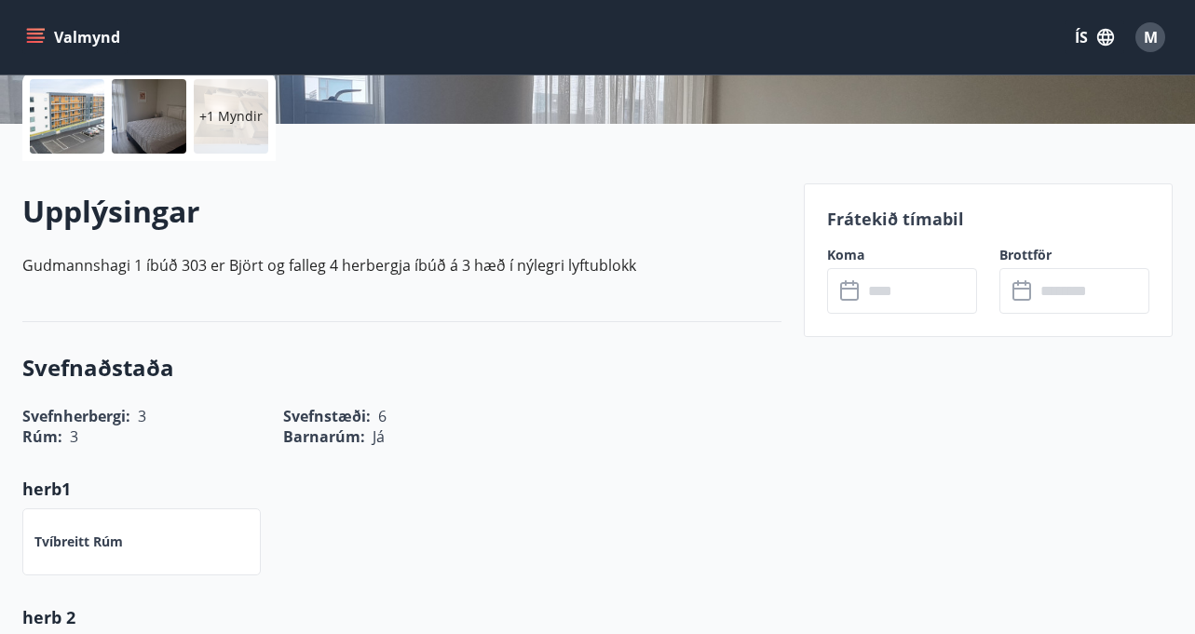
click at [846, 291] on icon at bounding box center [851, 291] width 22 height 22
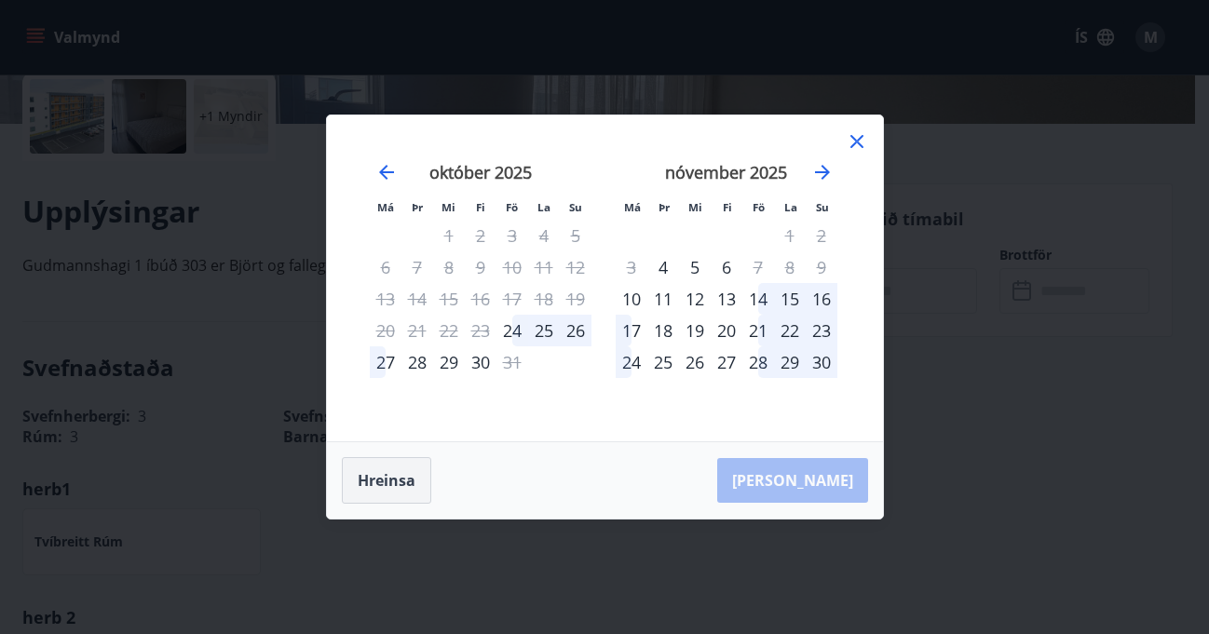
click at [389, 479] on button "Hreinsa" at bounding box center [386, 480] width 89 height 47
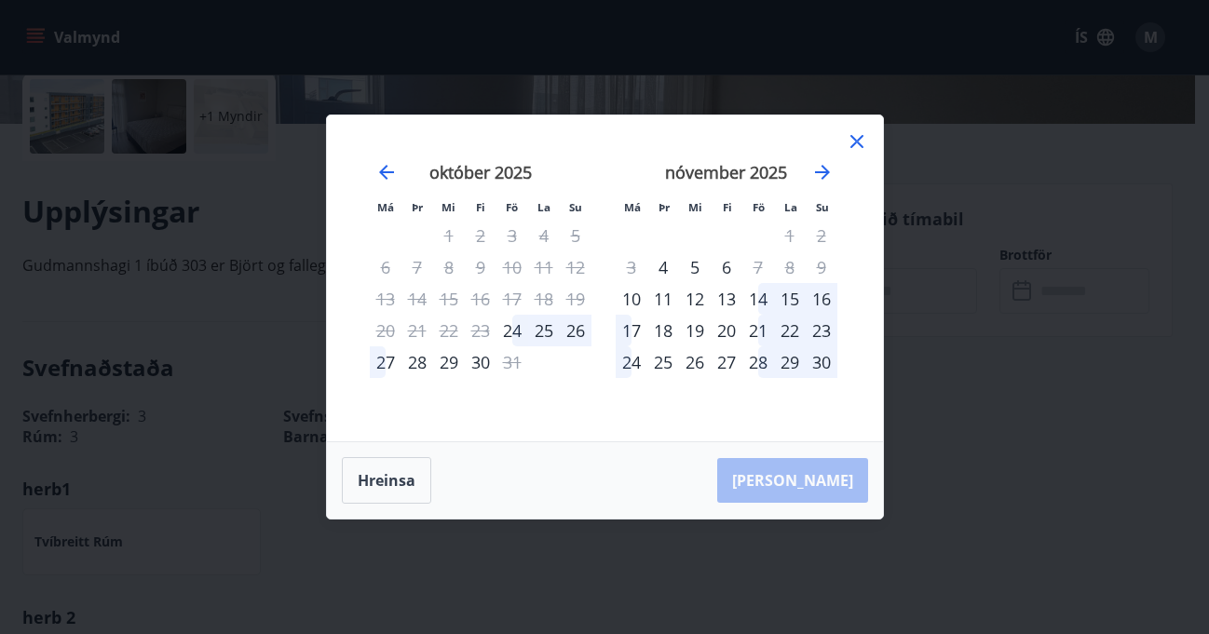
click at [574, 325] on div "26" at bounding box center [576, 331] width 32 height 32
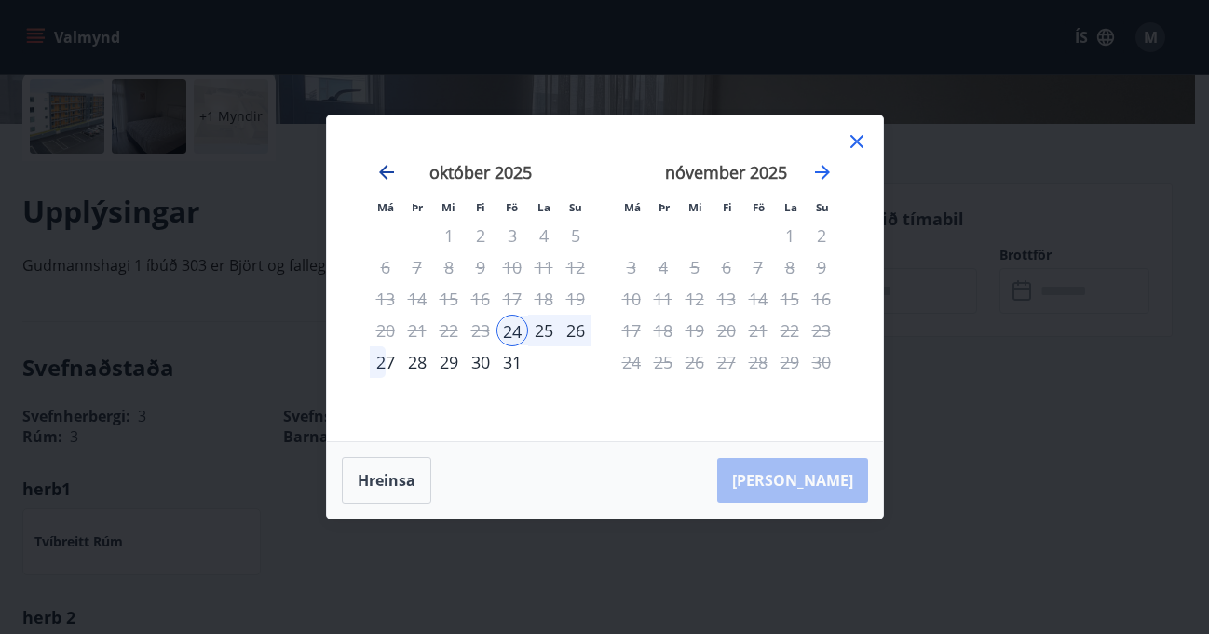
click at [385, 168] on icon "Move backward to switch to the previous month." at bounding box center [386, 172] width 15 height 15
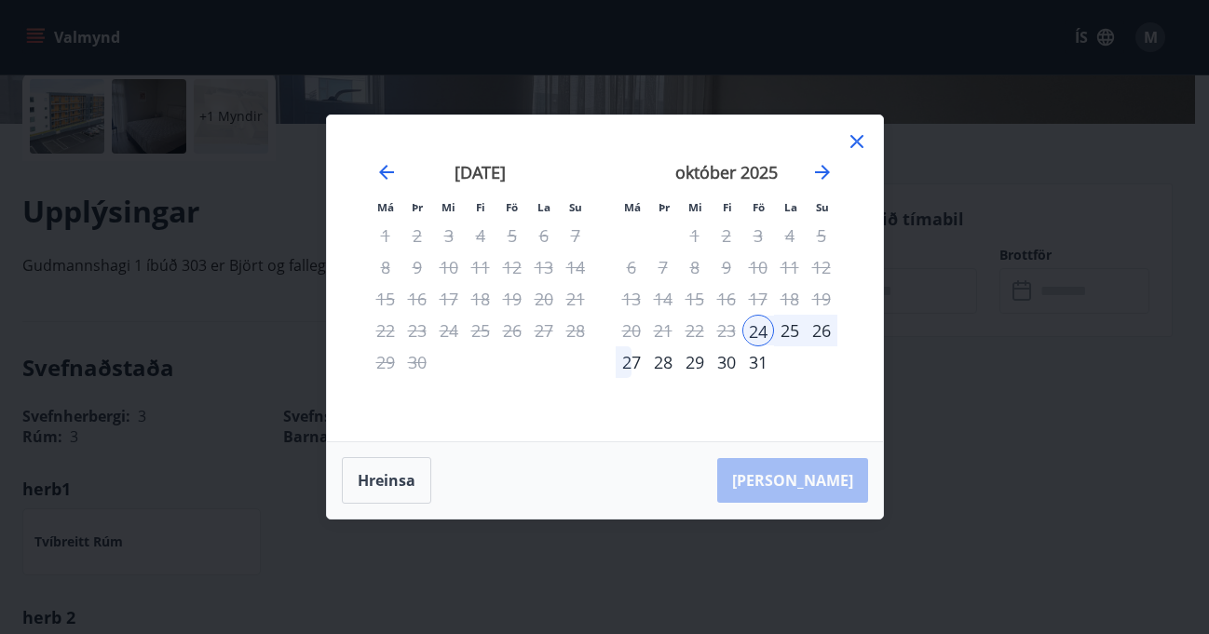
click at [825, 325] on div "26" at bounding box center [821, 331] width 32 height 32
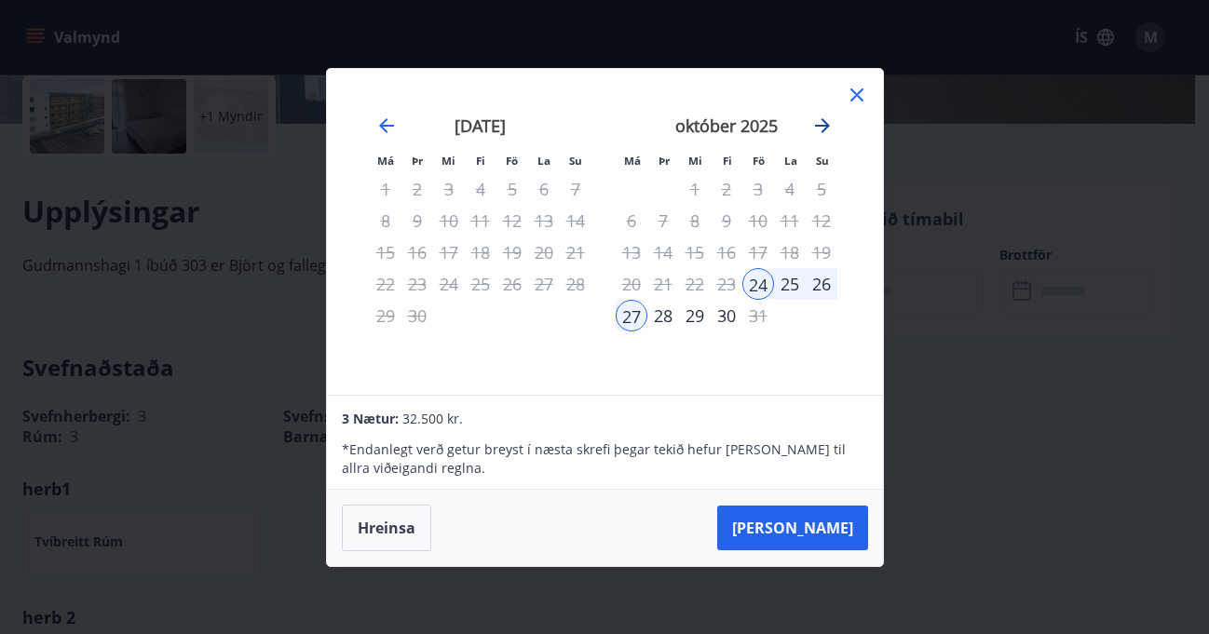
click at [818, 128] on icon "Move forward to switch to the next month." at bounding box center [822, 126] width 22 height 22
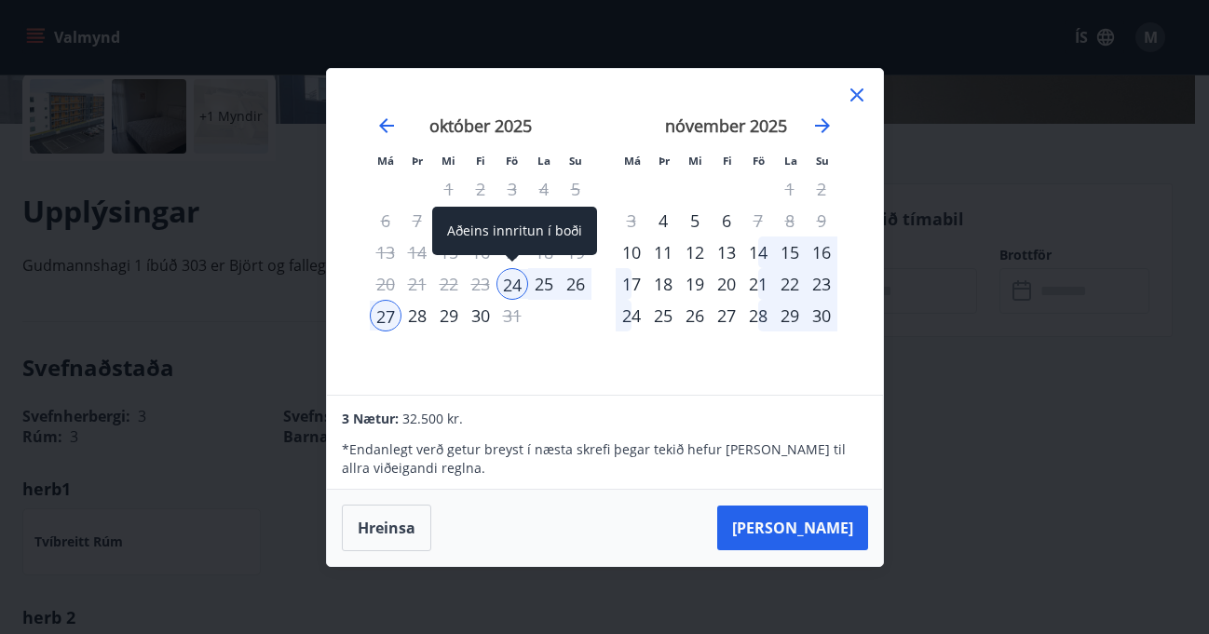
click at [516, 290] on div "24" at bounding box center [512, 284] width 32 height 32
click at [572, 282] on div "26" at bounding box center [576, 284] width 32 height 32
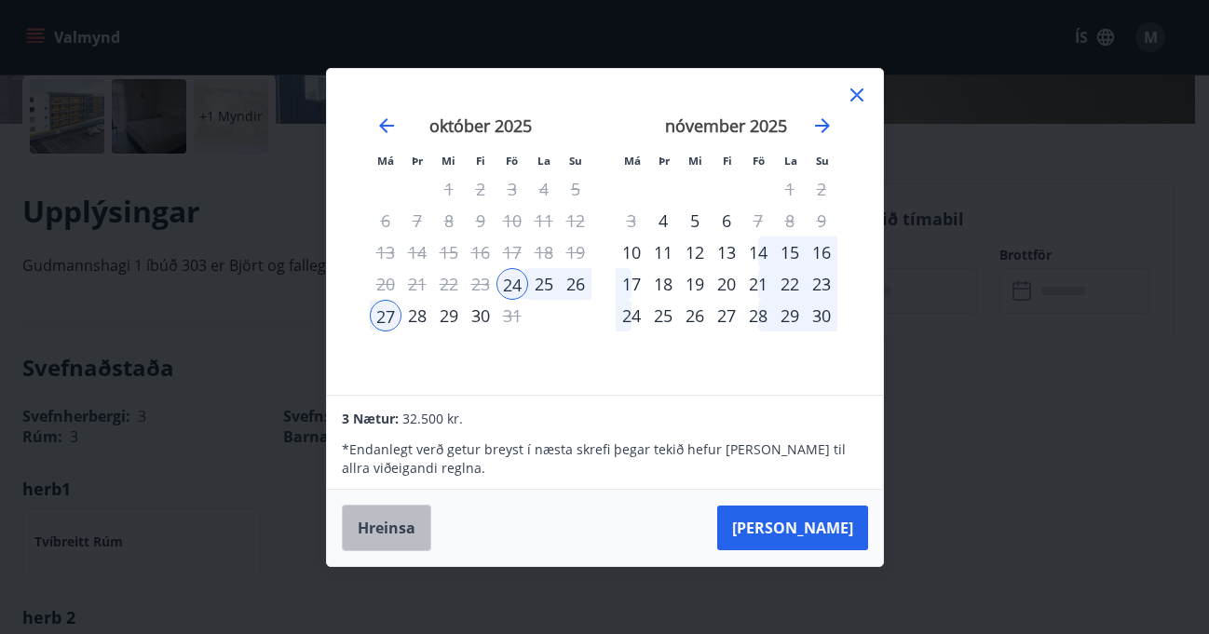
click at [370, 523] on button "Hreinsa" at bounding box center [386, 528] width 89 height 47
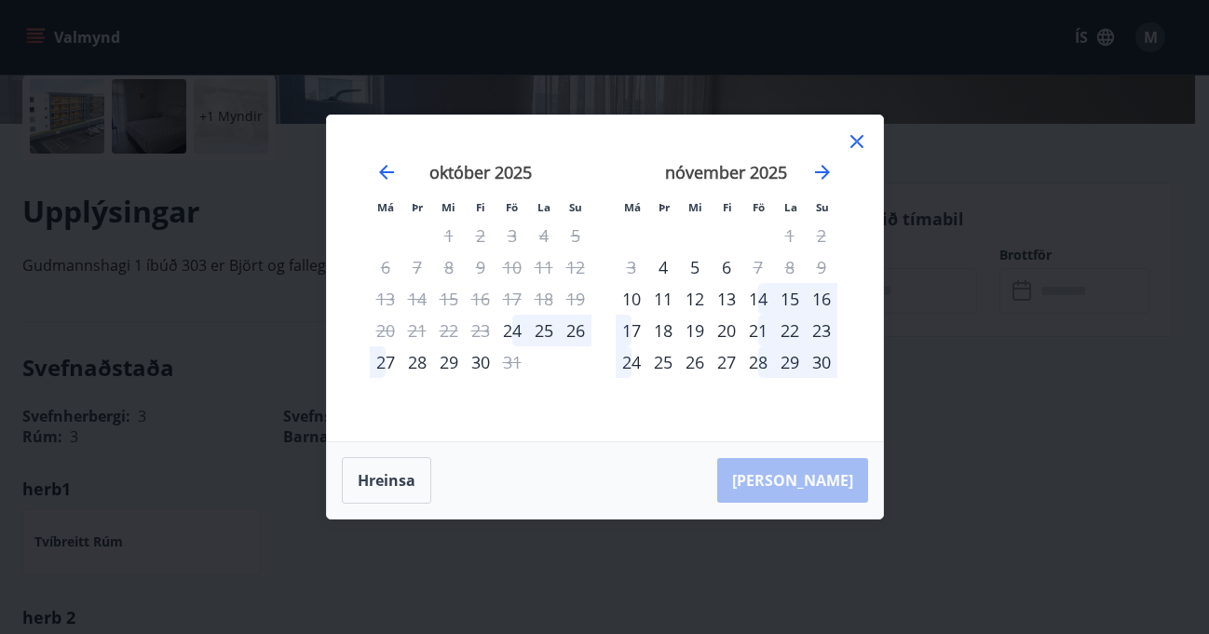
click at [852, 136] on icon at bounding box center [856, 141] width 22 height 22
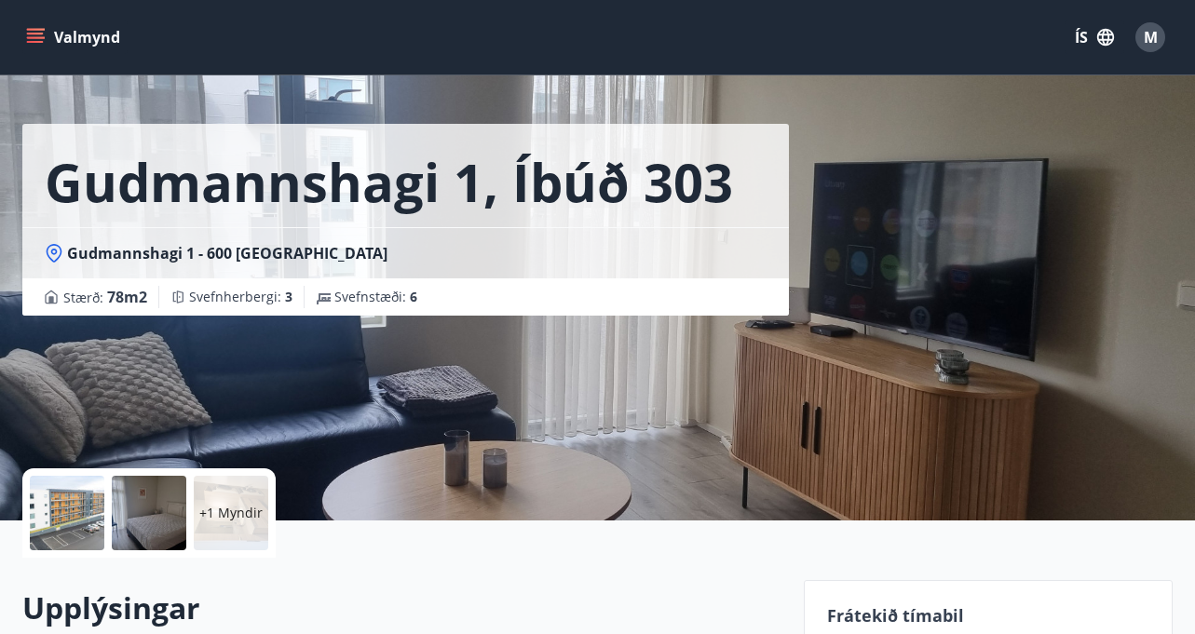
scroll to position [0, 0]
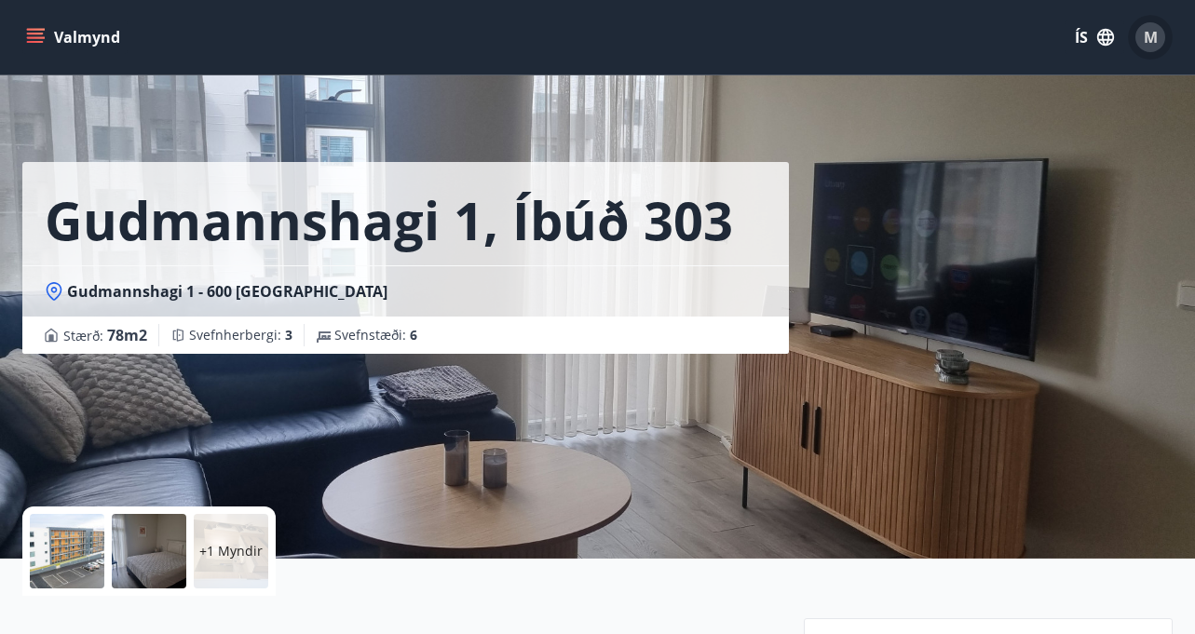
click at [1146, 37] on span "M" at bounding box center [1150, 37] width 14 height 20
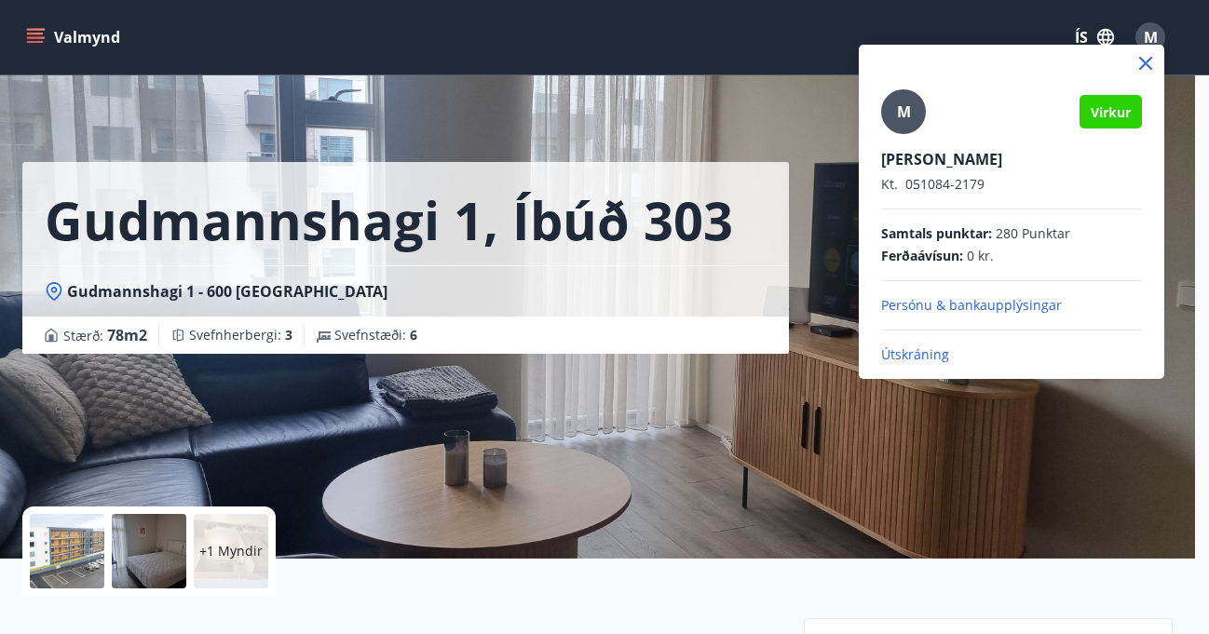
click at [423, 437] on div at bounding box center [604, 317] width 1209 height 634
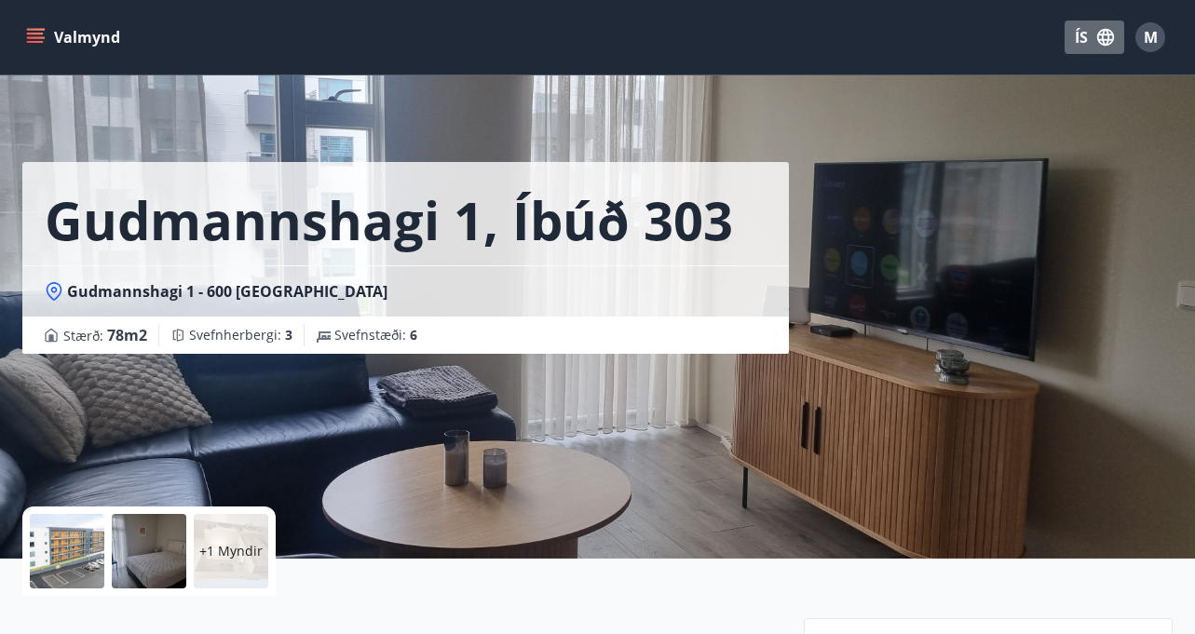
click at [1104, 41] on icon "button" at bounding box center [1105, 37] width 20 height 20
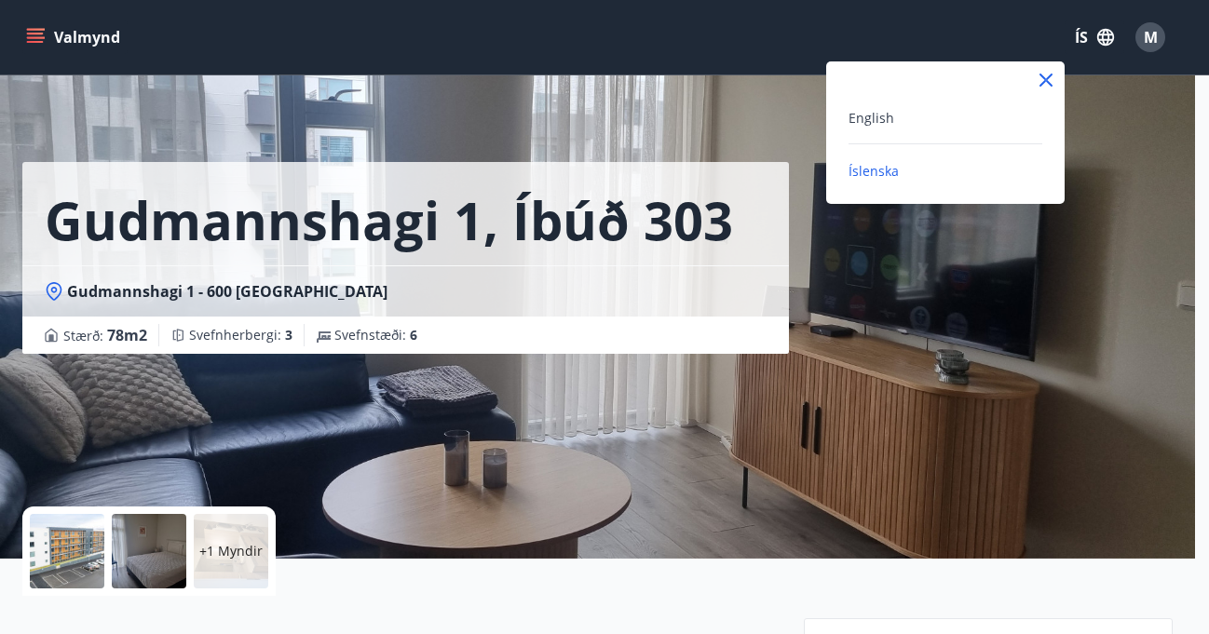
click at [1046, 77] on icon at bounding box center [1045, 80] width 22 height 22
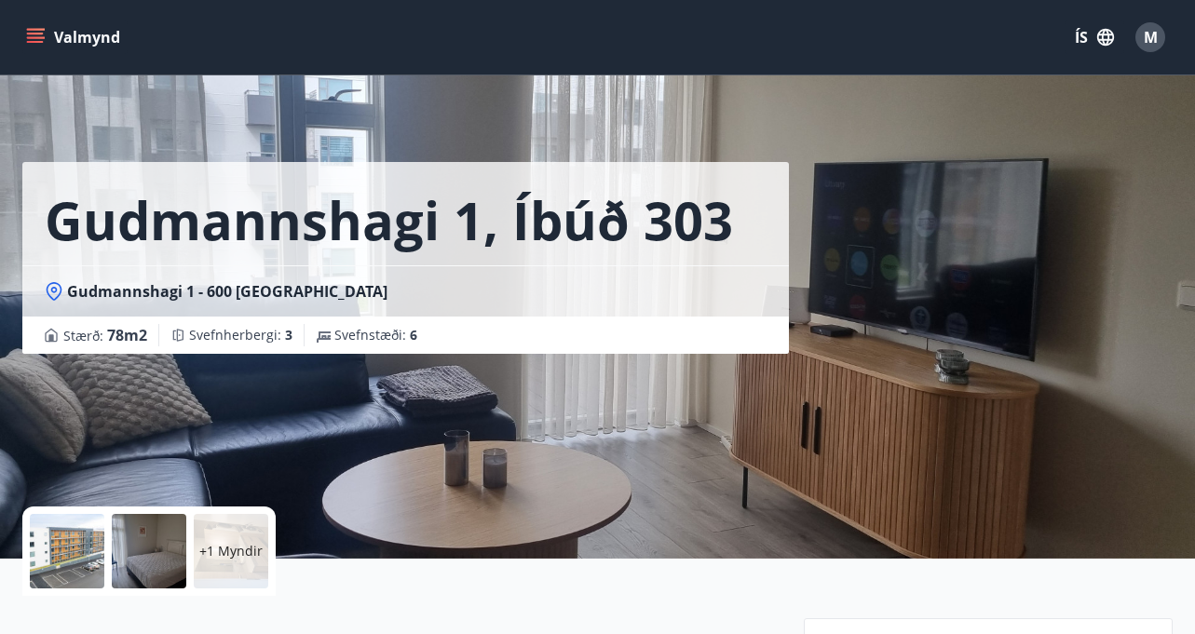
drag, startPoint x: 1164, startPoint y: 32, endPoint x: 1145, endPoint y: 40, distance: 20.4
click at [1145, 40] on div "M" at bounding box center [1150, 37] width 30 height 30
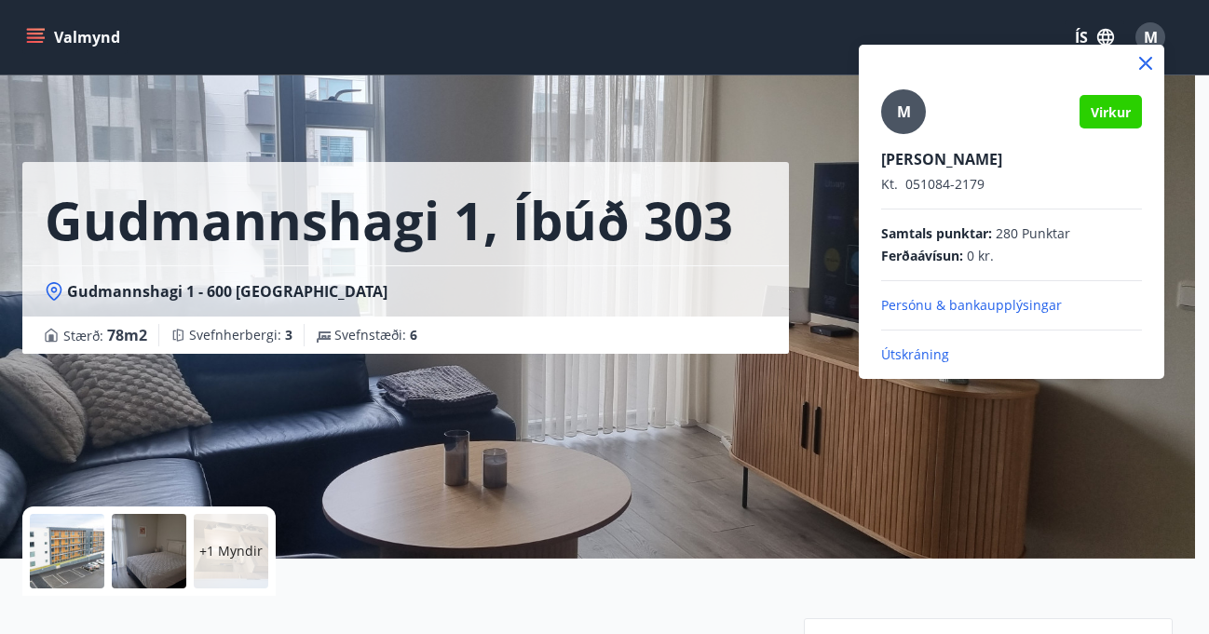
click at [1146, 57] on icon at bounding box center [1145, 63] width 22 height 22
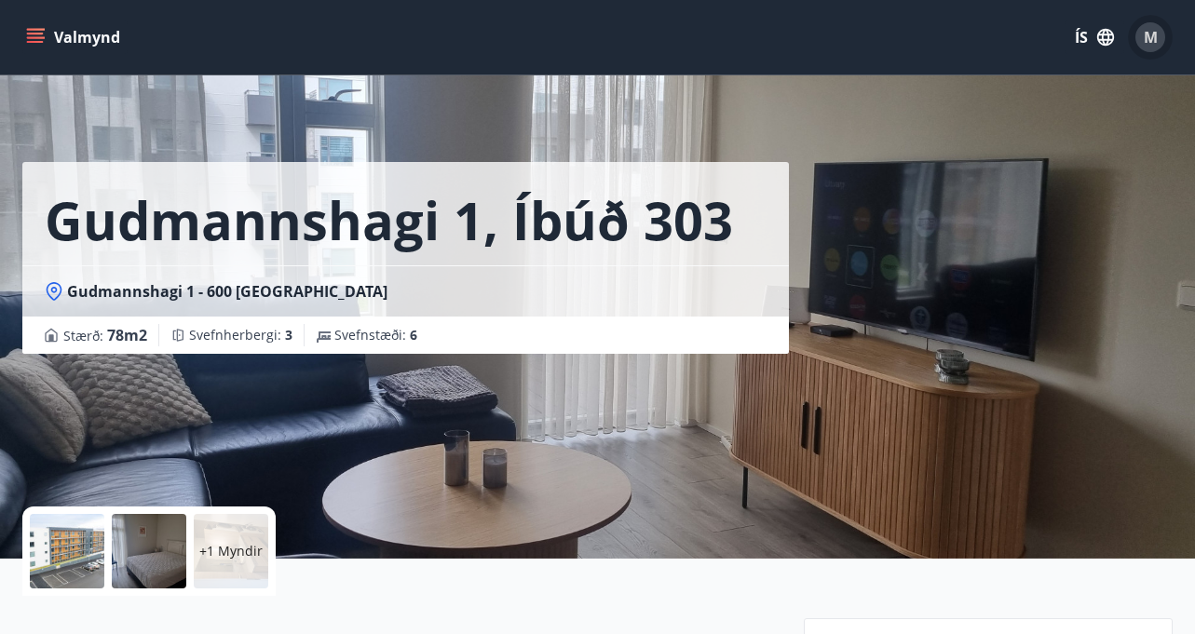
click at [1152, 33] on span "M" at bounding box center [1150, 37] width 14 height 20
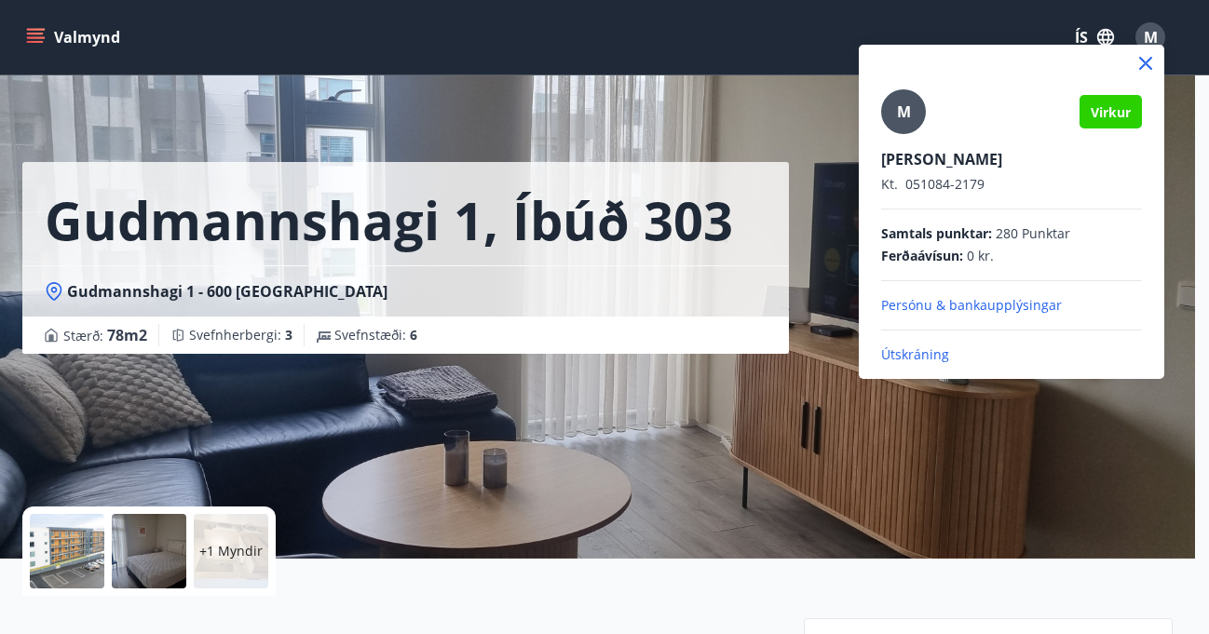
click at [979, 308] on p "Persónu & bankaupplýsingar" at bounding box center [1011, 305] width 261 height 19
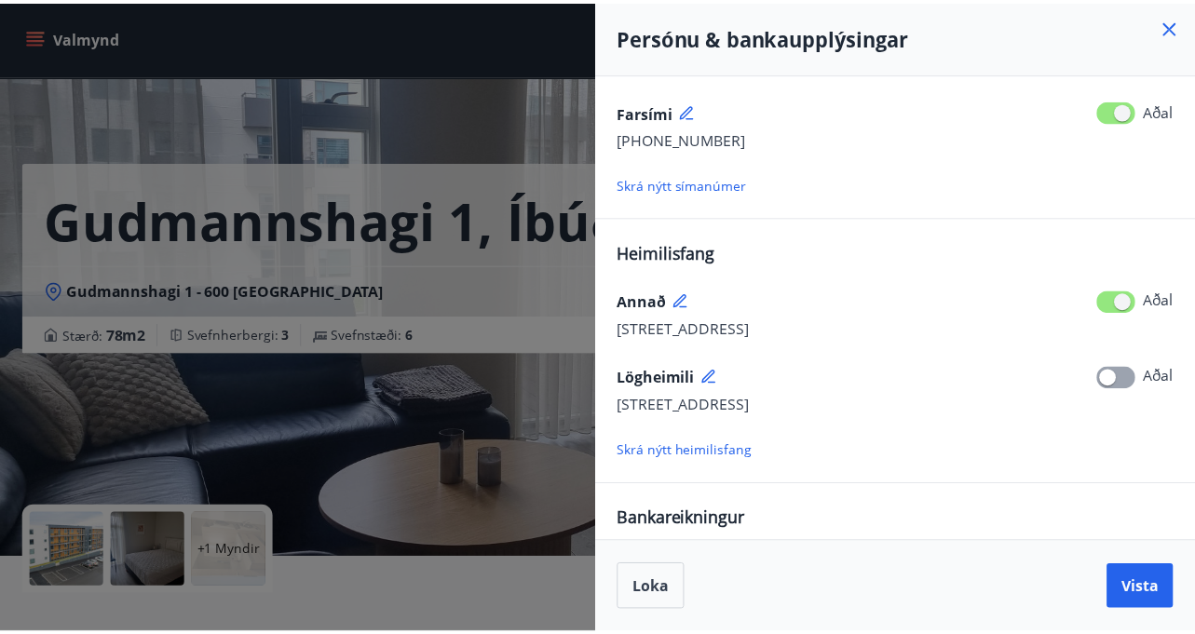
scroll to position [323, 0]
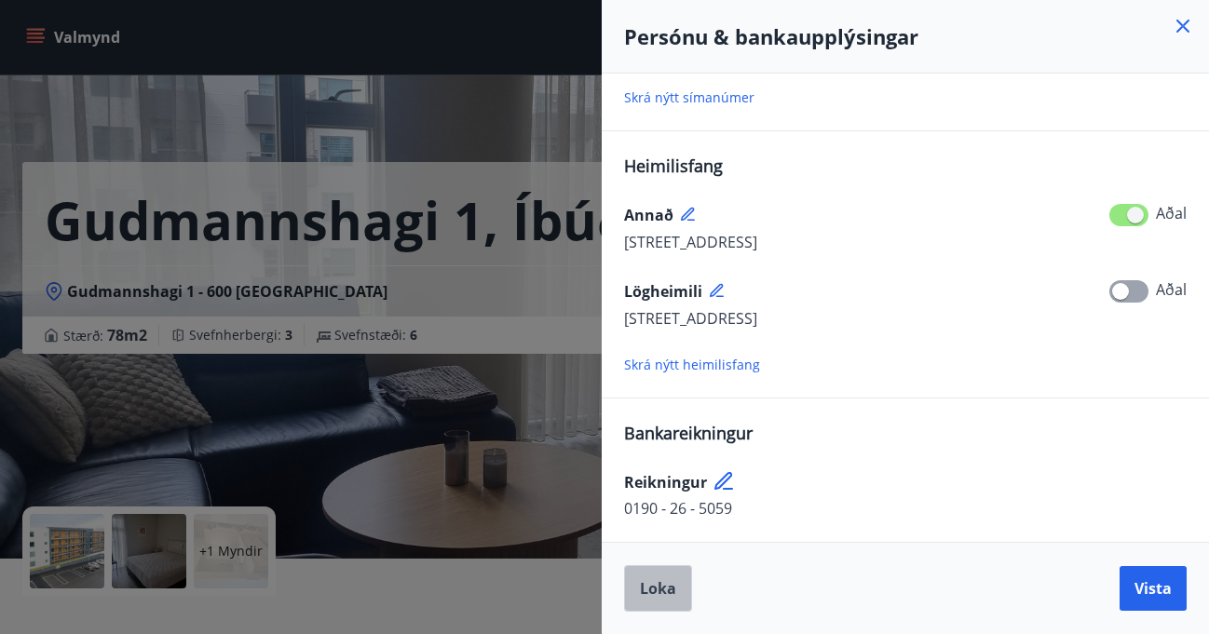
click at [624, 587] on button "Loka" at bounding box center [658, 588] width 68 height 47
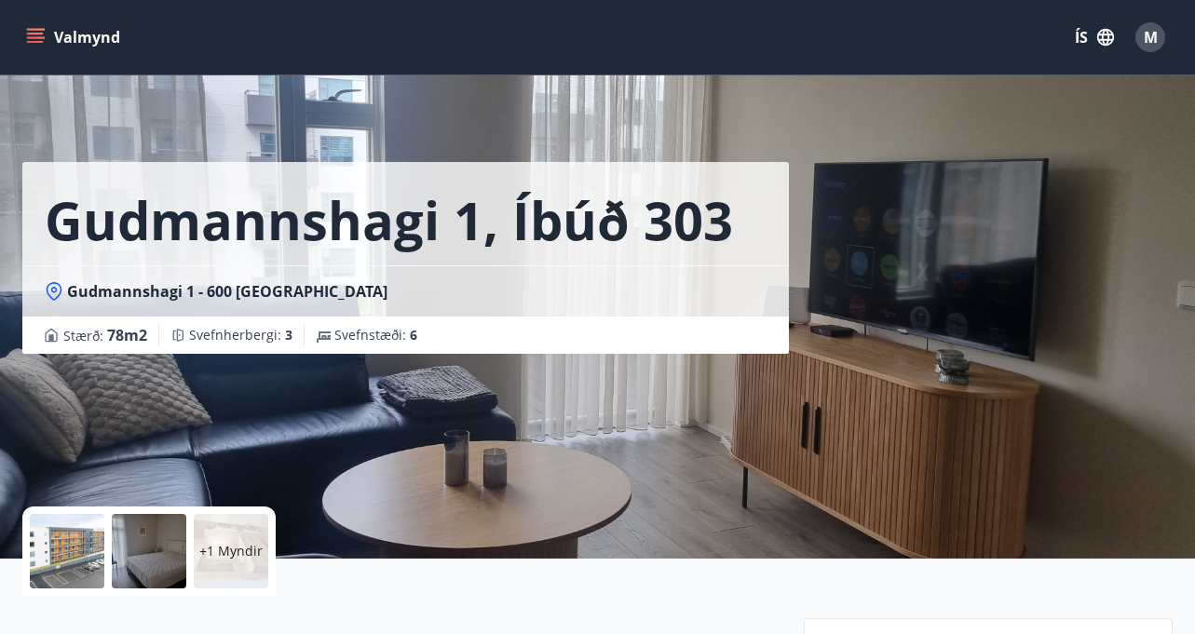
click at [1148, 33] on span "M" at bounding box center [1150, 37] width 14 height 20
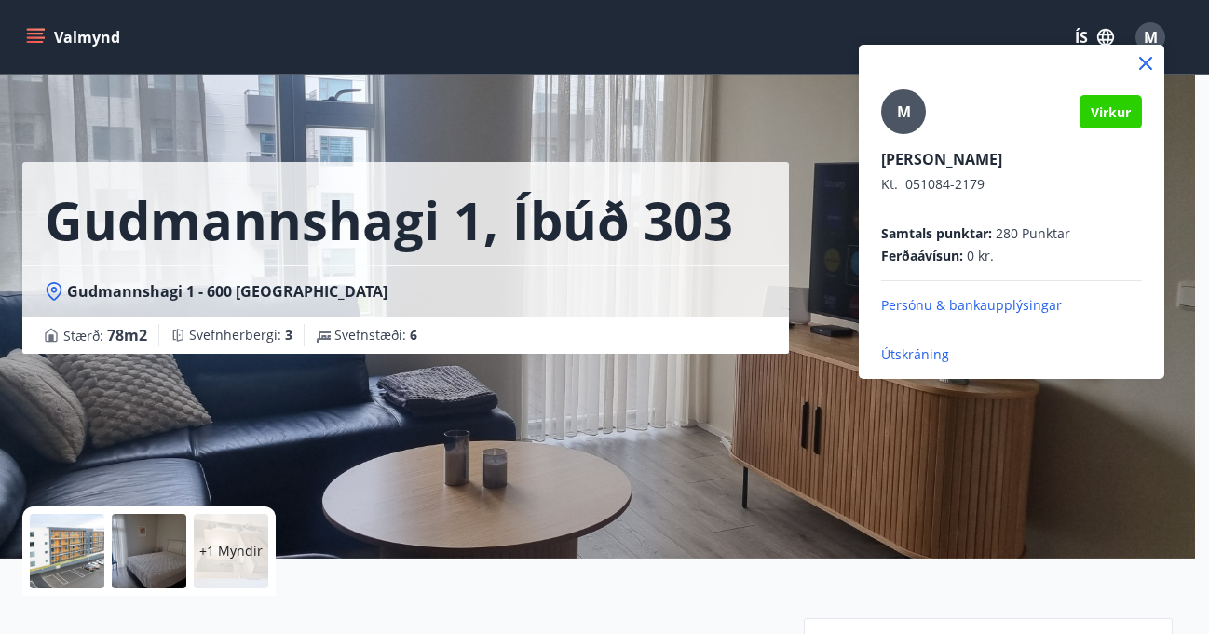
click at [1154, 60] on icon at bounding box center [1145, 63] width 22 height 22
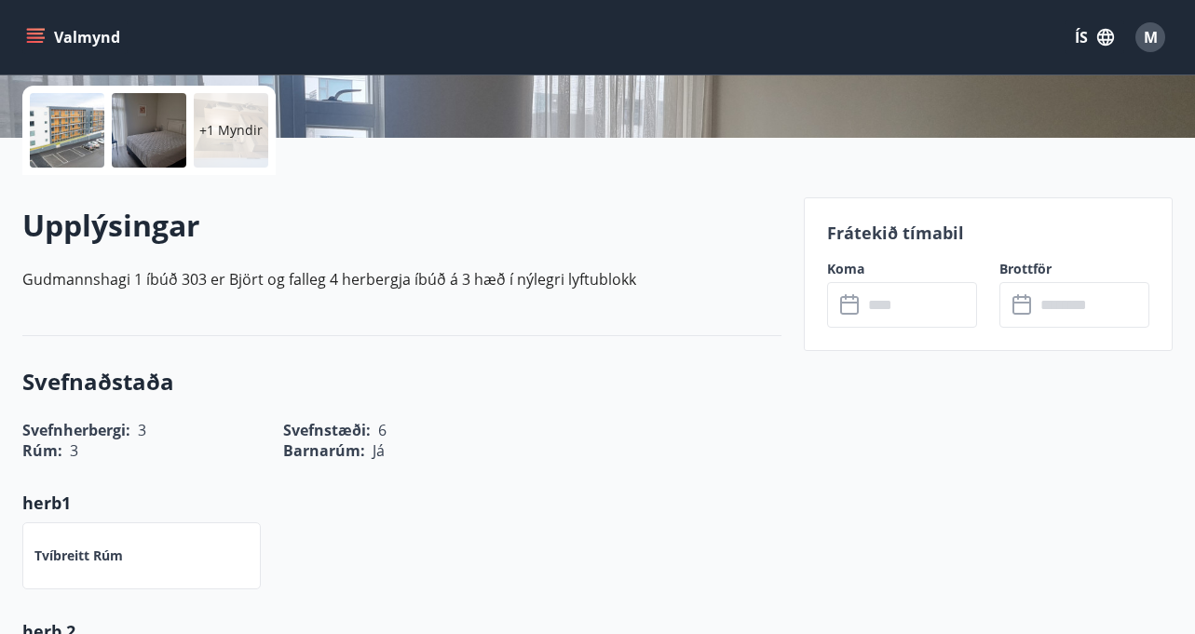
scroll to position [435, 0]
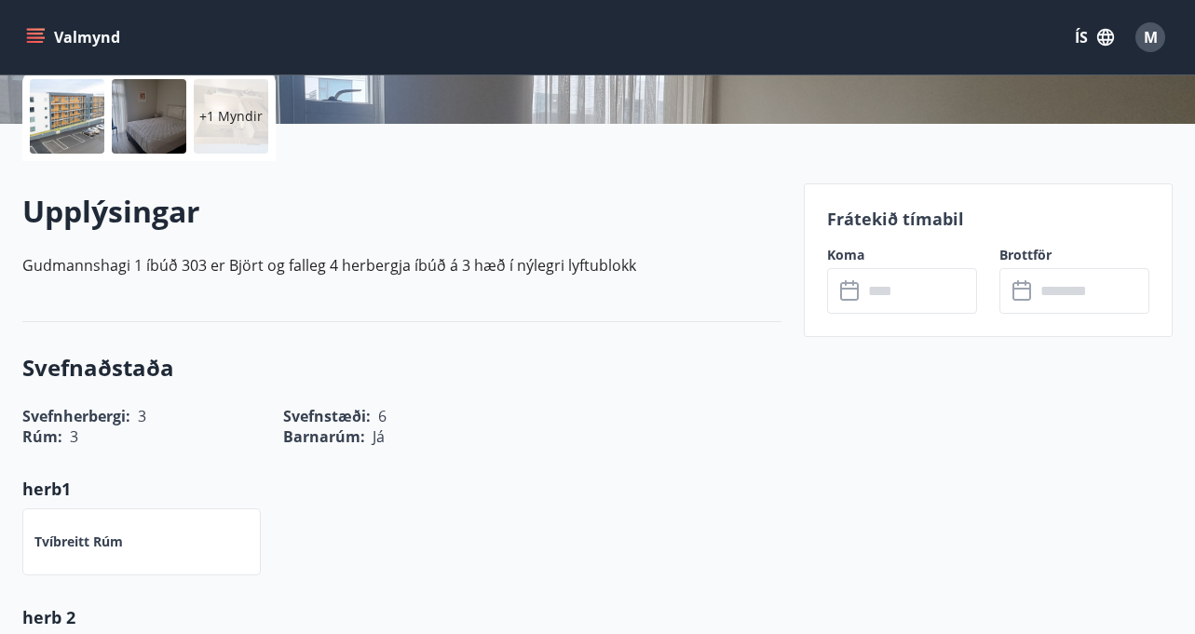
click at [854, 291] on icon at bounding box center [851, 291] width 22 height 22
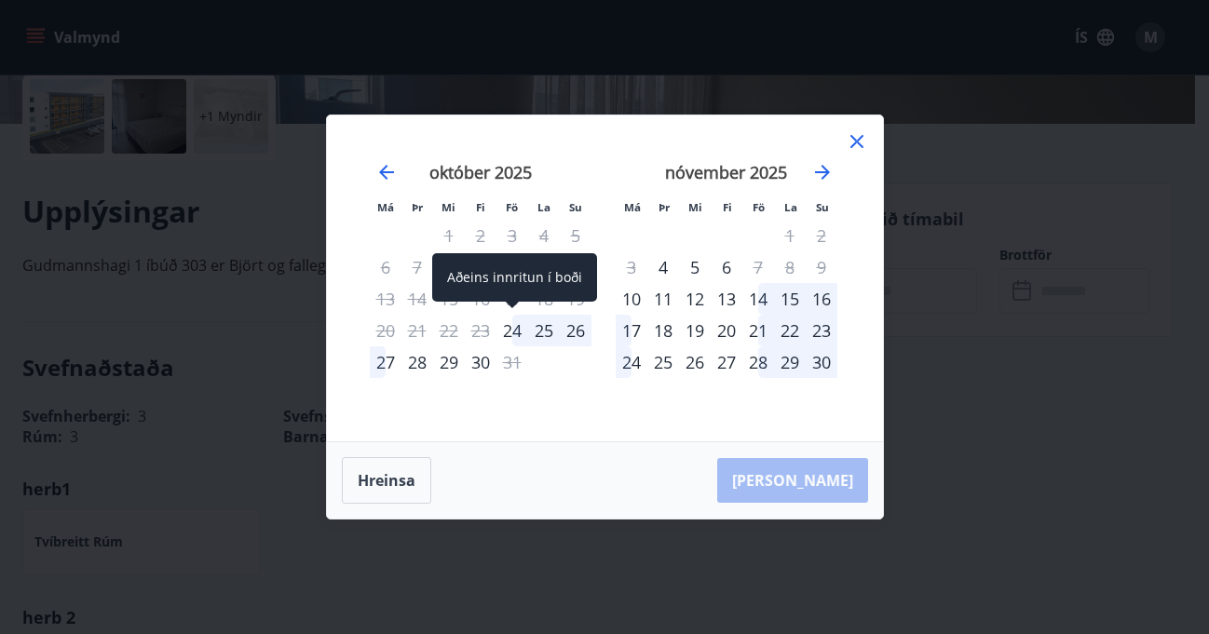
click at [515, 329] on div "24" at bounding box center [512, 331] width 32 height 32
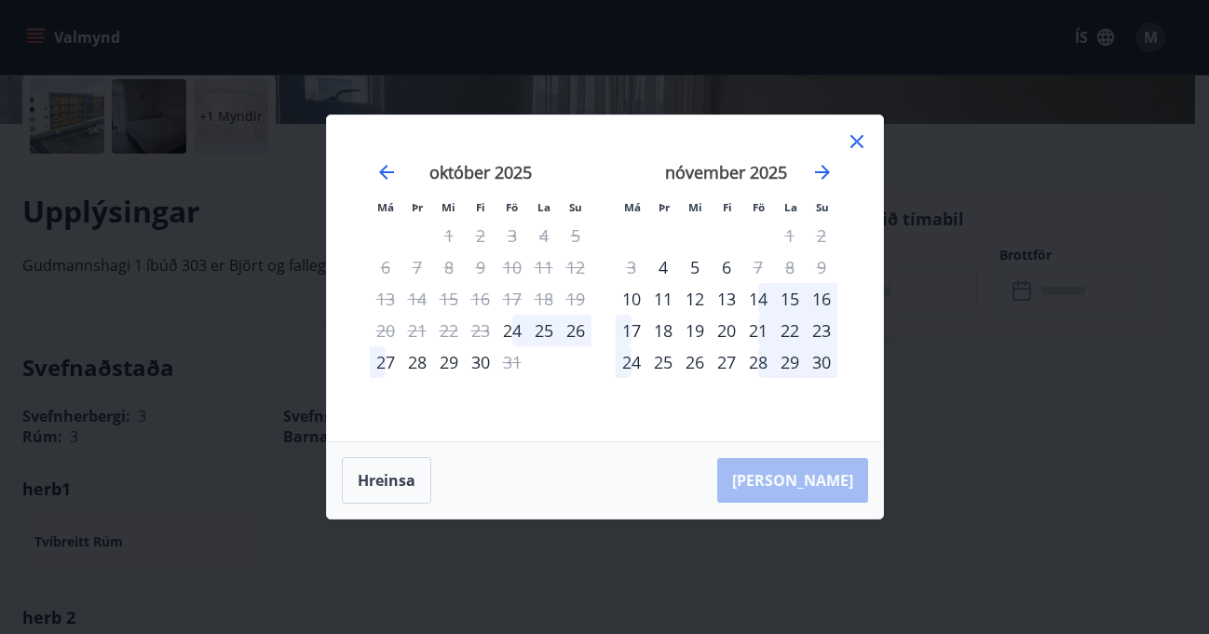
click at [374, 363] on div "27" at bounding box center [386, 362] width 32 height 32
click at [839, 482] on div "[PERSON_NAME]" at bounding box center [605, 480] width 556 height 76
click at [855, 141] on icon at bounding box center [856, 141] width 13 height 13
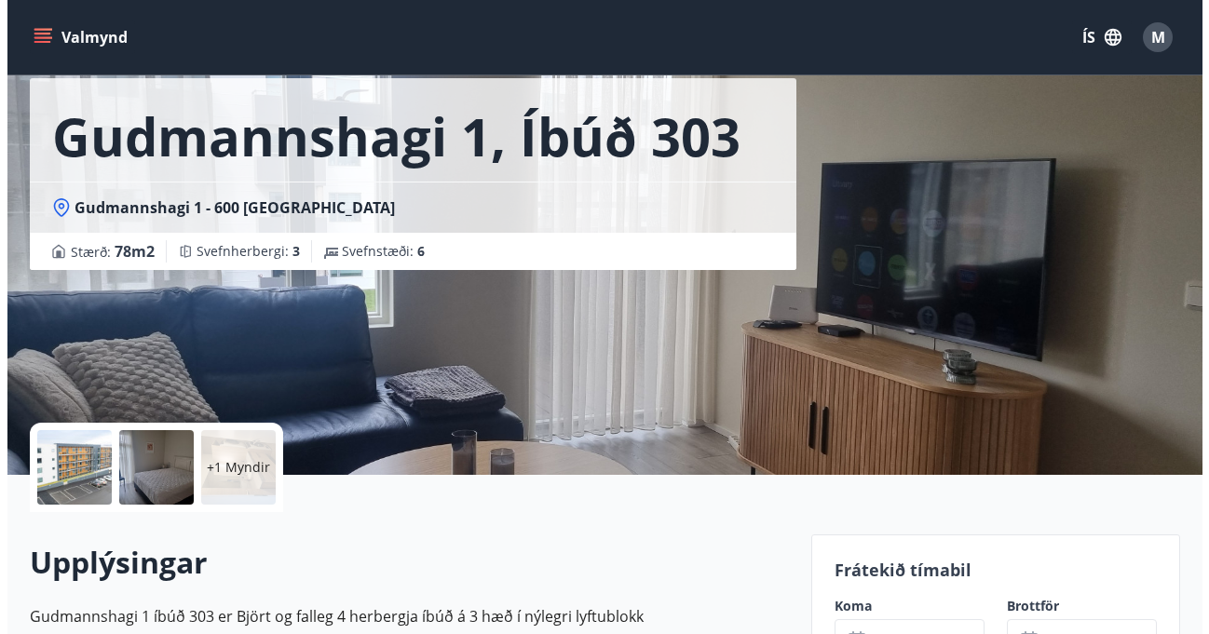
scroll to position [0, 0]
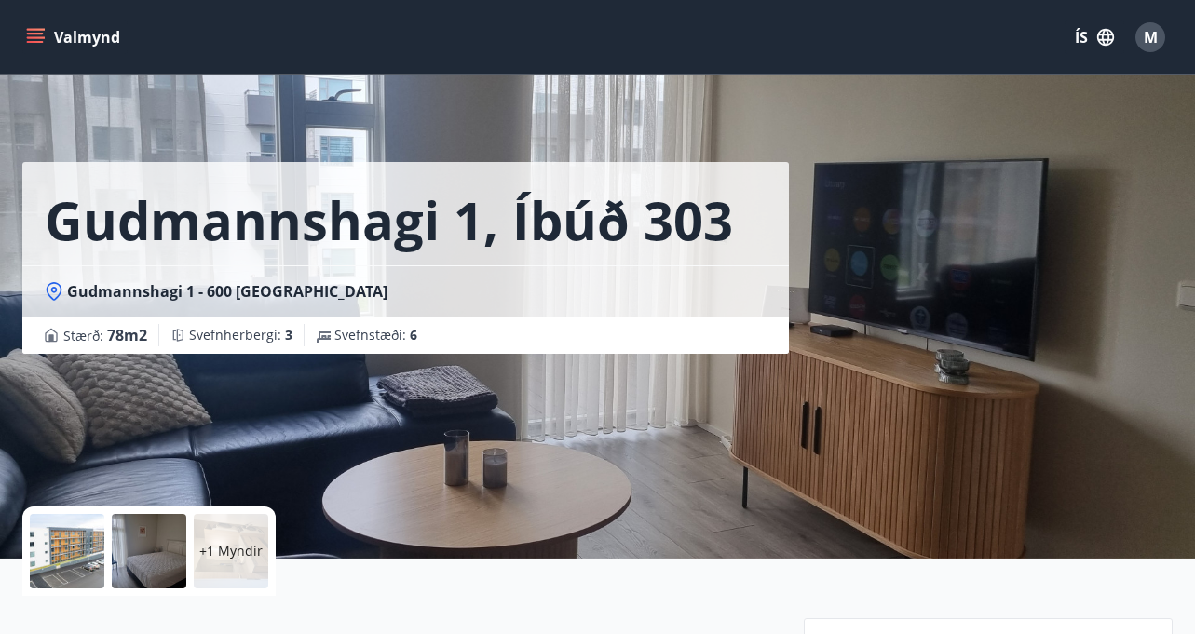
click at [1143, 37] on span "M" at bounding box center [1150, 37] width 14 height 20
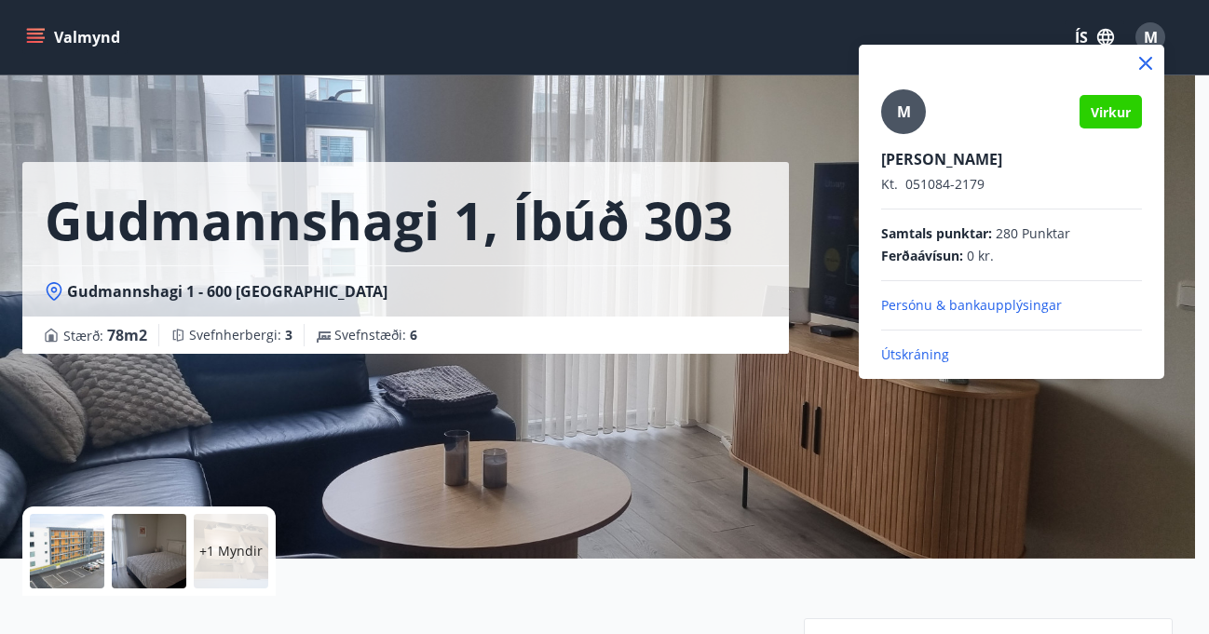
click at [913, 108] on div "M" at bounding box center [903, 111] width 45 height 45
click at [913, 137] on input "M" at bounding box center [1007, 147] width 253 height 20
click at [898, 354] on p "Útskráning" at bounding box center [1011, 354] width 261 height 19
